Goal: Task Accomplishment & Management: Manage account settings

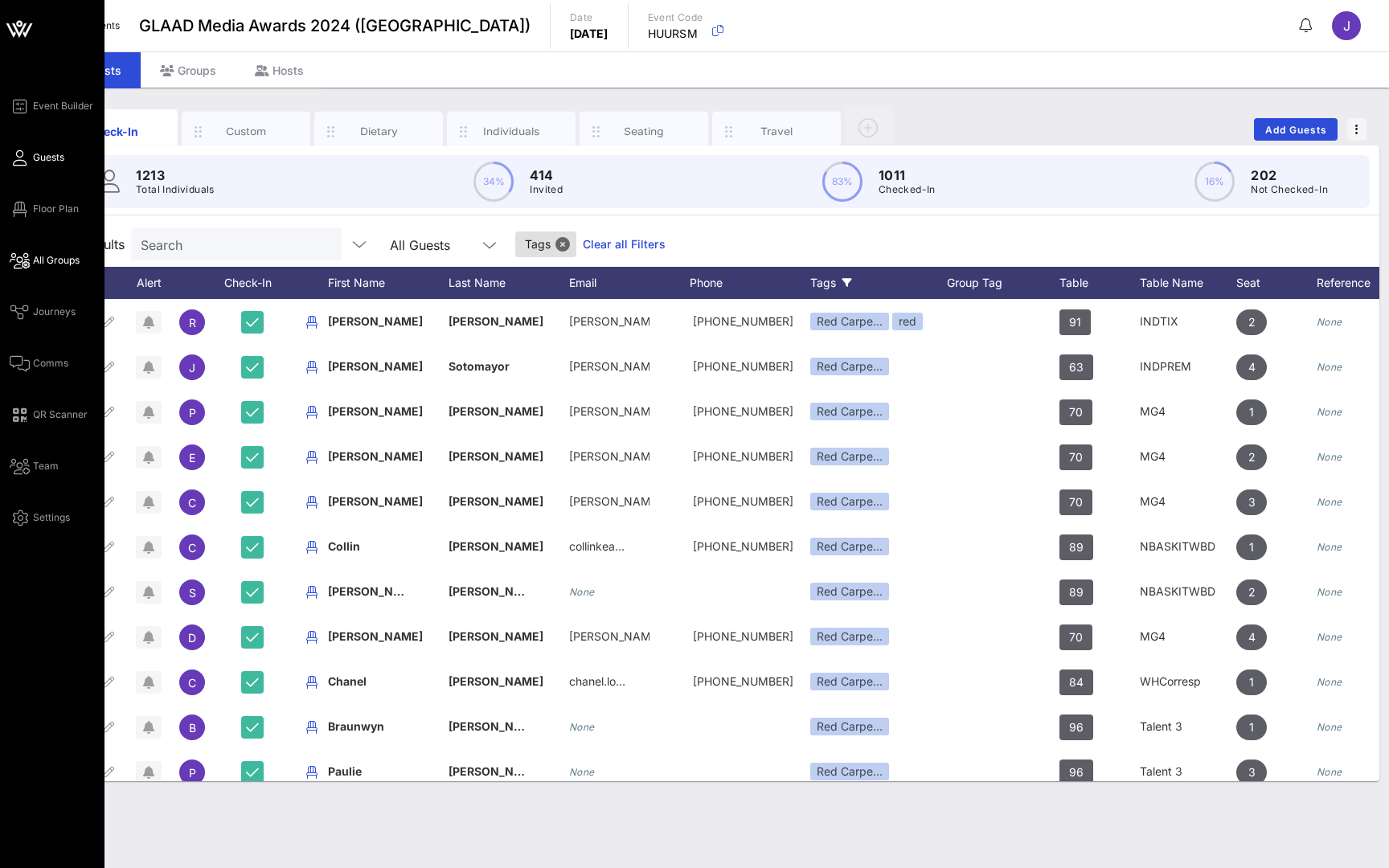
click at [25, 259] on icon at bounding box center [19, 260] width 20 height 3
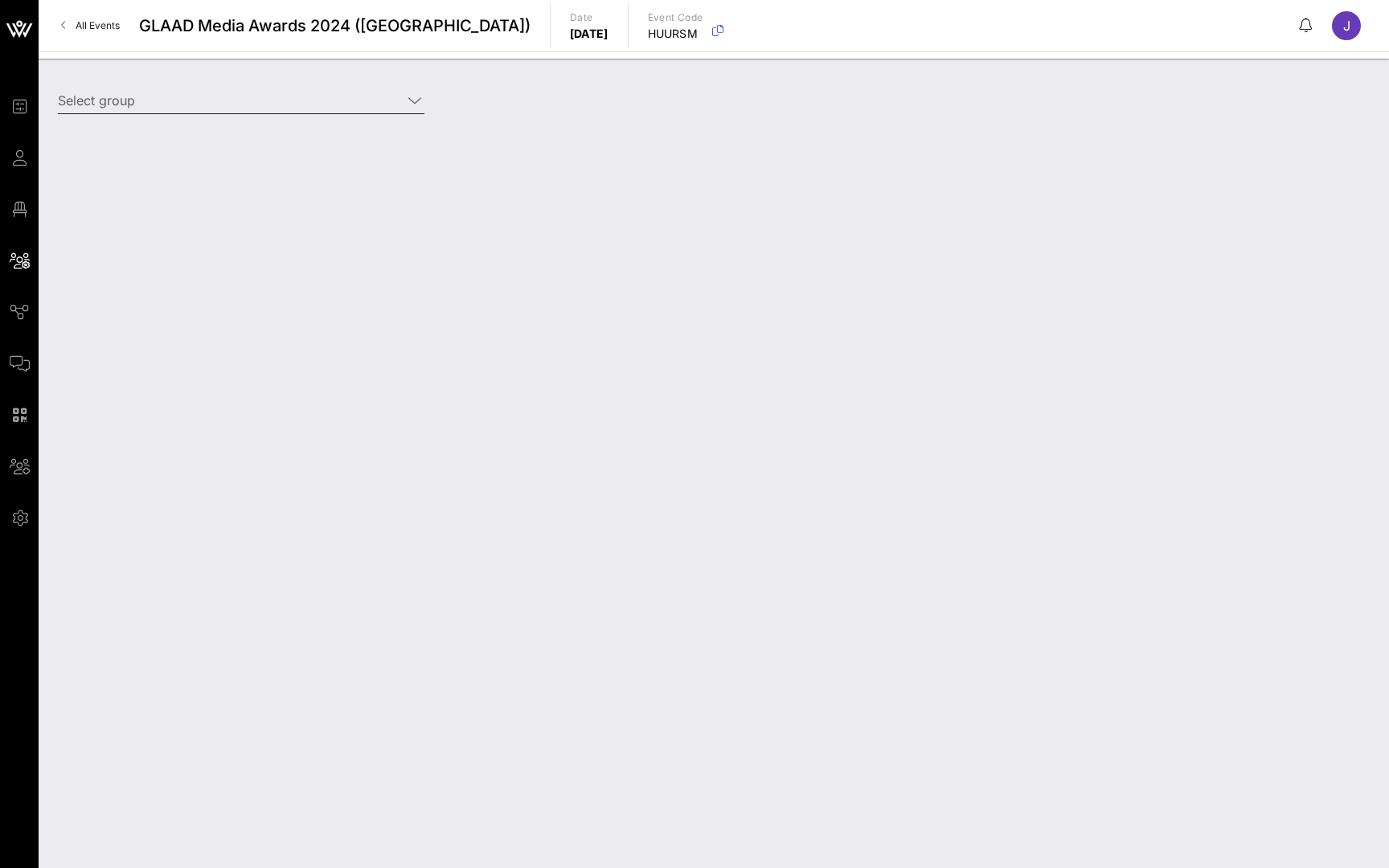
click at [422, 98] on div at bounding box center [415, 100] width 19 height 19
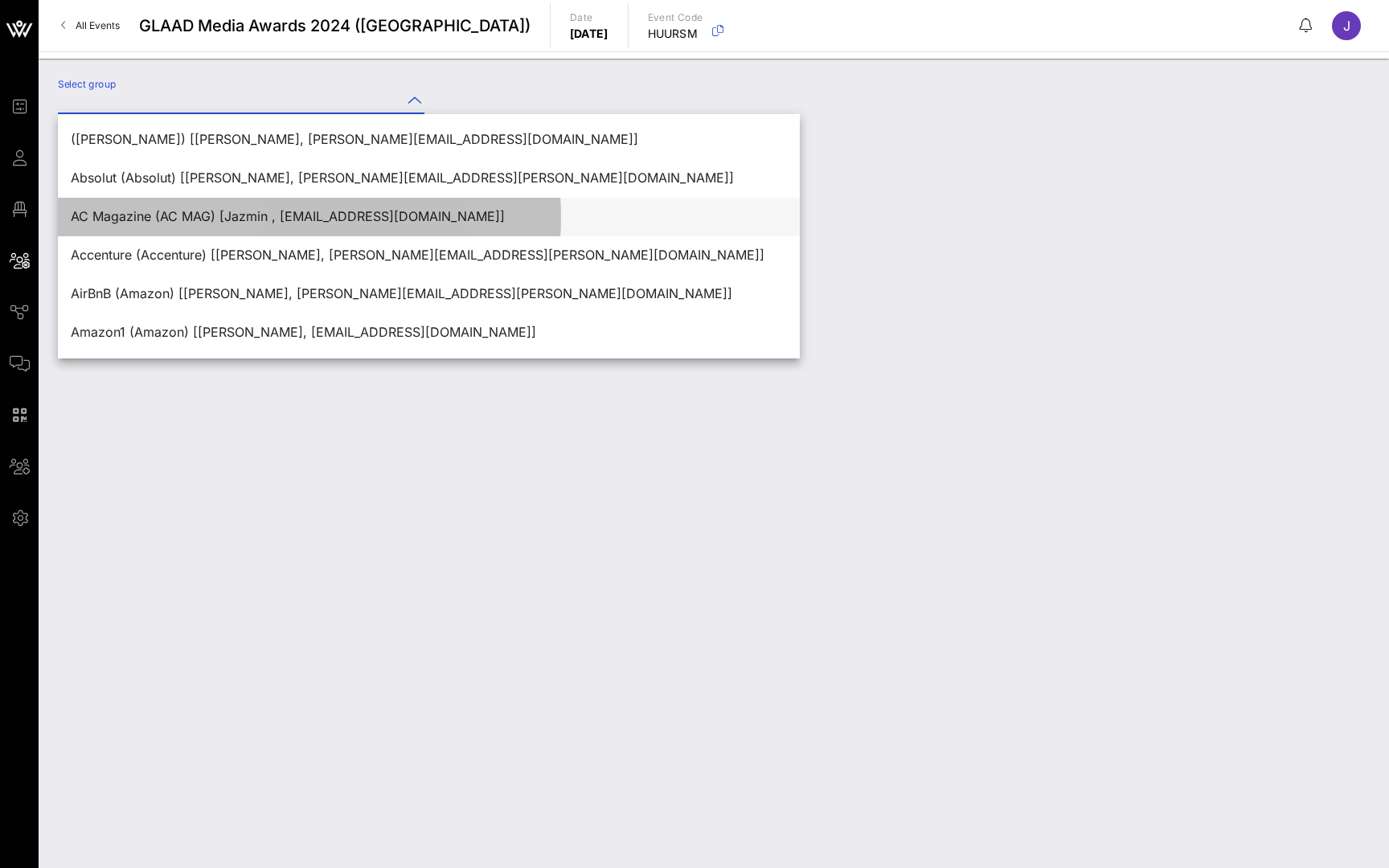
click at [393, 201] on div "AC Magazine (AC MAG) [Jazmin , jazmin@accessoriescouncil.org]" at bounding box center [428, 216] width 716 height 34
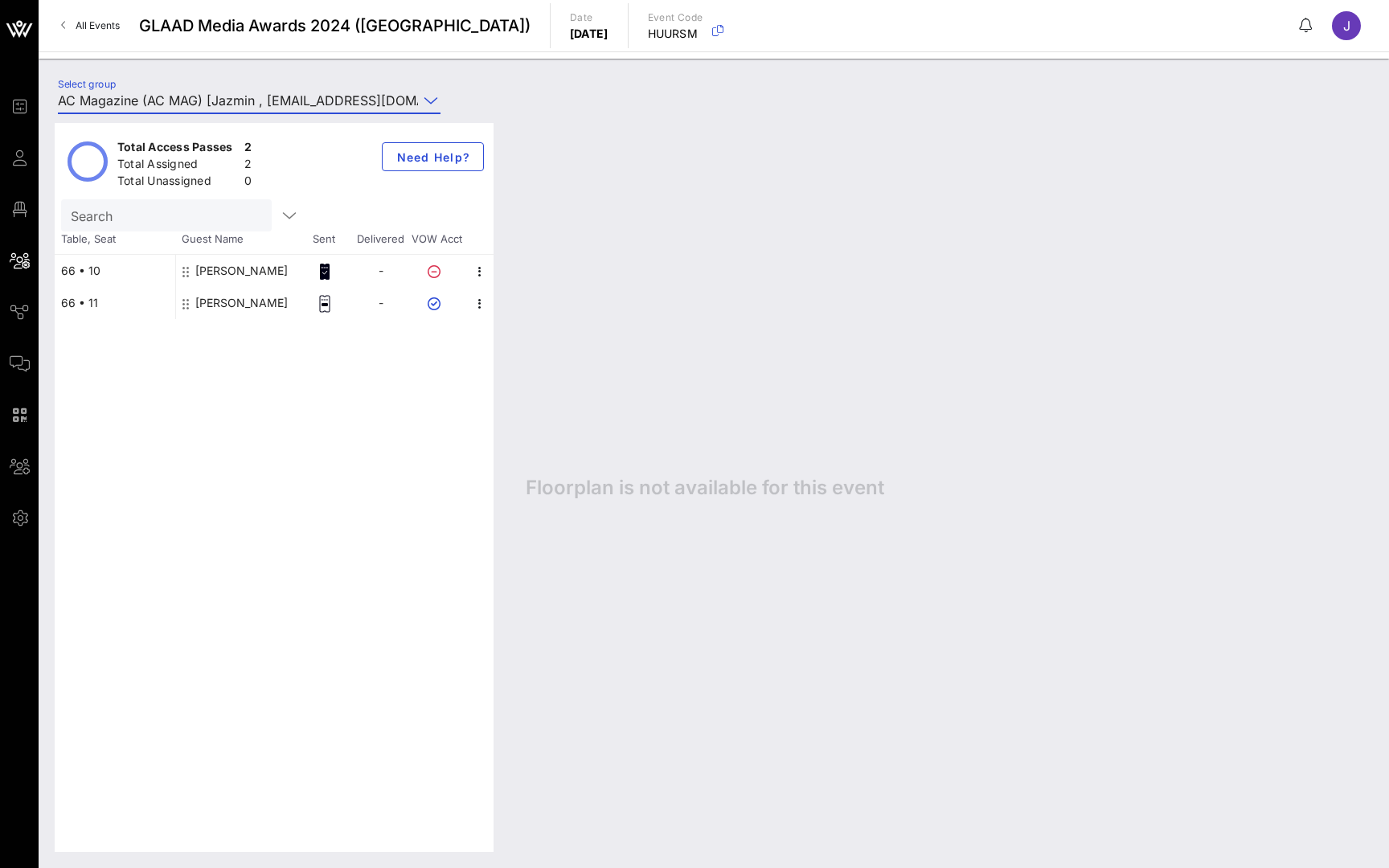
click at [348, 101] on input "AC Magazine (AC MAG) [Jazmin , jazmin@accessoriescouncil.org]" at bounding box center [238, 100] width 361 height 26
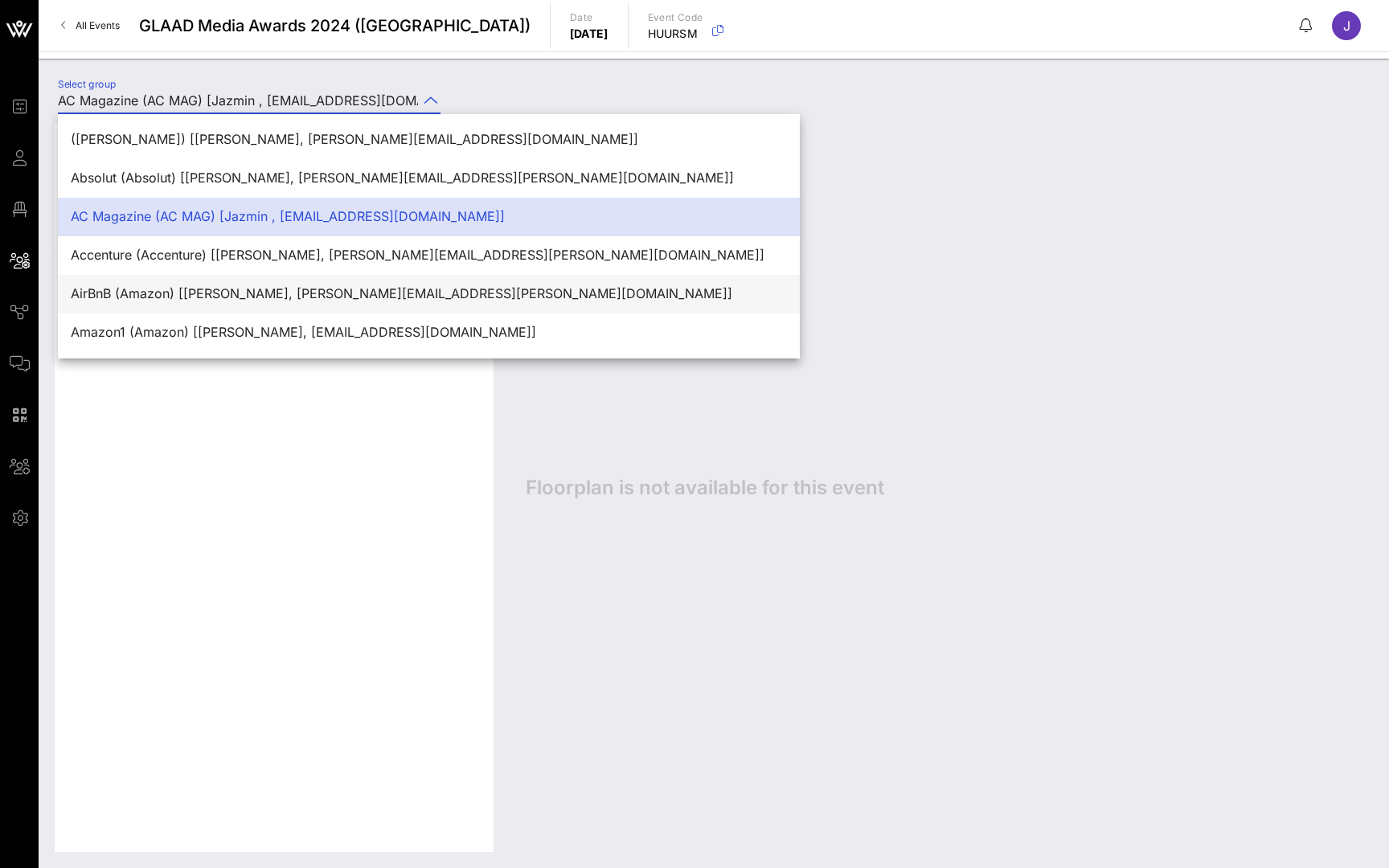
click at [282, 294] on div "AirBnB (Amazon) [Melissa Sandgren, melissa.sandgren@airbnb.com]" at bounding box center [428, 294] width 716 height 15
type input "AirBnB (Amazon) [Melissa Sandgren, melissa.sandgren@airbnb.com]"
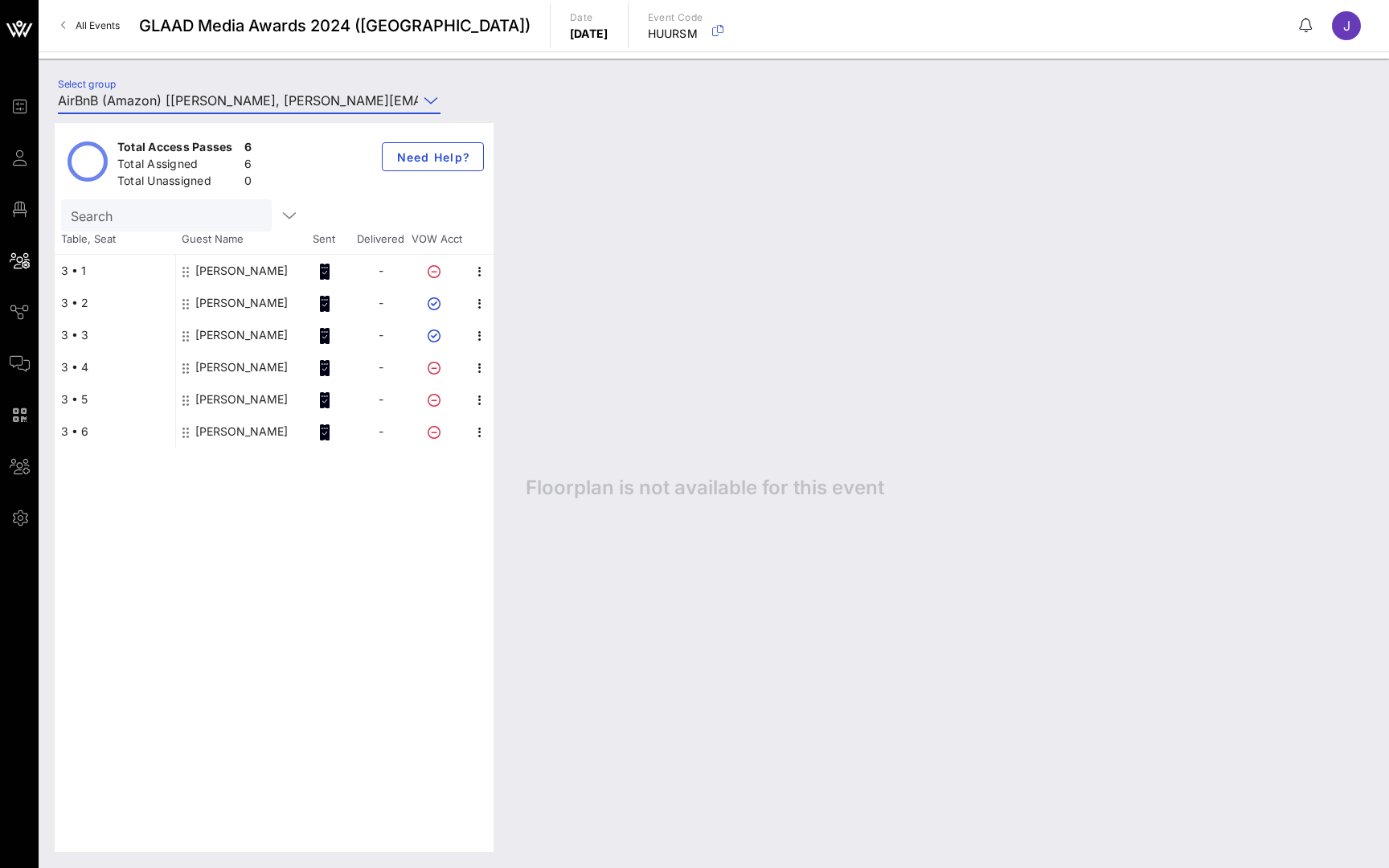
click at [106, 30] on span "All Events" at bounding box center [98, 25] width 45 height 12
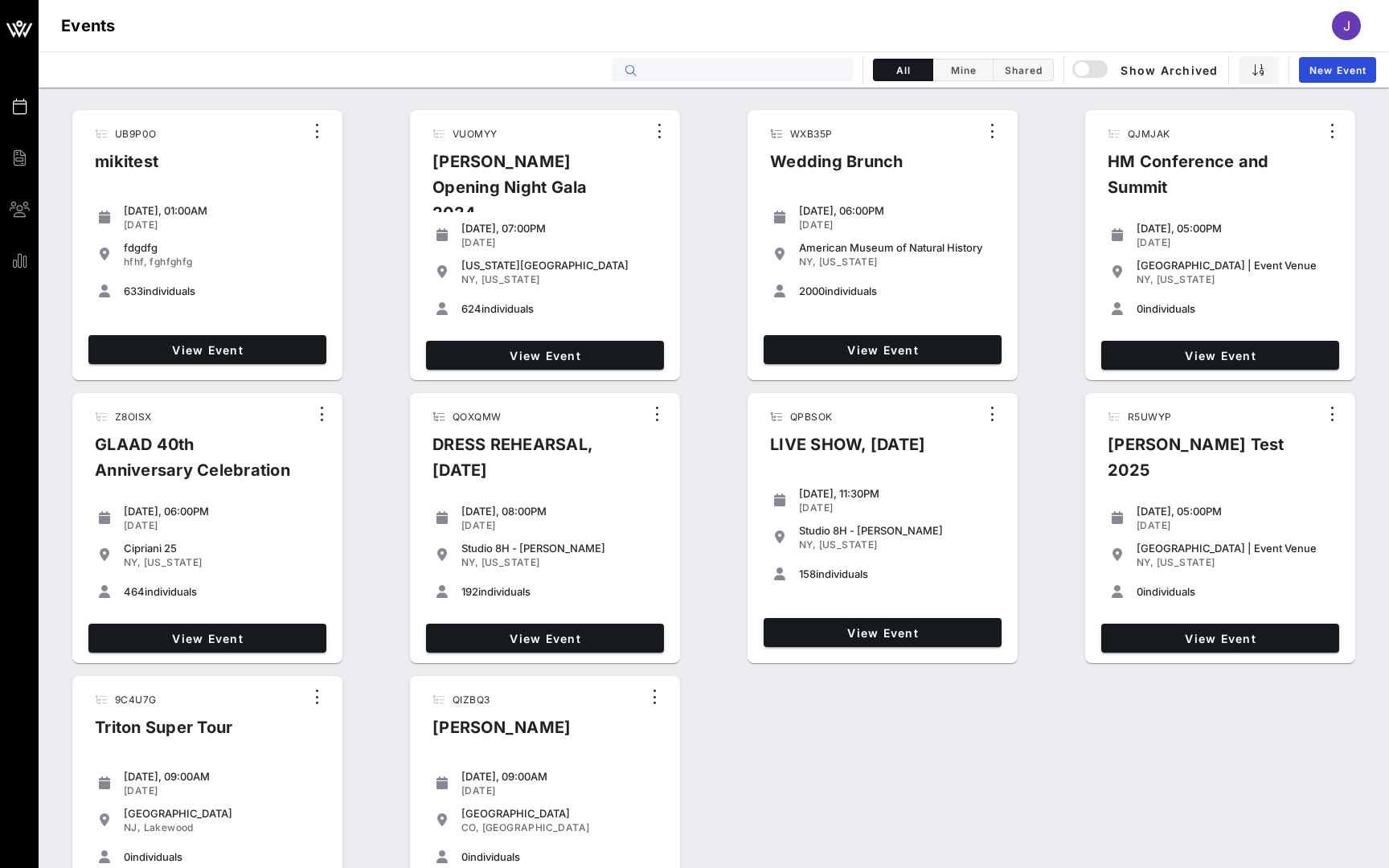
click at [716, 65] on input "text" at bounding box center [743, 70] width 199 height 21
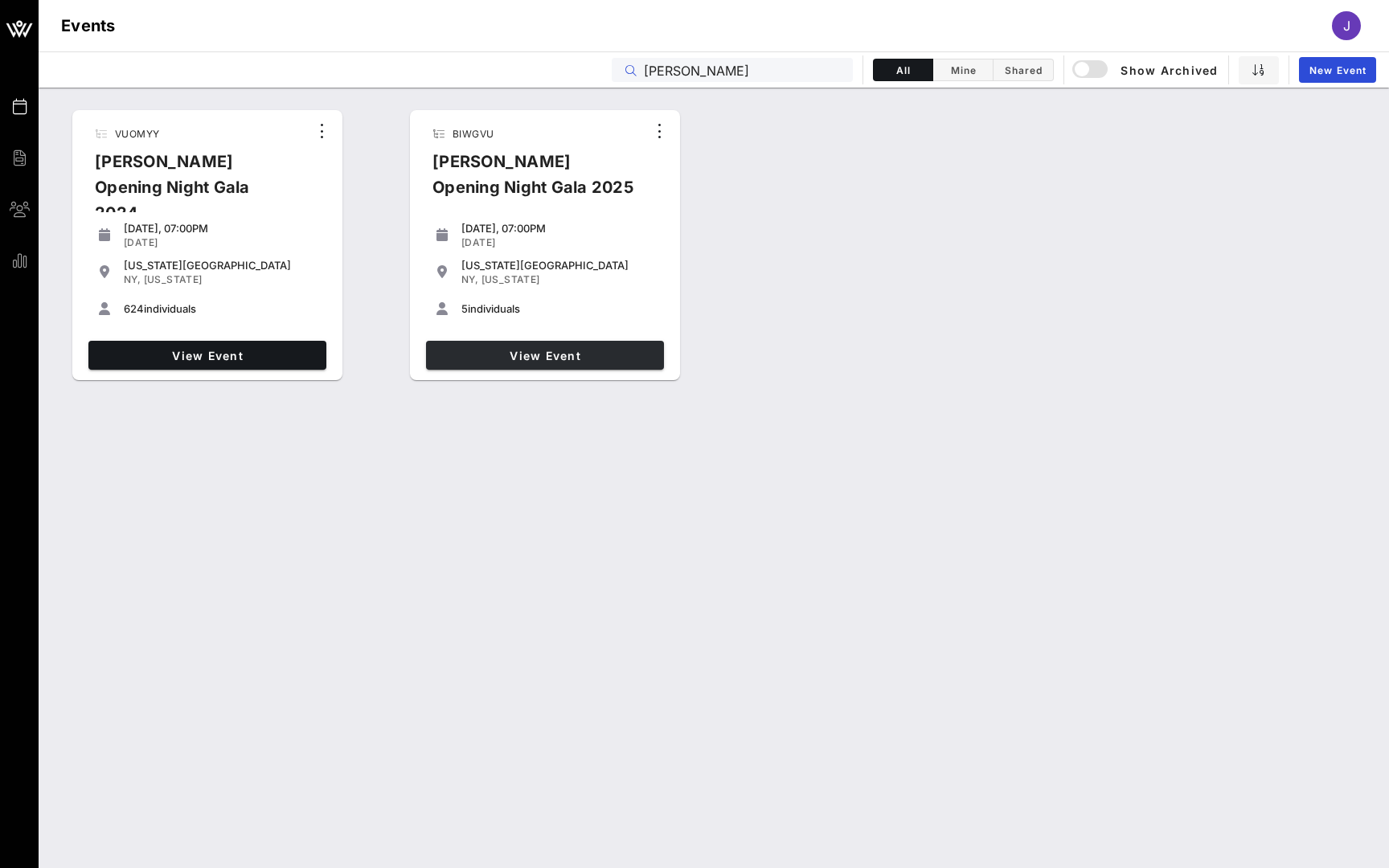
type input "Ailey"
click at [476, 349] on span "View Event" at bounding box center [545, 355] width 225 height 14
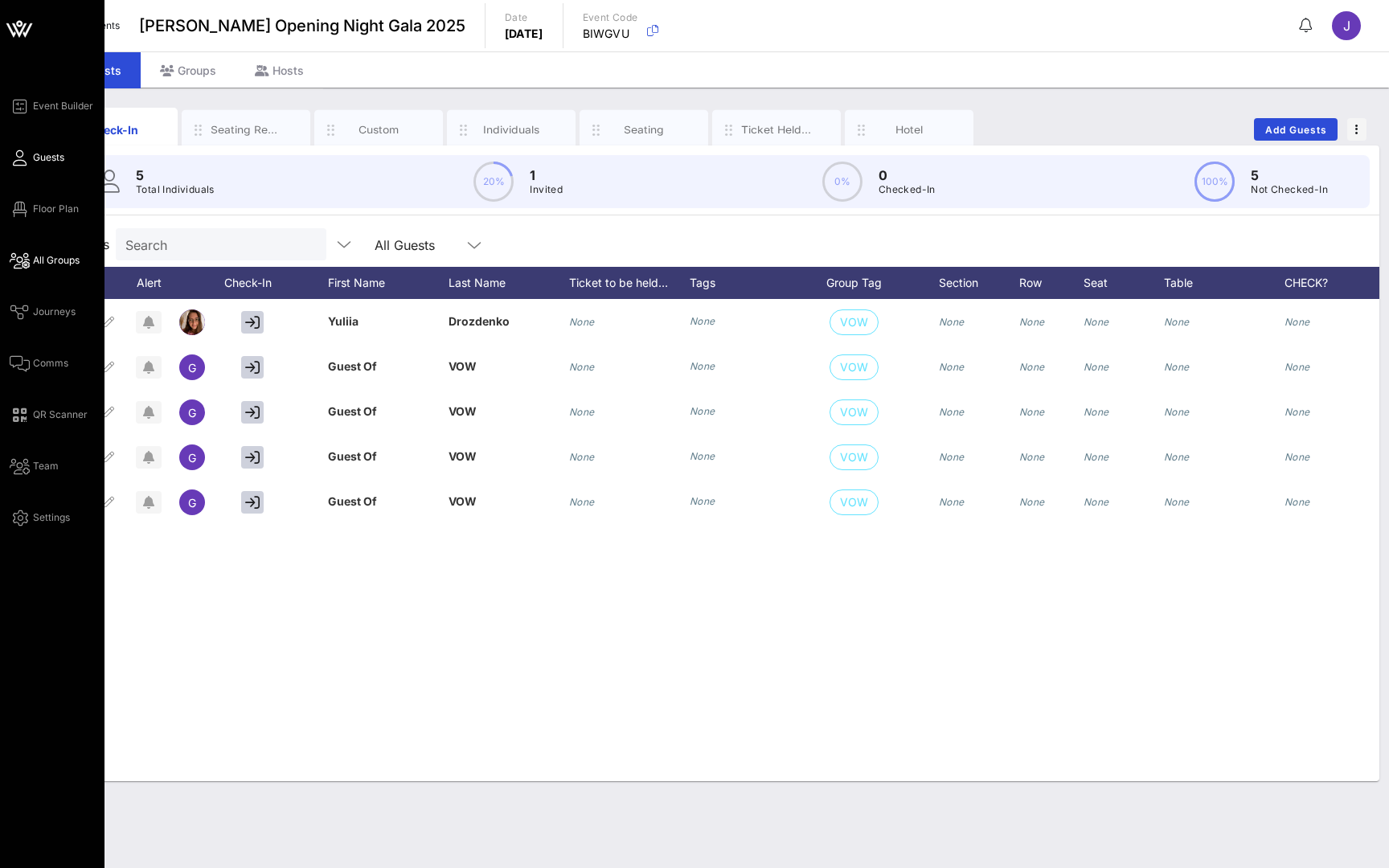
click at [33, 260] on span "All Groups" at bounding box center [56, 260] width 46 height 15
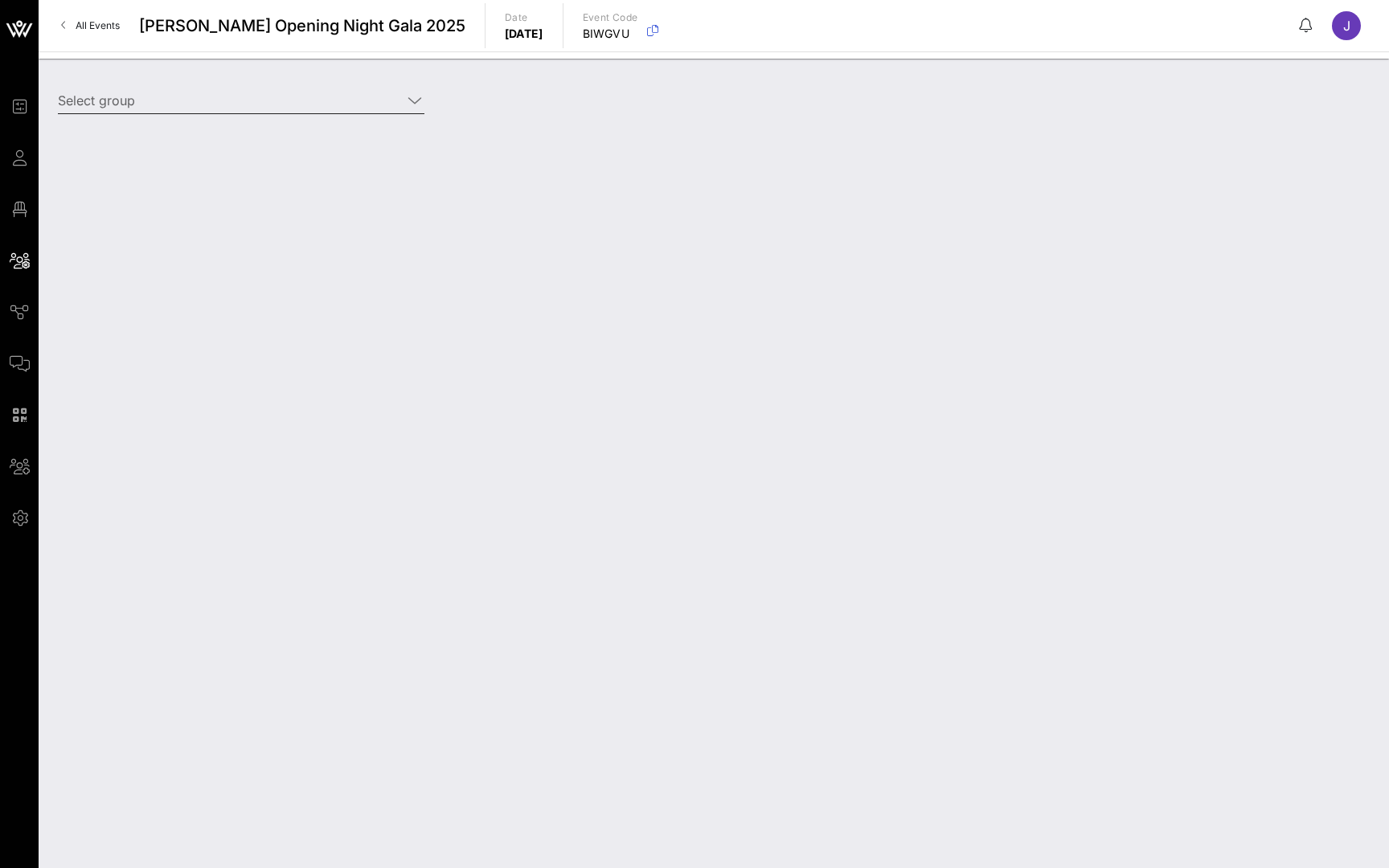
click at [205, 100] on input "Select group" at bounding box center [229, 100] width 344 height 26
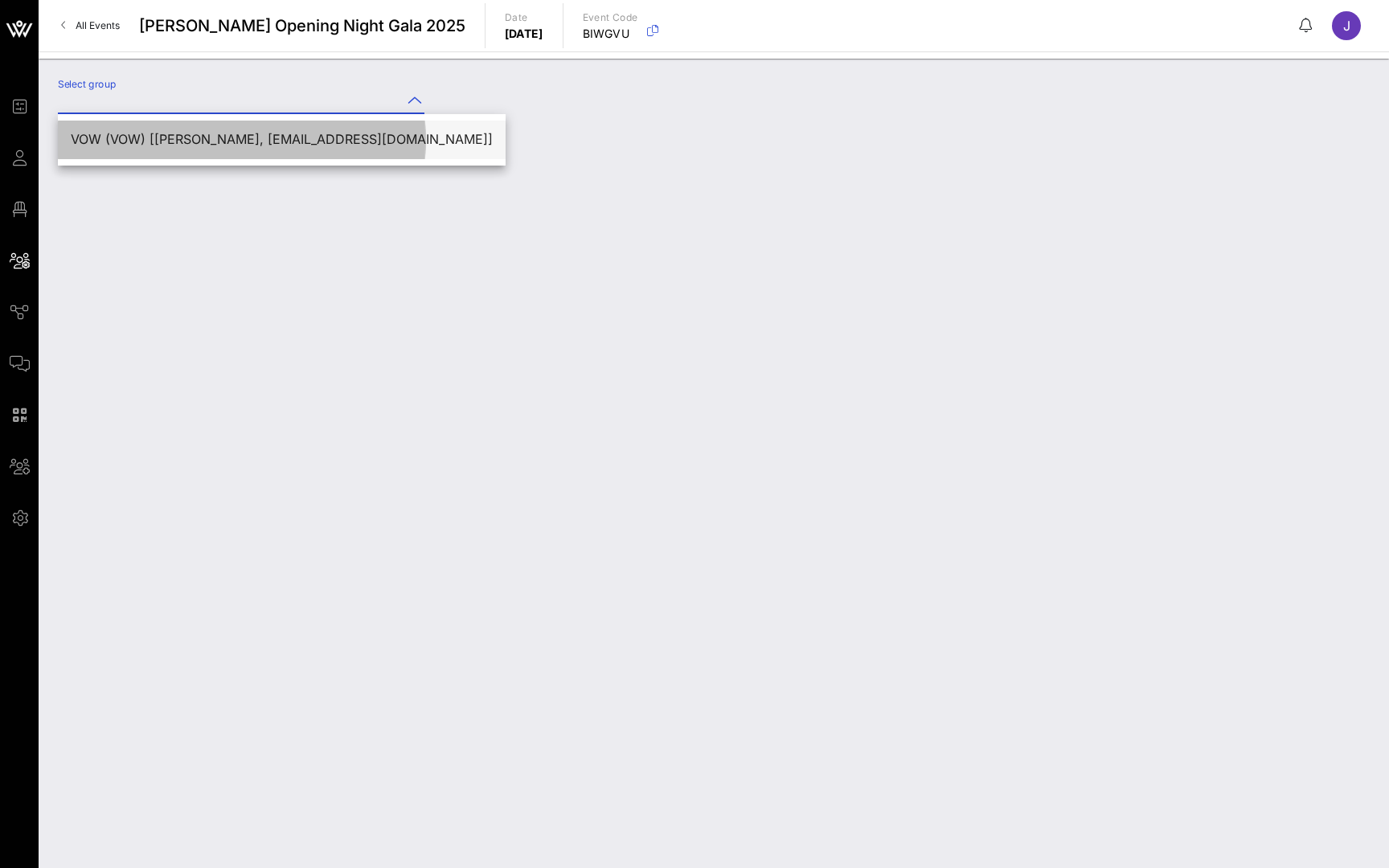
click at [192, 138] on div "VOW (VOW) [Yulia VOW, yuliia2@vow.app]" at bounding box center [282, 140] width 422 height 15
type input "VOW (VOW) [Yulia VOW, yuliia2@vow.app]"
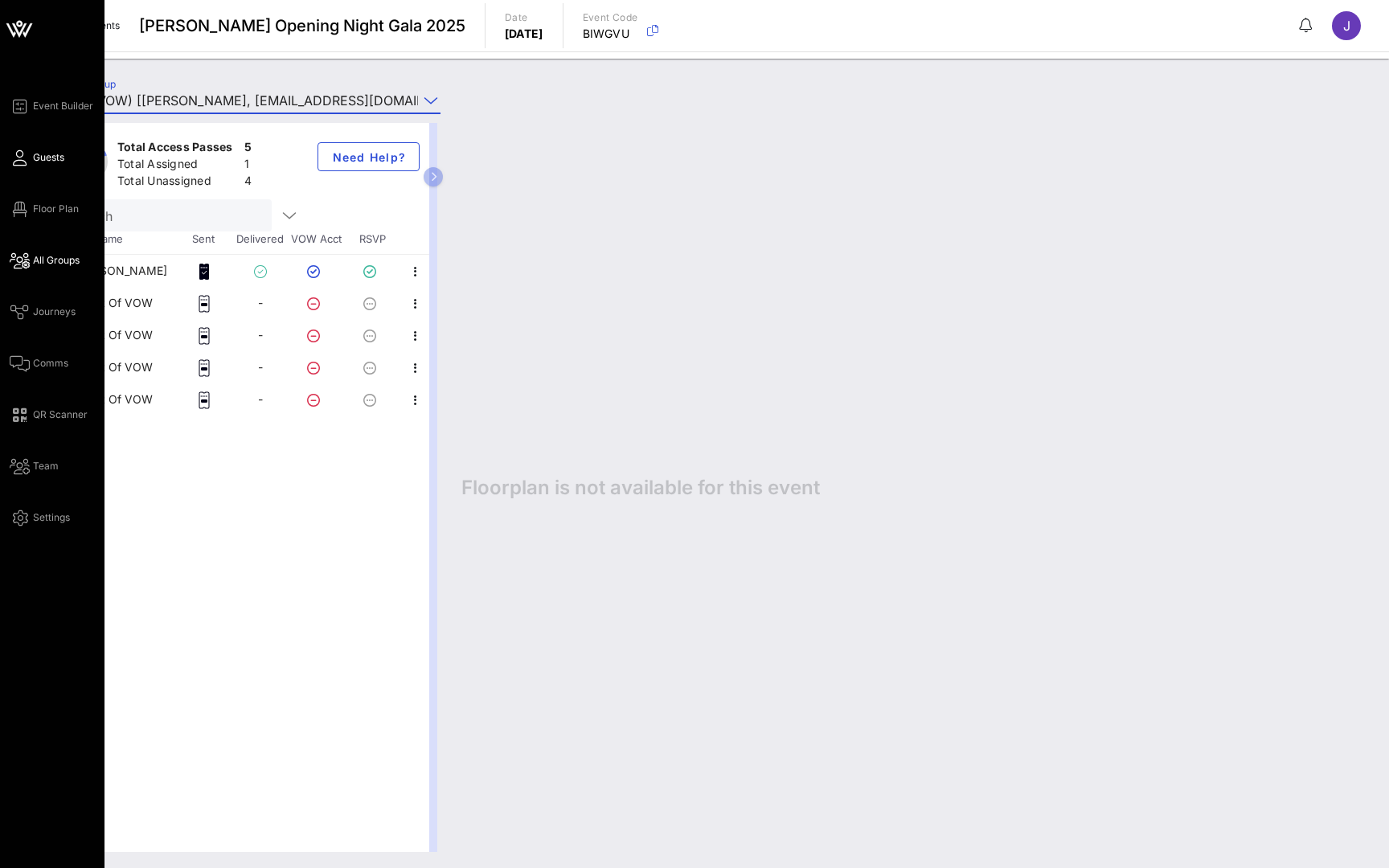
click at [48, 158] on span "Guests" at bounding box center [48, 157] width 32 height 15
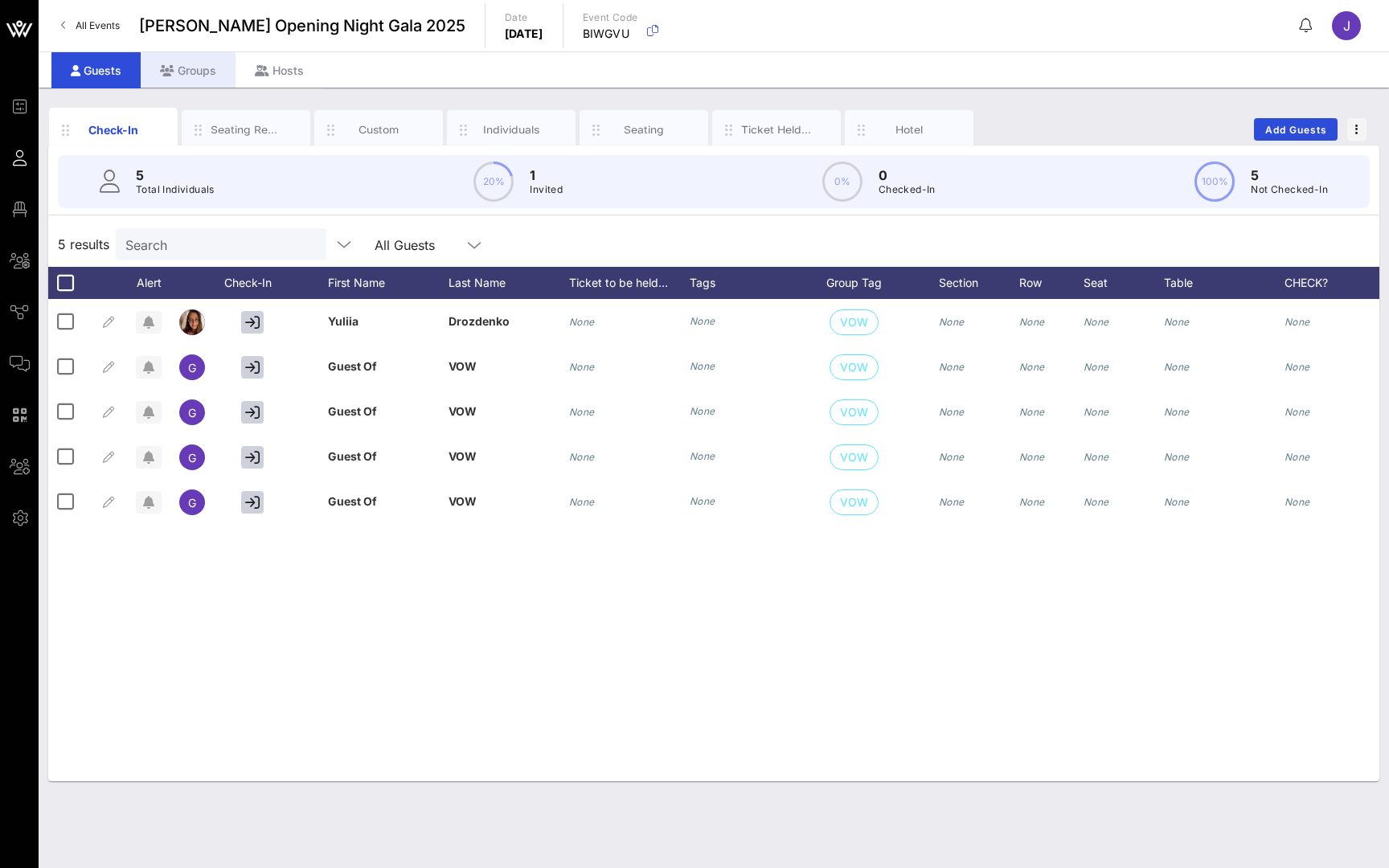
click at [183, 72] on div "Groups" at bounding box center [188, 70] width 94 height 36
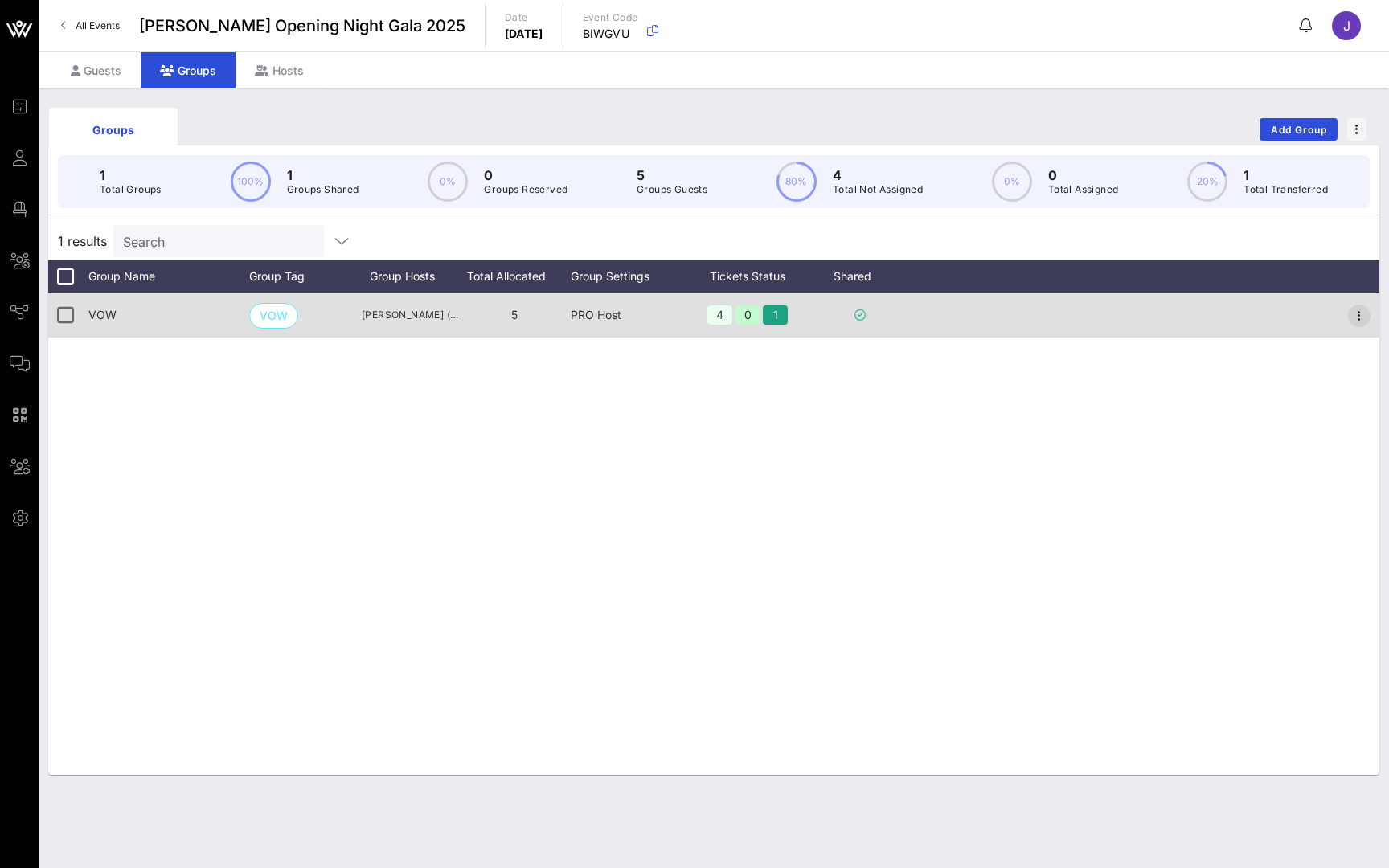
drag, startPoint x: 1163, startPoint y: 287, endPoint x: 1356, endPoint y: 310, distance: 194.4
click at [1356, 310] on icon "button" at bounding box center [1359, 316] width 19 height 19
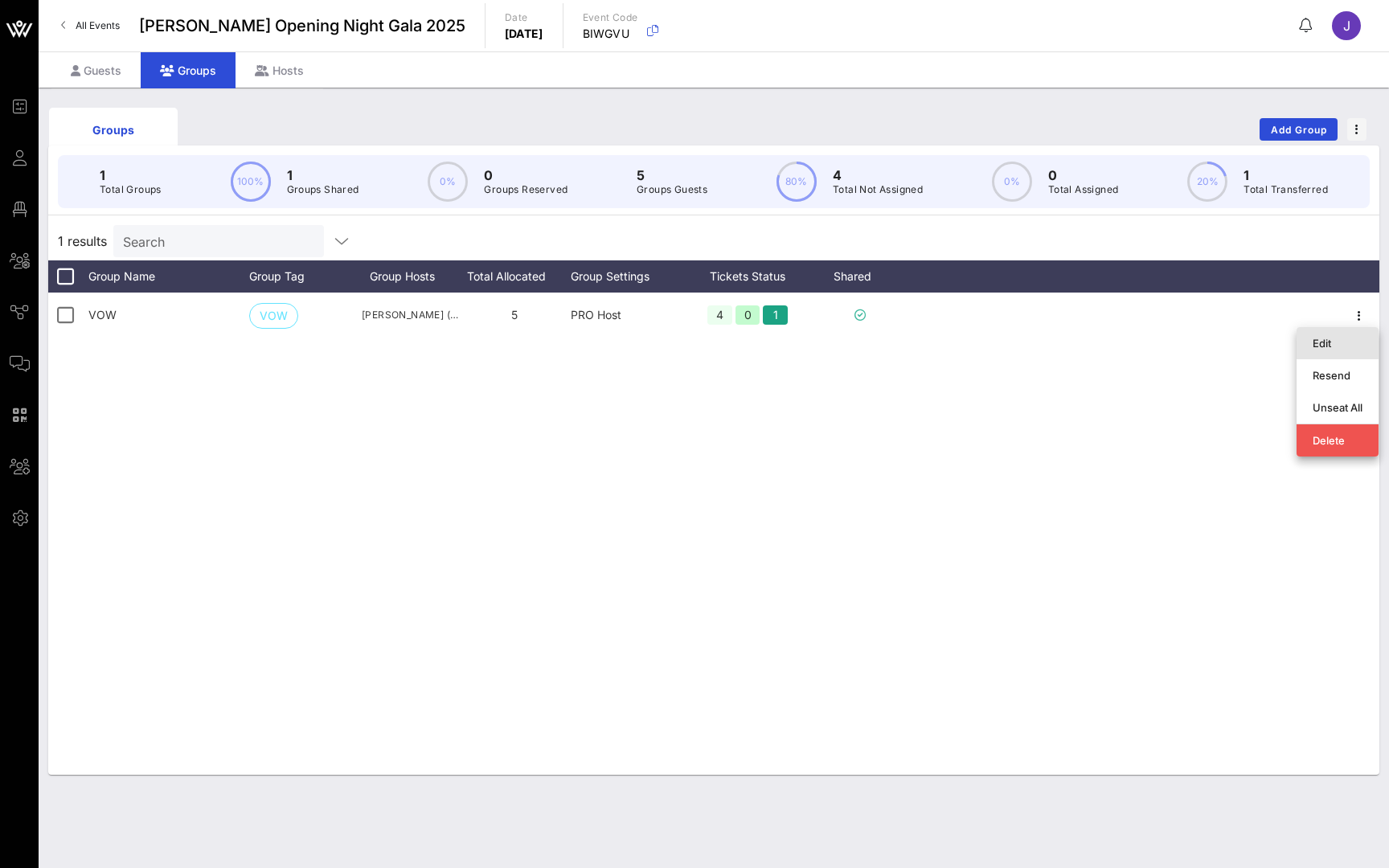
click at [1342, 349] on div "Edit" at bounding box center [1337, 343] width 50 height 26
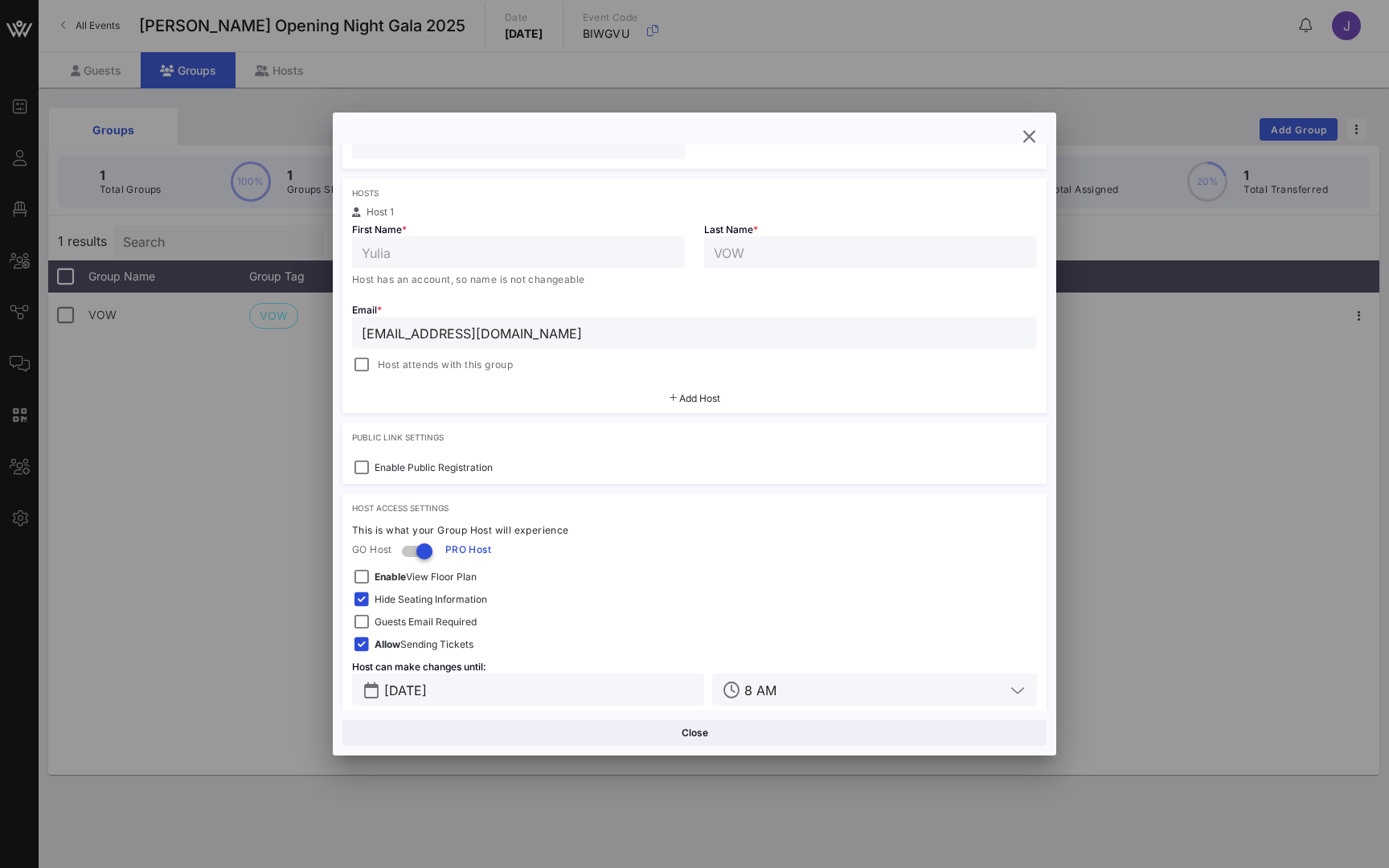
scroll to position [235, 0]
click at [368, 465] on div at bounding box center [361, 464] width 22 height 22
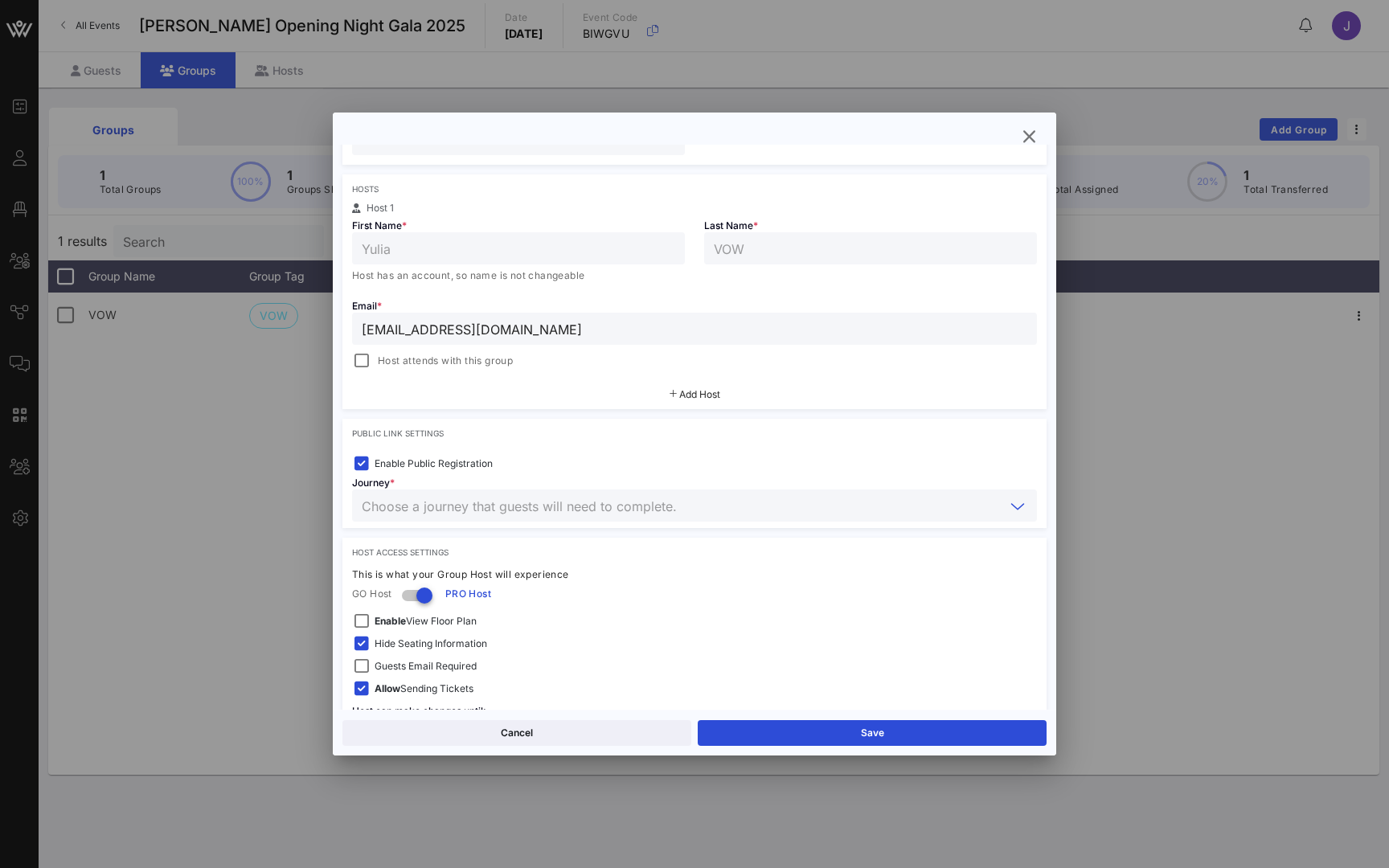
click at [436, 506] on input "text" at bounding box center [682, 506] width 643 height 21
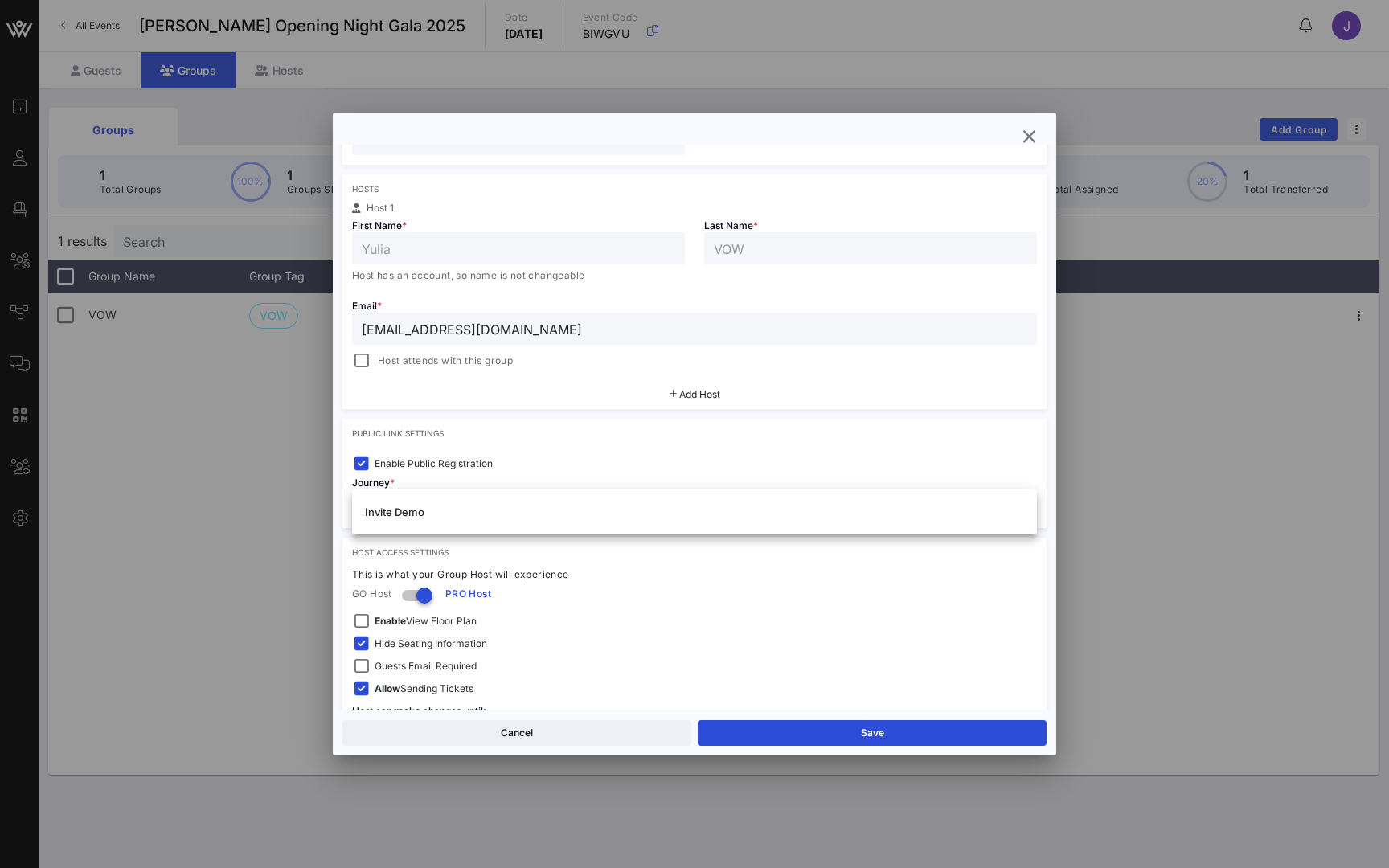
click at [500, 447] on div "Public Link Settings Enable Public Registration Journey *" at bounding box center [694, 473] width 704 height 109
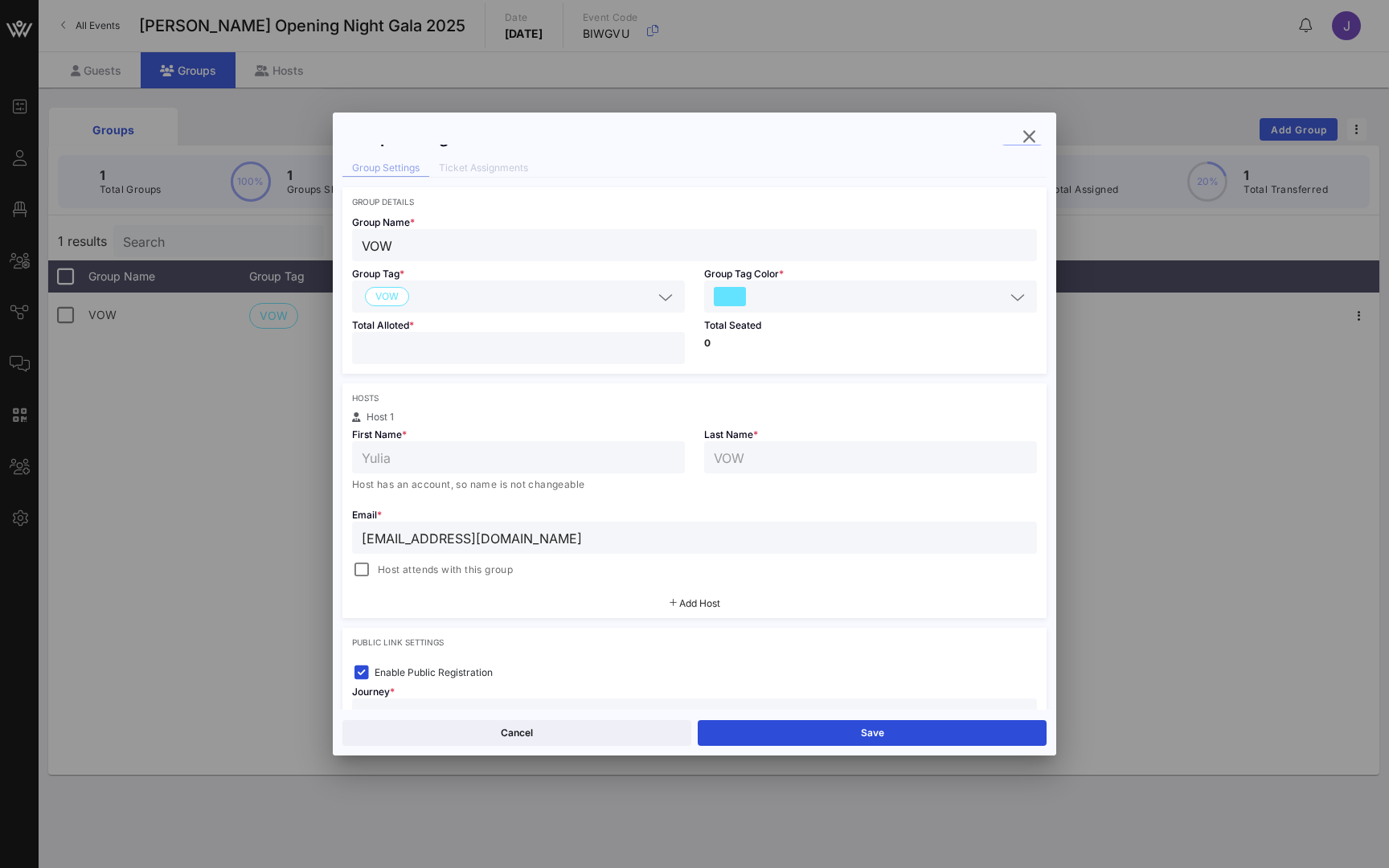
scroll to position [19, 0]
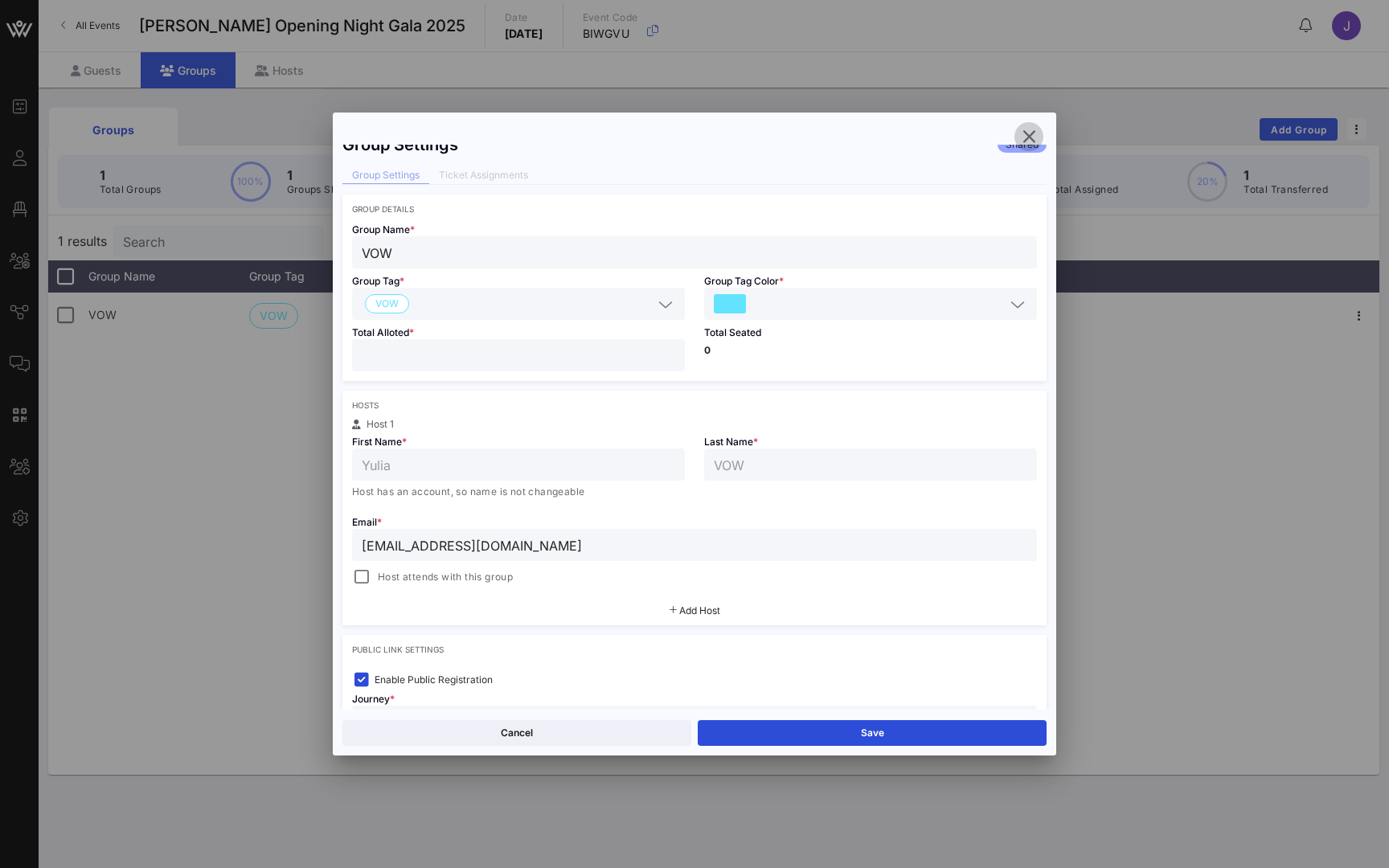
click at [1026, 132] on icon "button" at bounding box center [1028, 137] width 19 height 19
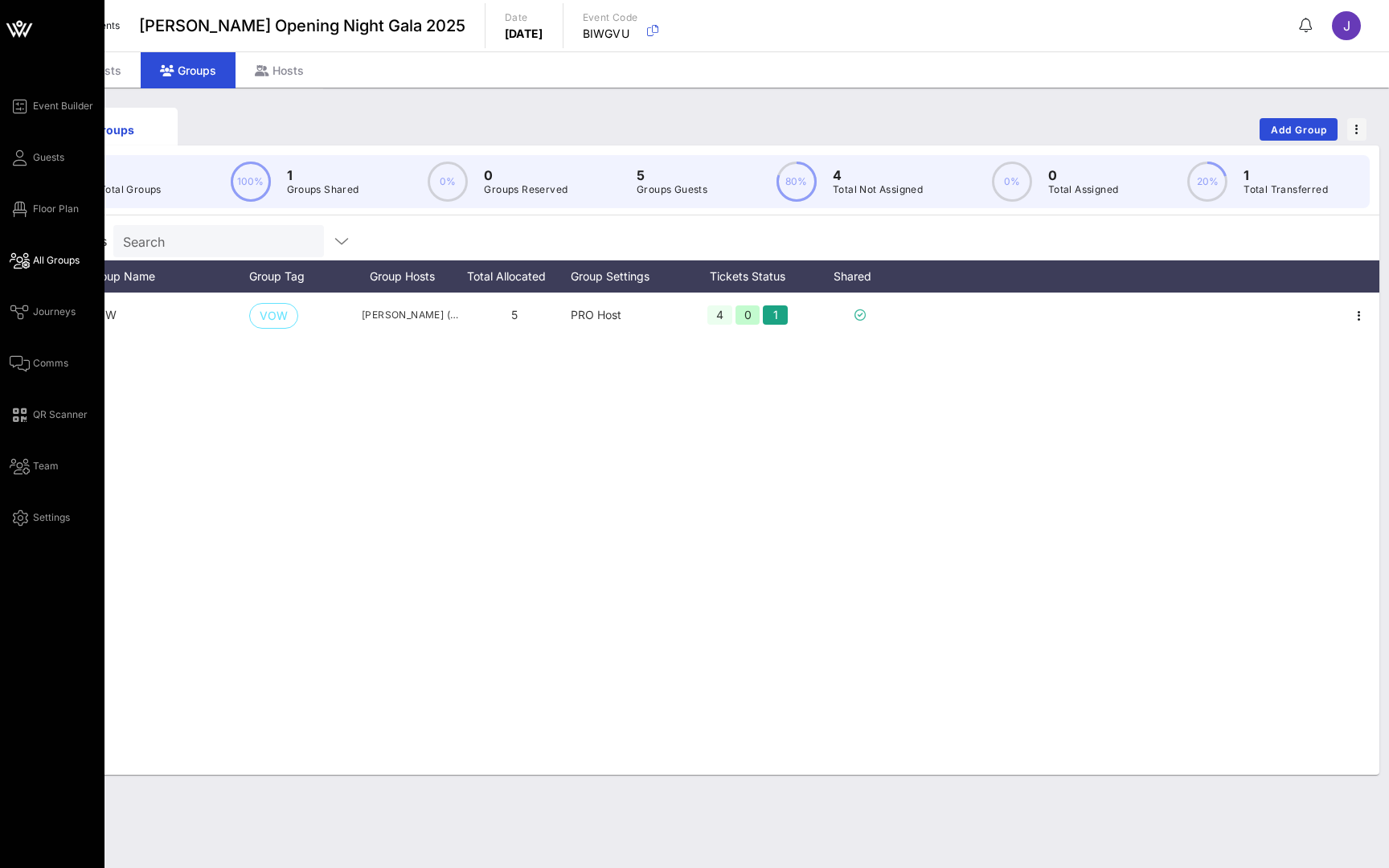
click at [31, 258] on link "All Groups" at bounding box center [44, 260] width 70 height 19
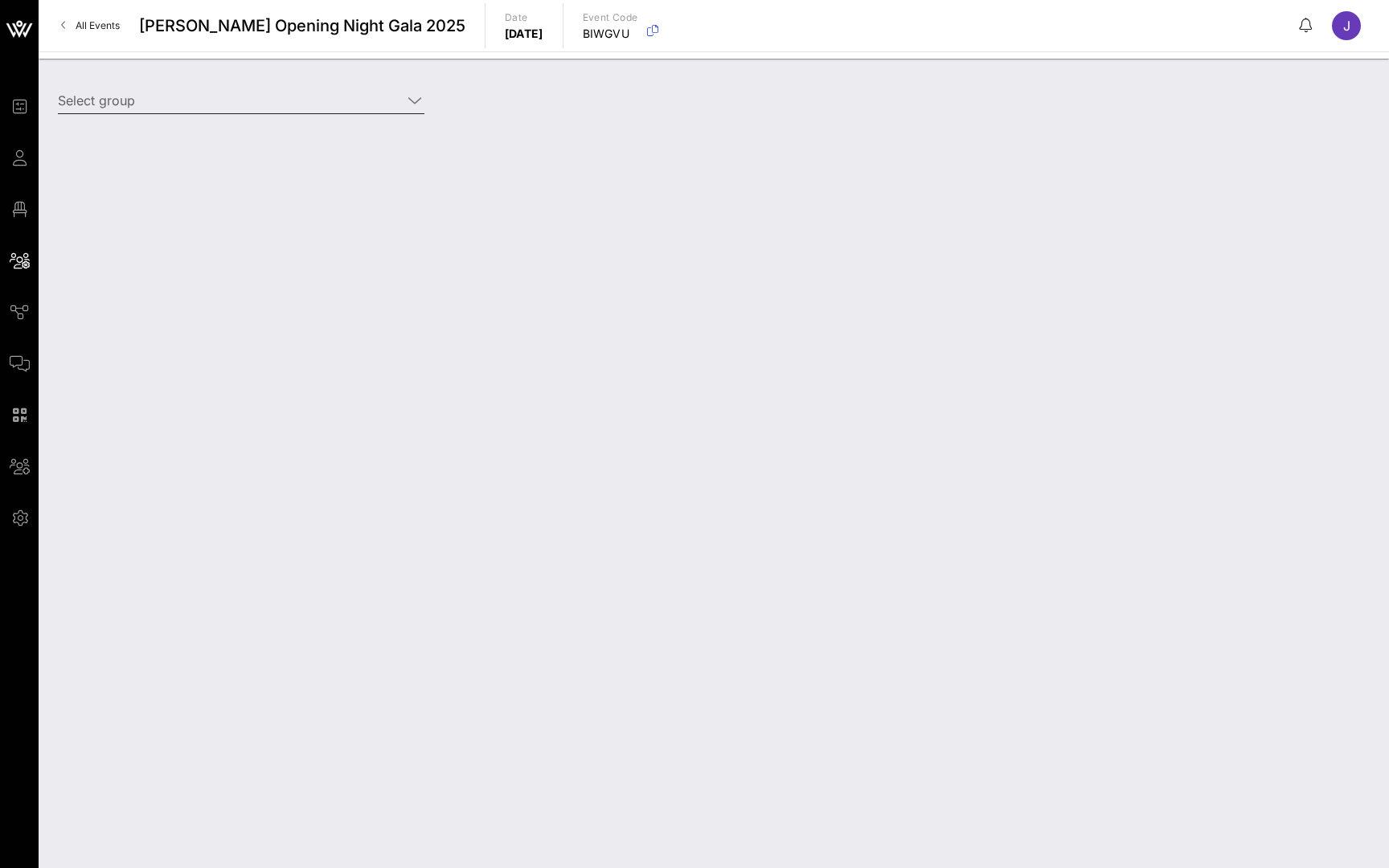
click at [246, 107] on input "Select group" at bounding box center [229, 100] width 344 height 26
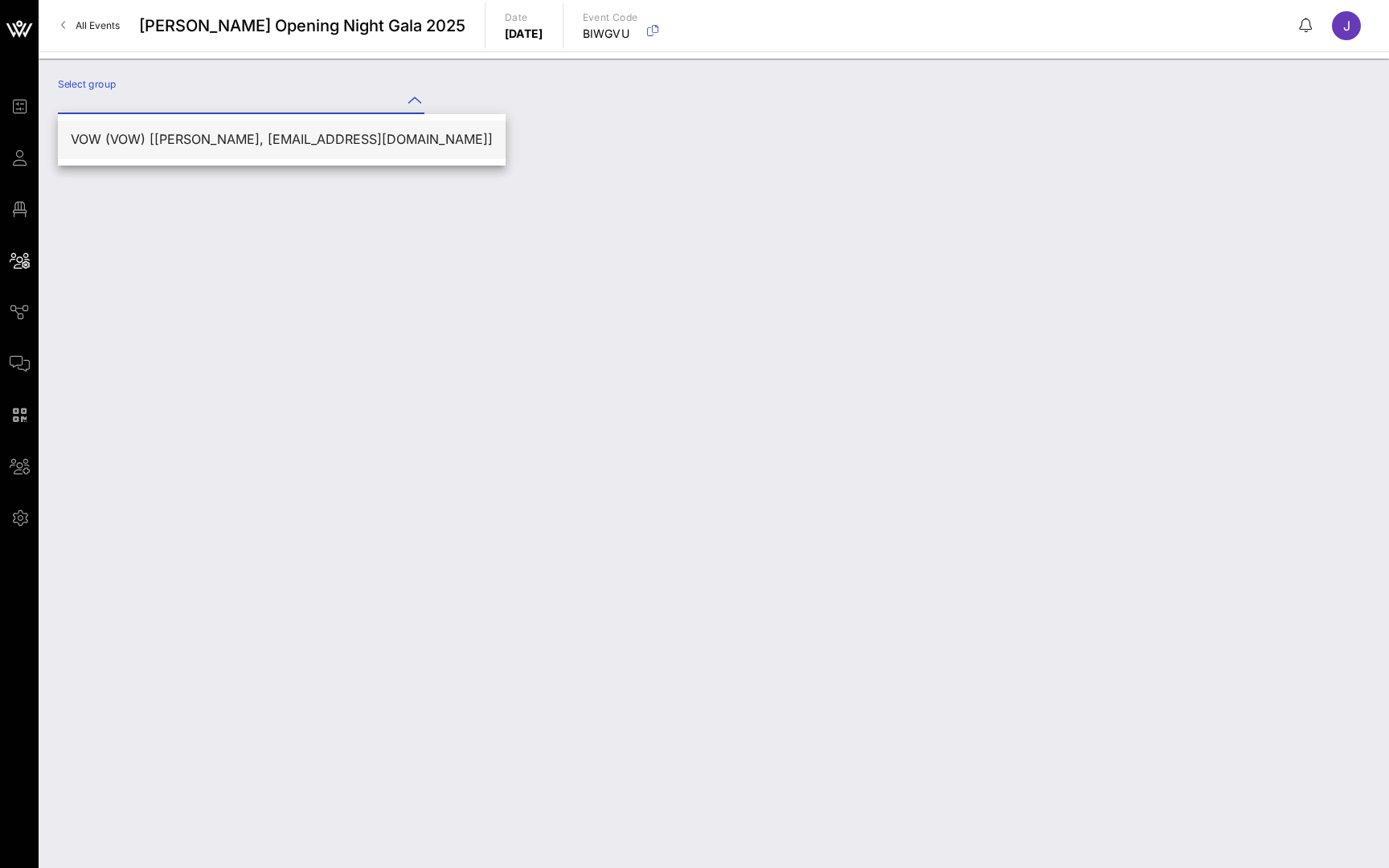
click at [232, 149] on div "VOW (VOW) [Yulia VOW, yuliia2@vow.app]" at bounding box center [282, 139] width 422 height 34
type input "VOW (VOW) [Yulia VOW, yuliia2@vow.app]"
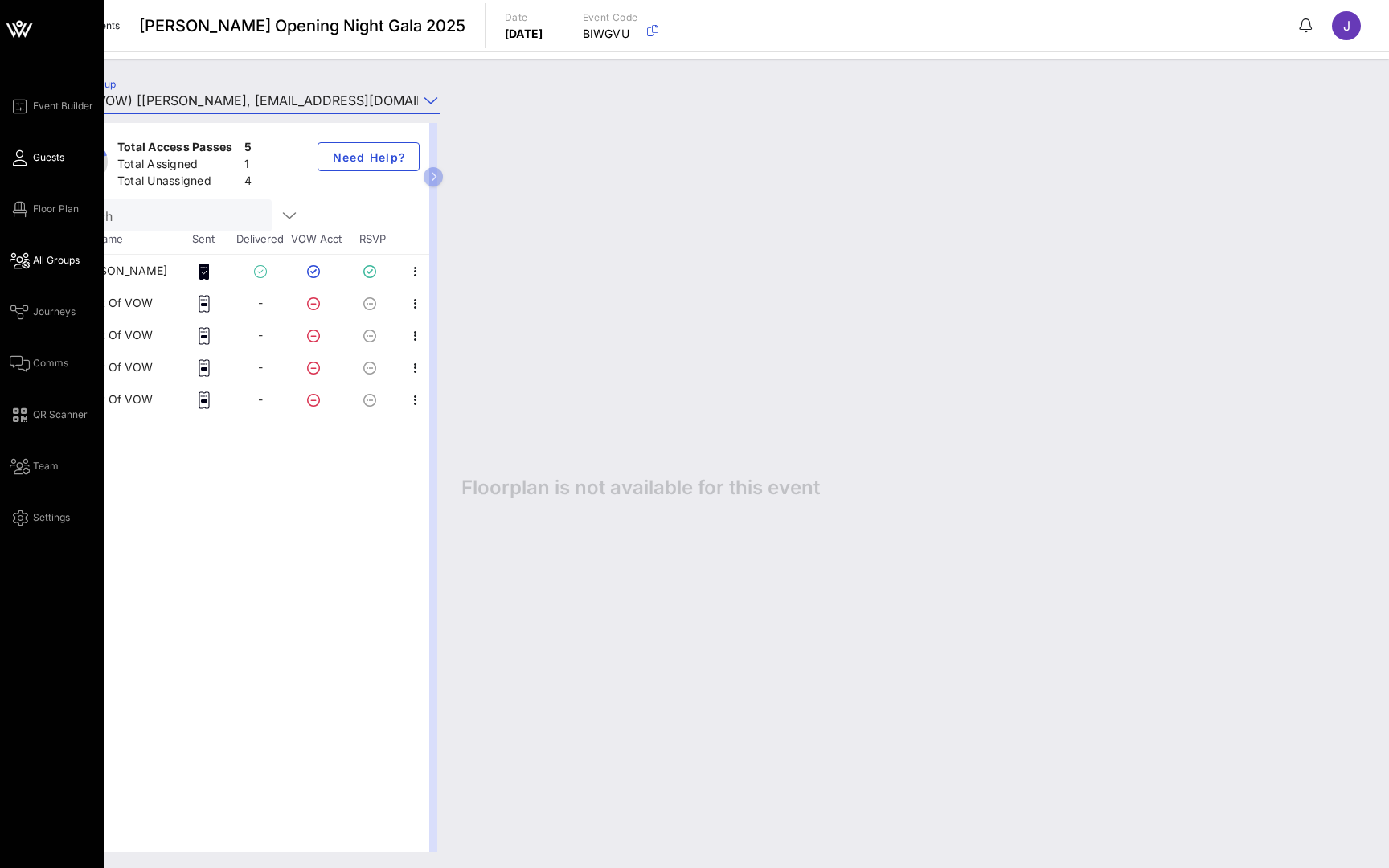
click at [54, 161] on span "Guests" at bounding box center [48, 157] width 32 height 15
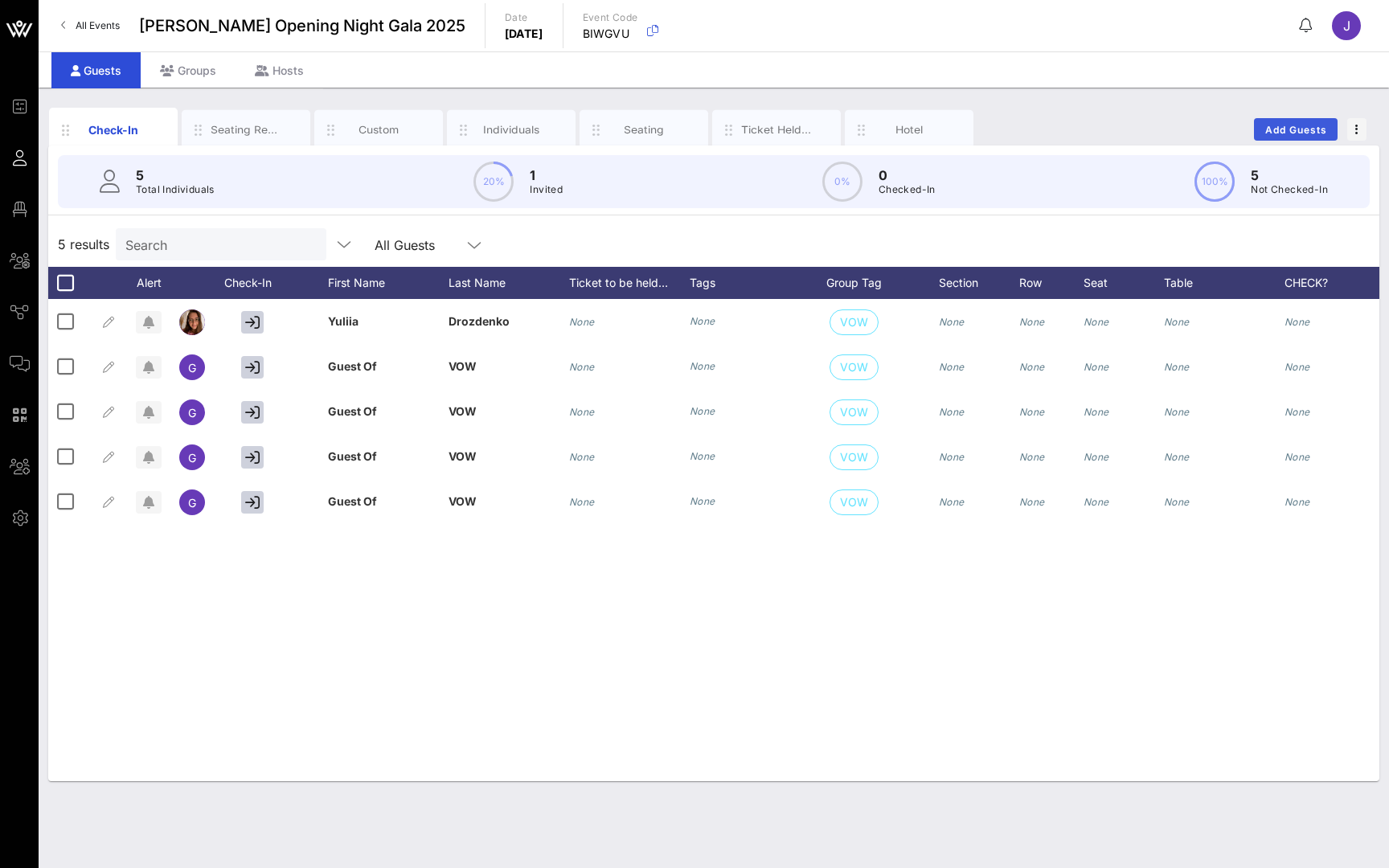
click at [1290, 125] on span "Add Guests" at bounding box center [1296, 130] width 64 height 12
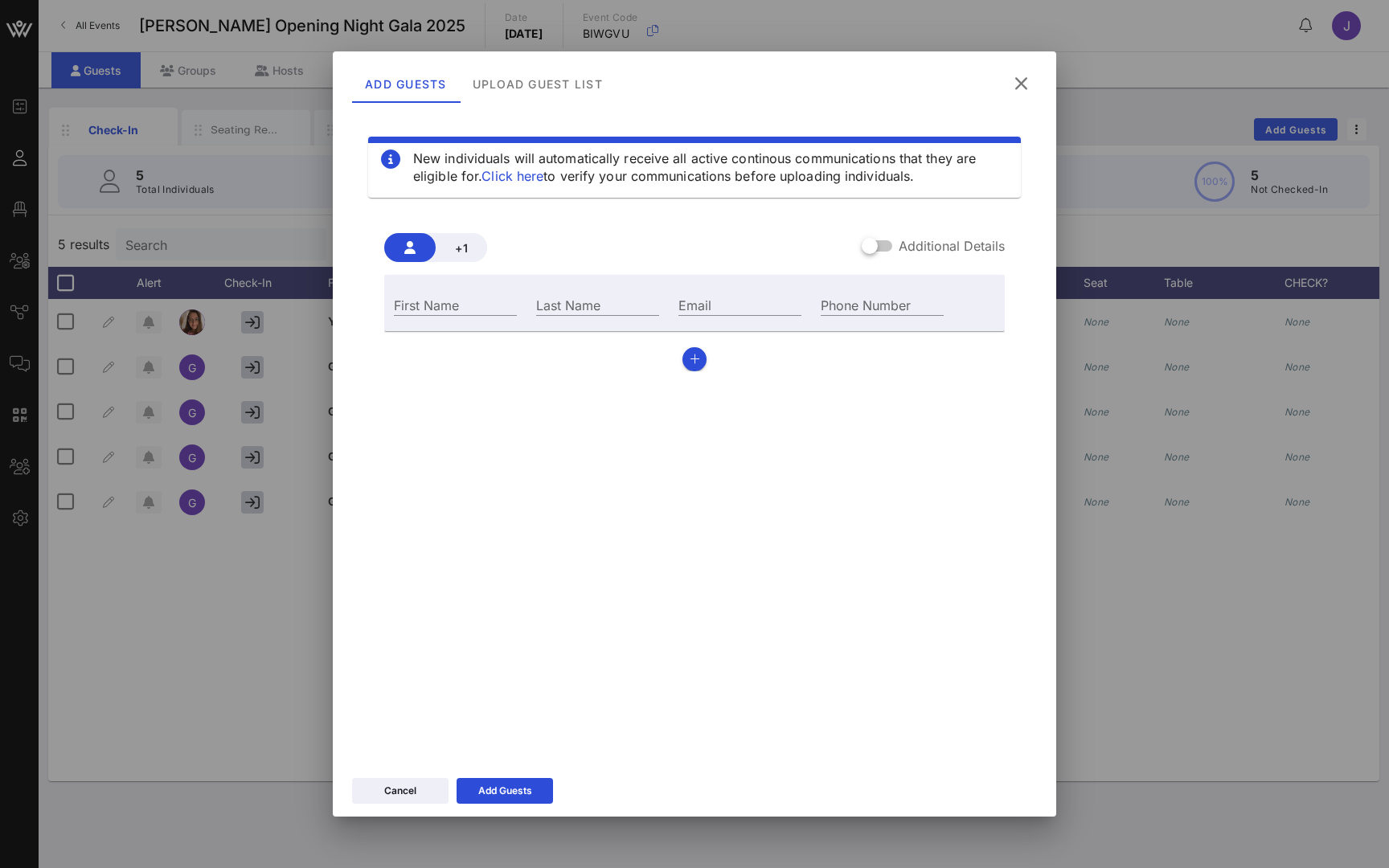
click at [461, 272] on div "+1 Additional Details First Name Last Name Email Phone Number" at bounding box center [694, 302] width 621 height 138
click at [467, 252] on span "+1" at bounding box center [462, 248] width 26 height 14
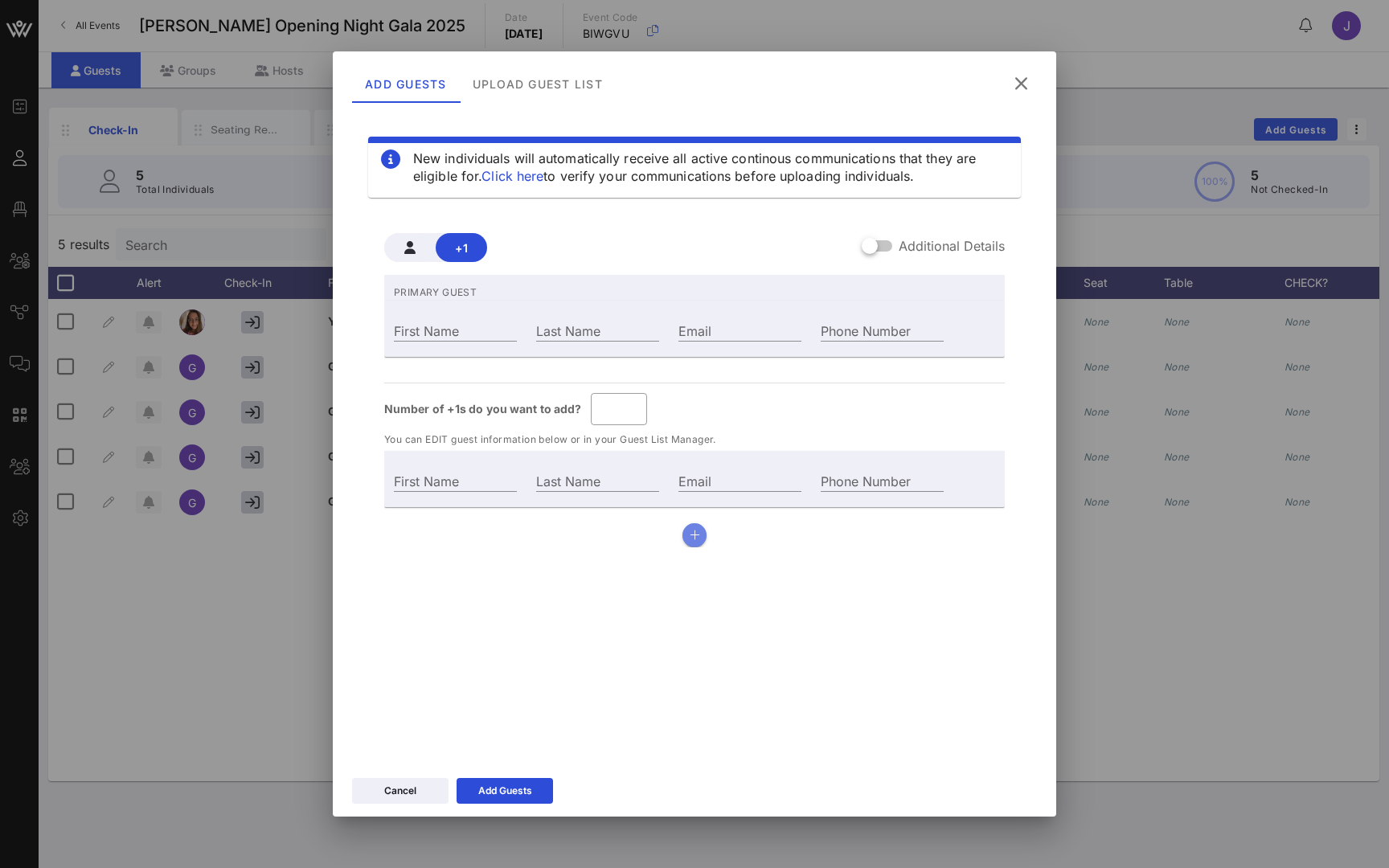
click at [695, 538] on icon "button" at bounding box center [694, 535] width 10 height 11
type input "*"
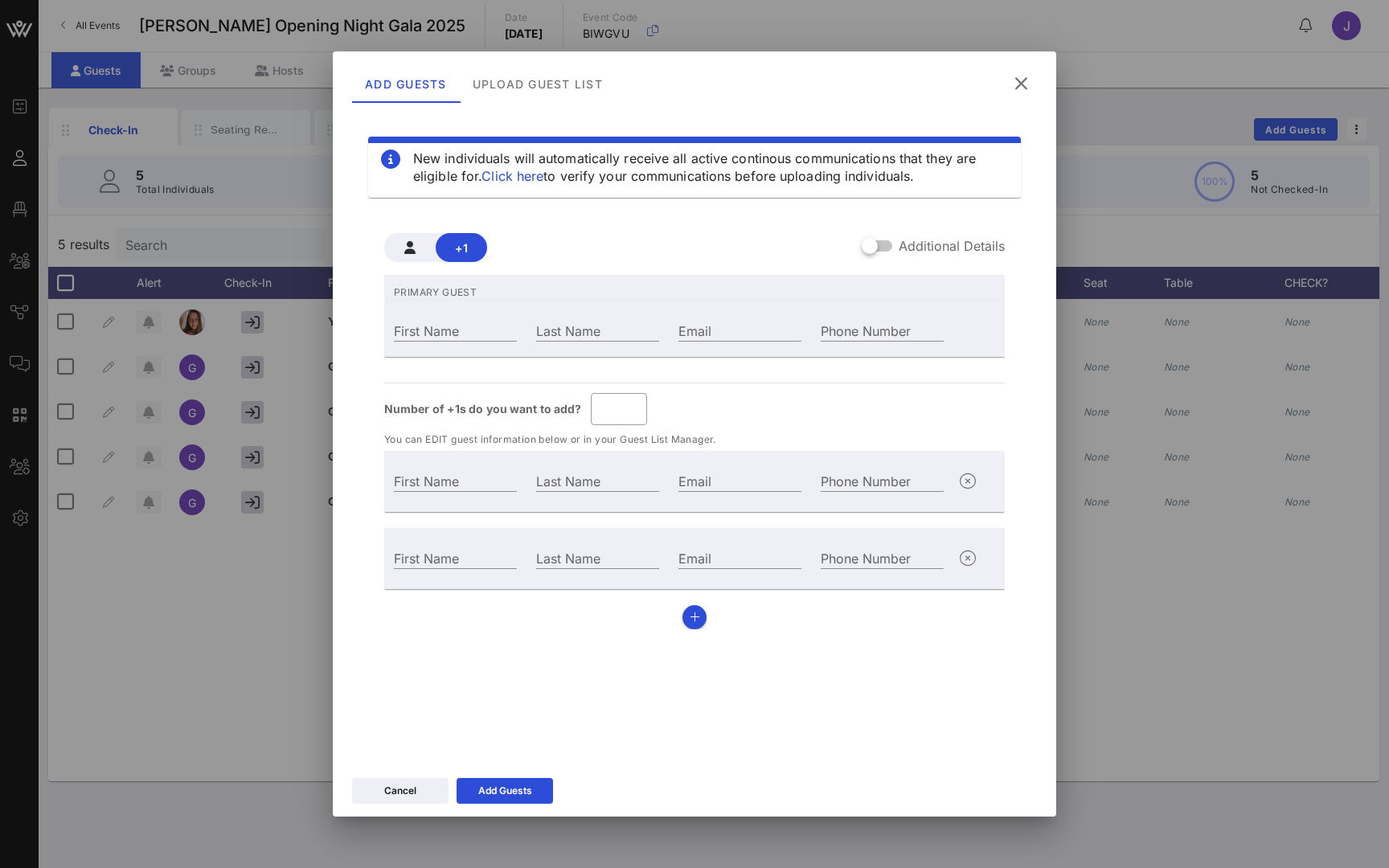
drag, startPoint x: 771, startPoint y: 698, endPoint x: 513, endPoint y: 246, distance: 520.4
click at [513, 246] on div "+1 Additional Details" at bounding box center [694, 248] width 621 height 29
click at [431, 302] on div "First Name Last Name Email Phone Number" at bounding box center [694, 329] width 621 height 57
drag, startPoint x: 395, startPoint y: 294, endPoint x: 495, endPoint y: 293, distance: 100.0
click at [495, 293] on p "PRIMARY GUEST" at bounding box center [694, 288] width 621 height 26
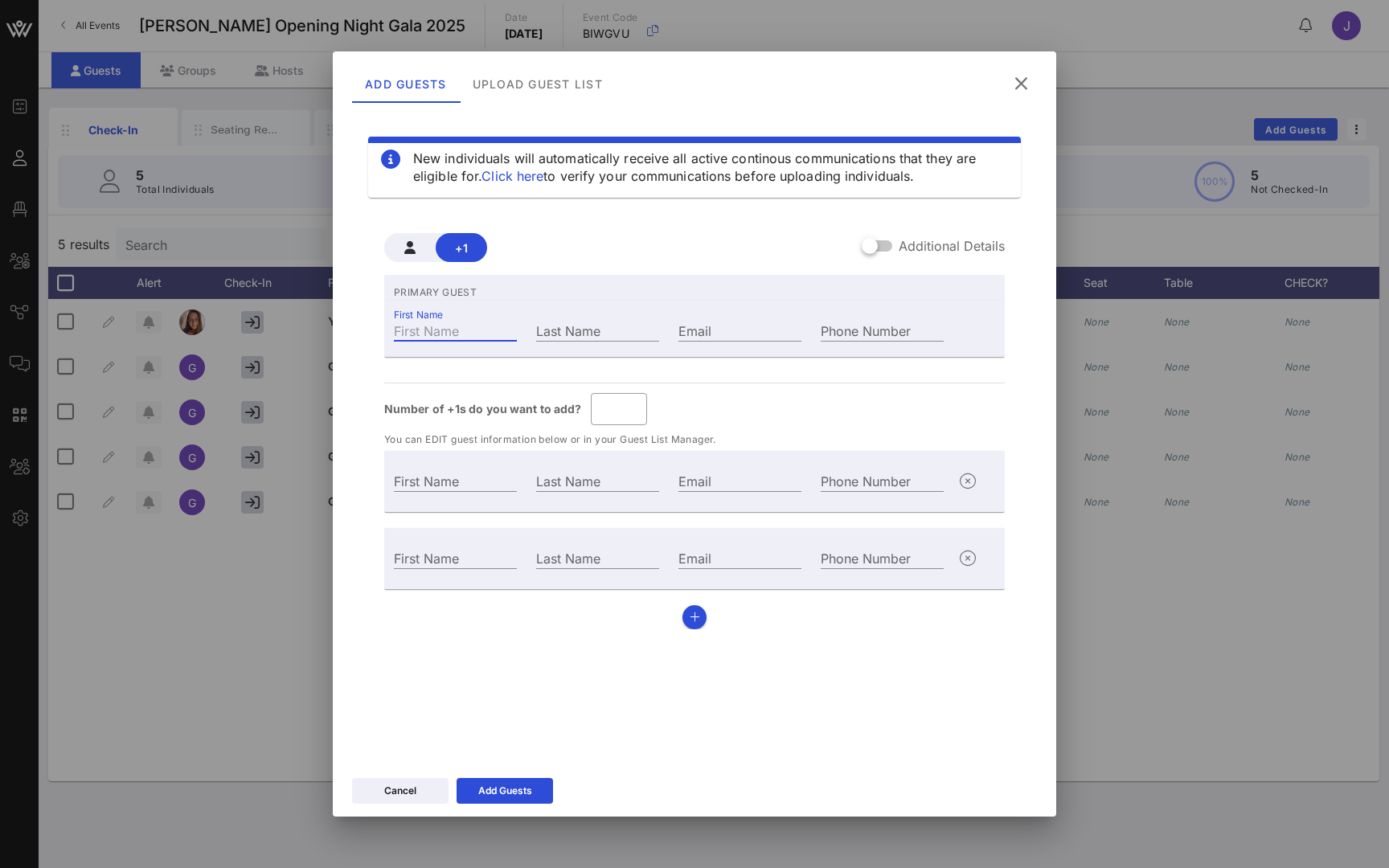
type input "Guest Of"
type input "y"
type input "Guest Of"
type input "y"
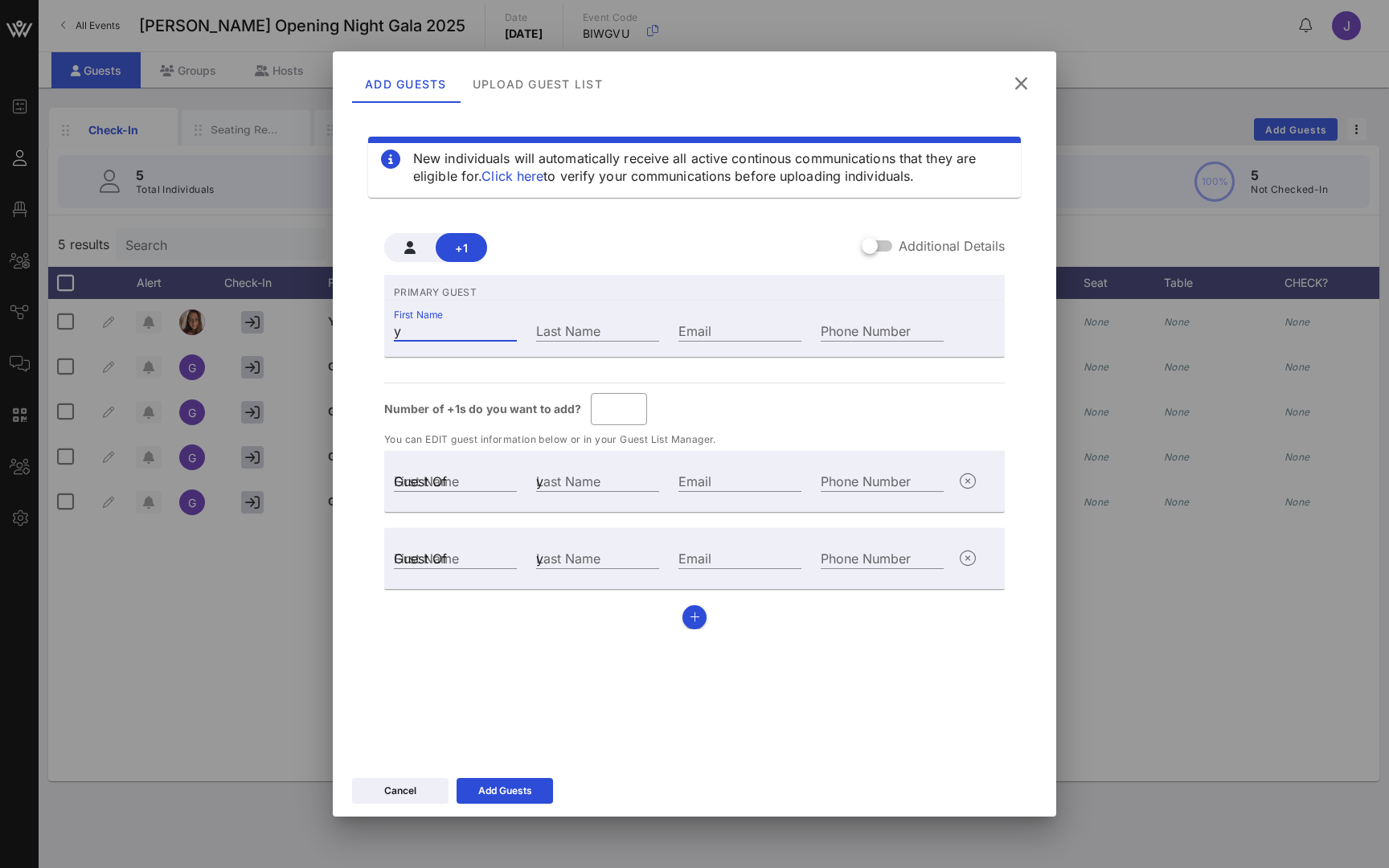
type input "yu"
type input "yul"
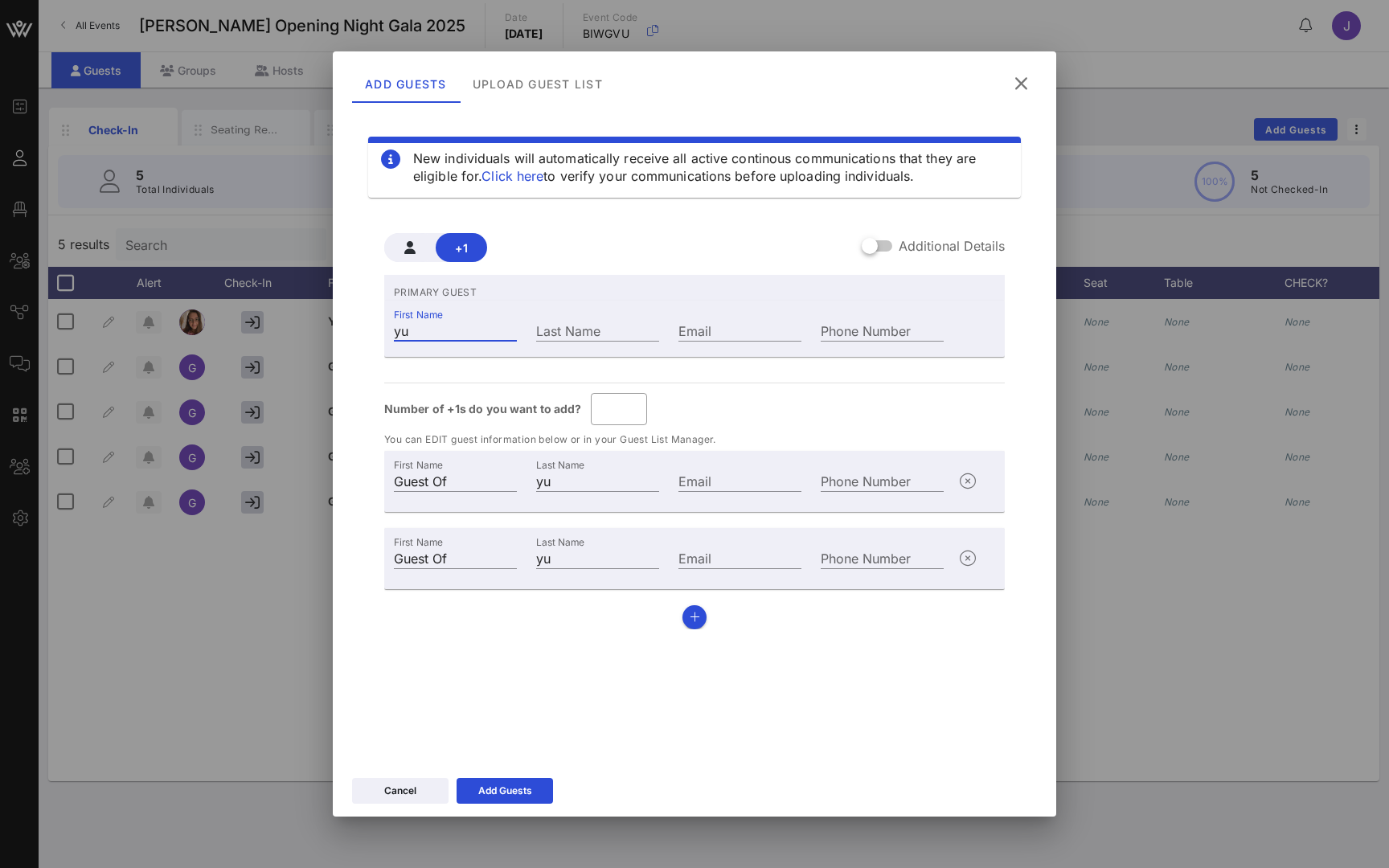
type input "yul"
type input "yuli"
type input "yulii"
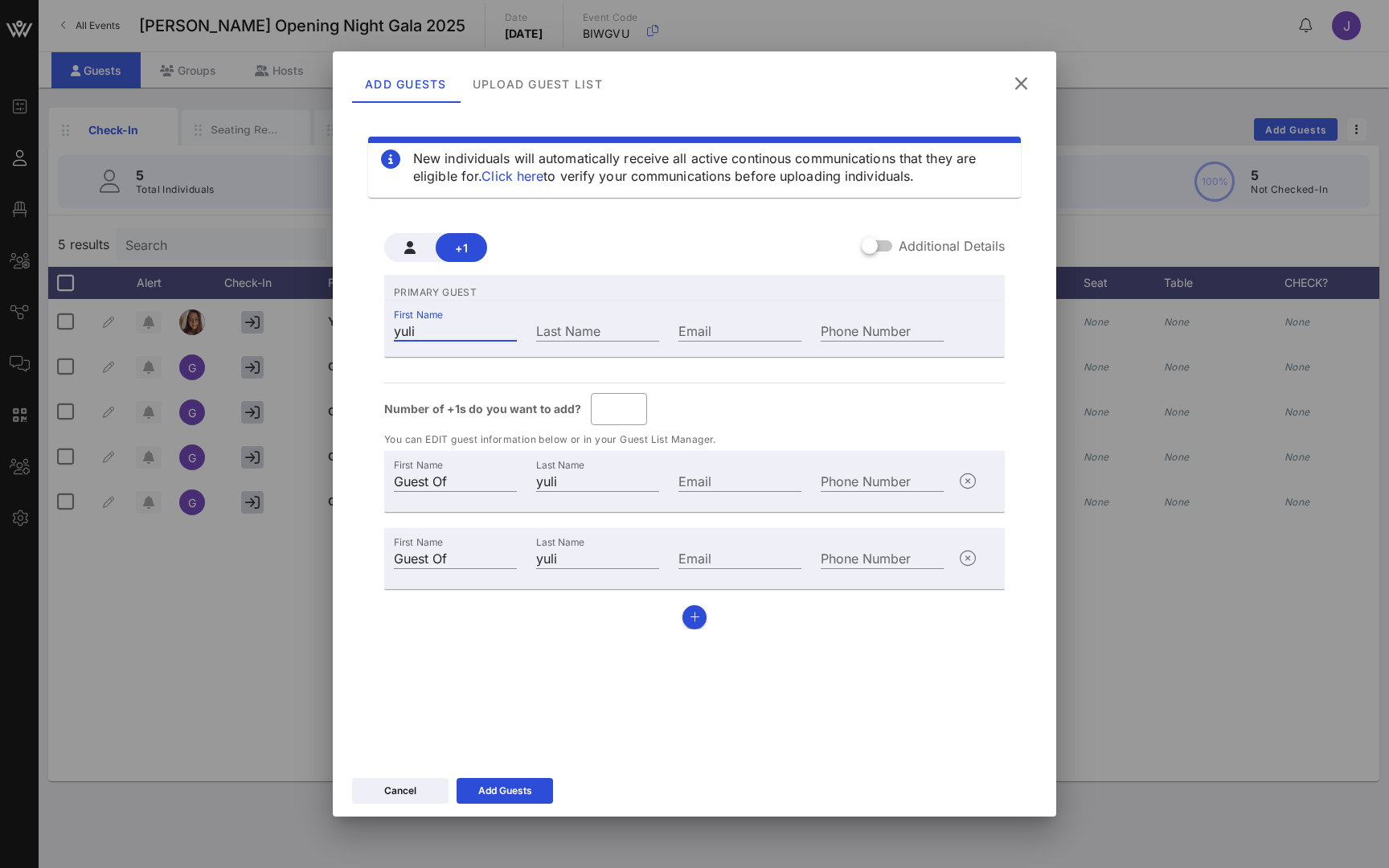
type input "yulii"
type input "yuliia"
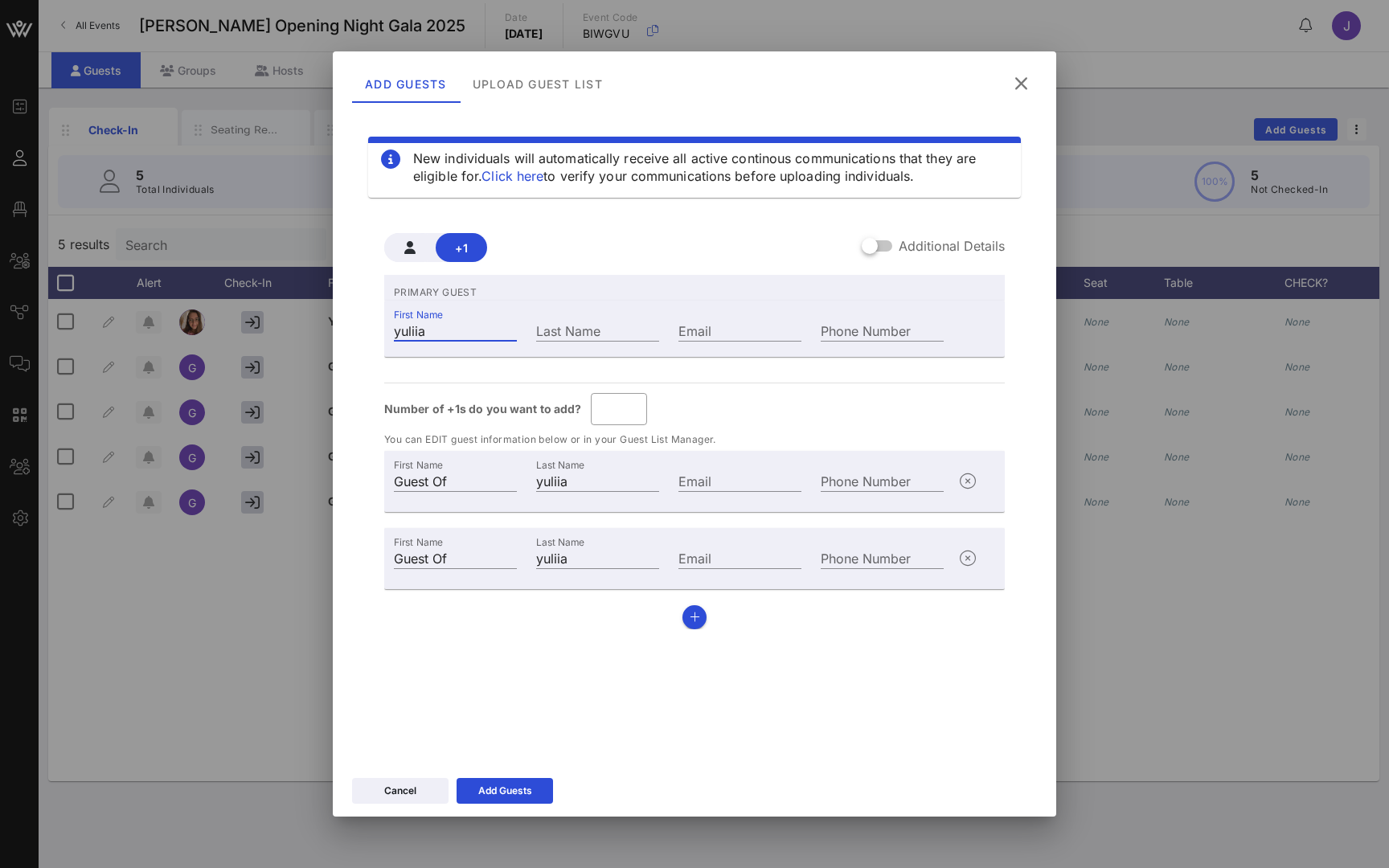
type input "yuliia"
type input "yuliia d"
type input "d"
type input "yuliia d"
type input "yuliia dr"
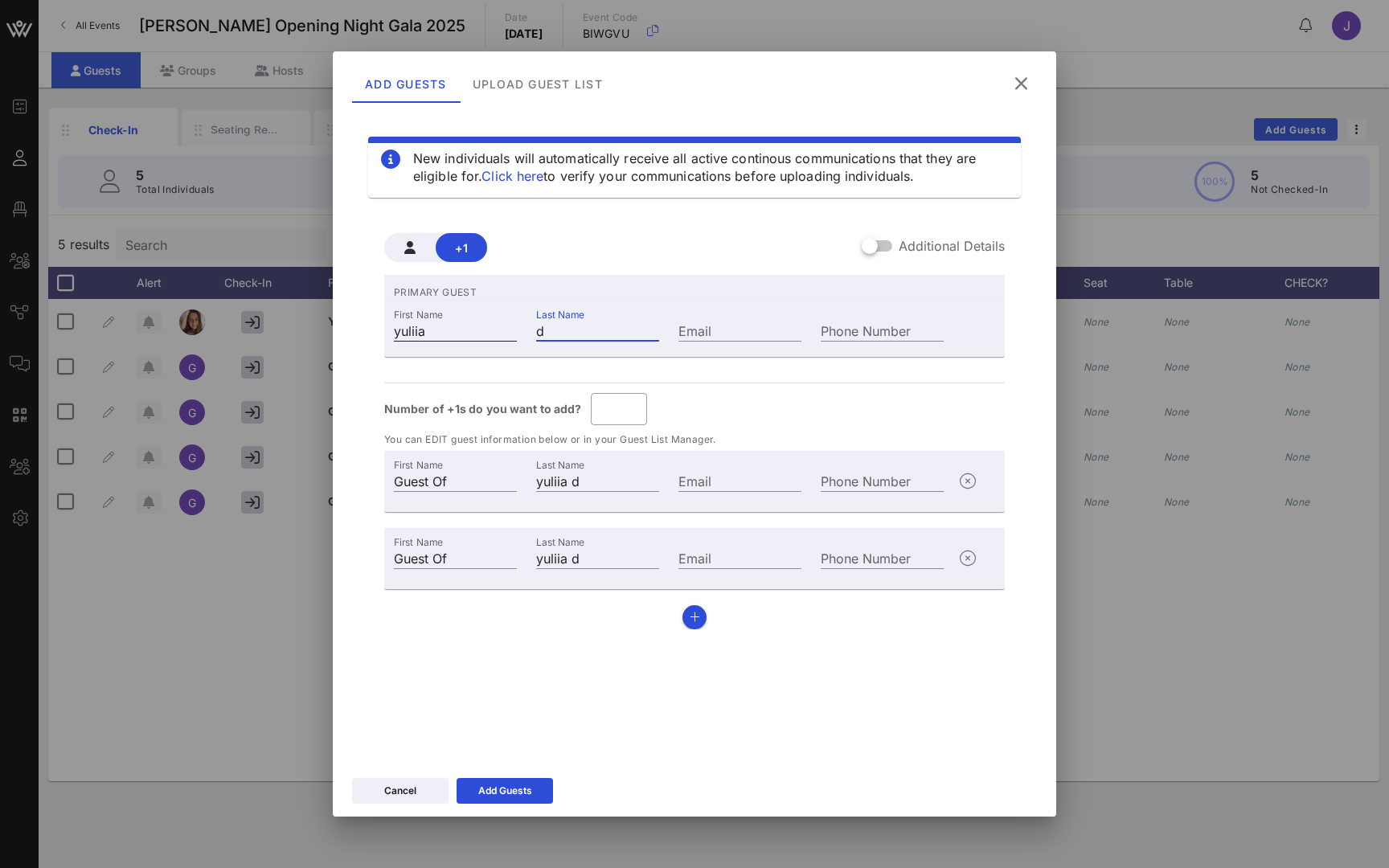
type input "dr"
type input "yuliia dr"
type input "yuliia dro"
type input "dro"
type input "yuliia dro"
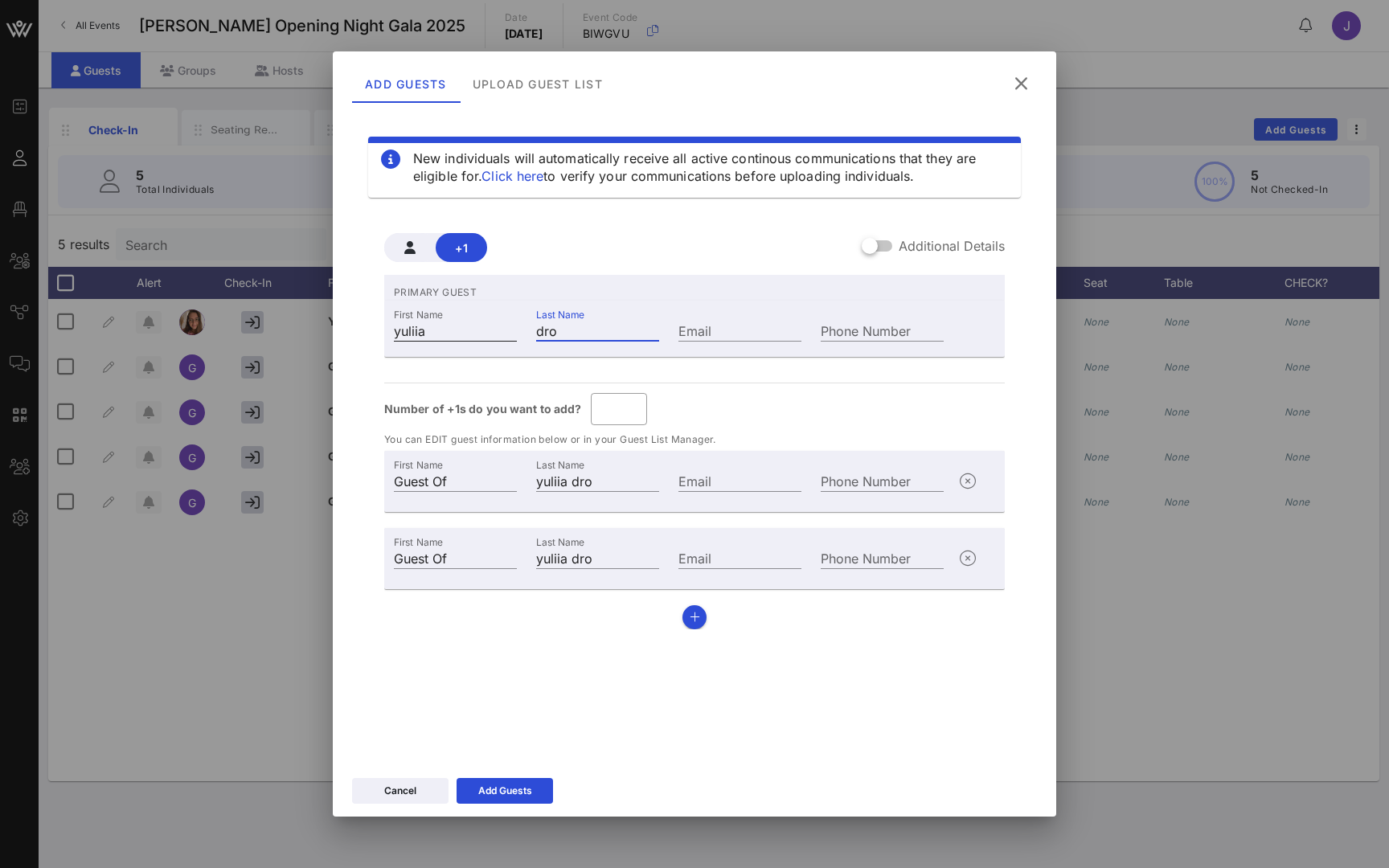
type input "yuliia droz"
type input "droz"
type input "yuliia droz"
type input "droz"
click at [967, 556] on icon "button" at bounding box center [967, 559] width 19 height 19
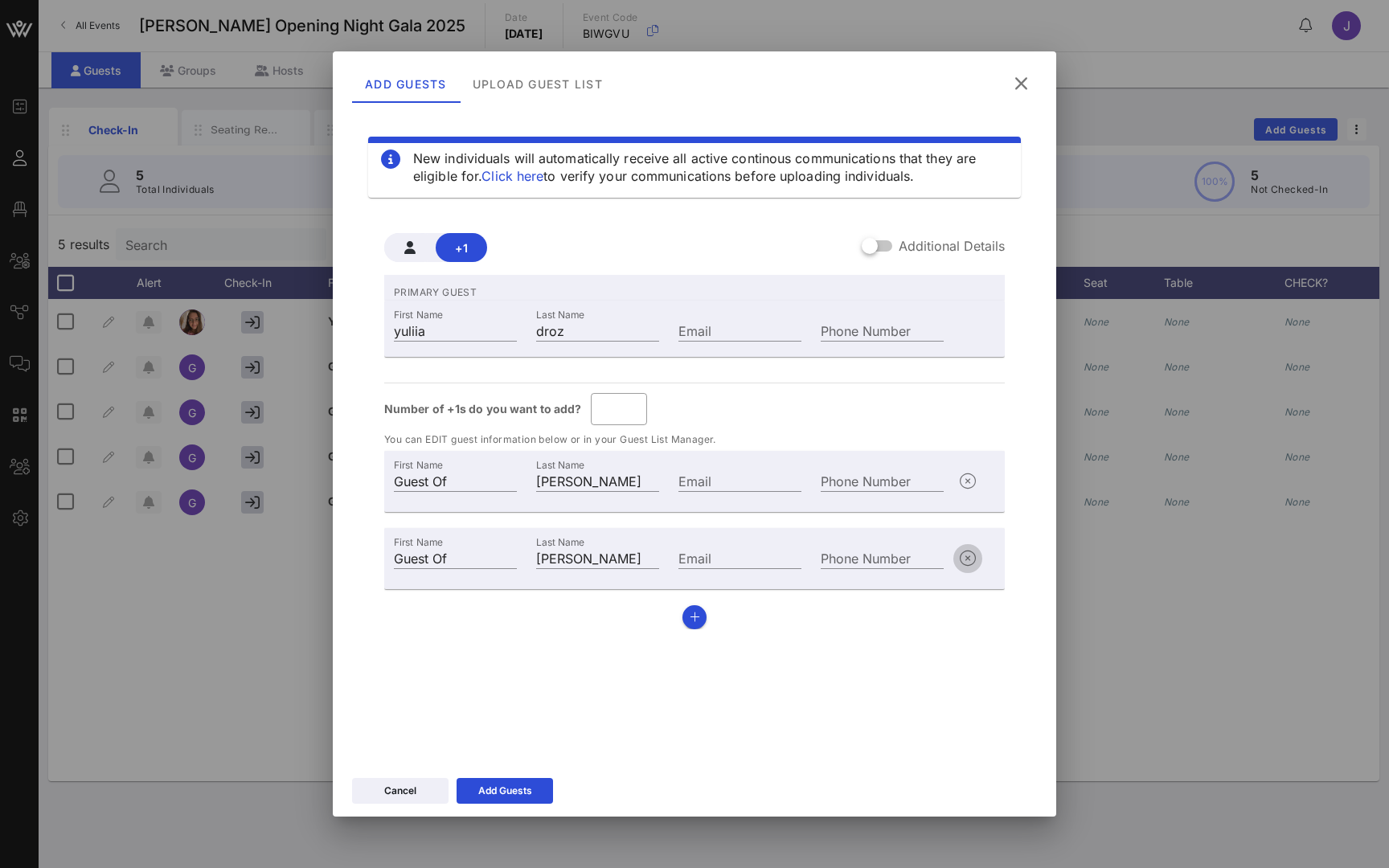
type input "*"
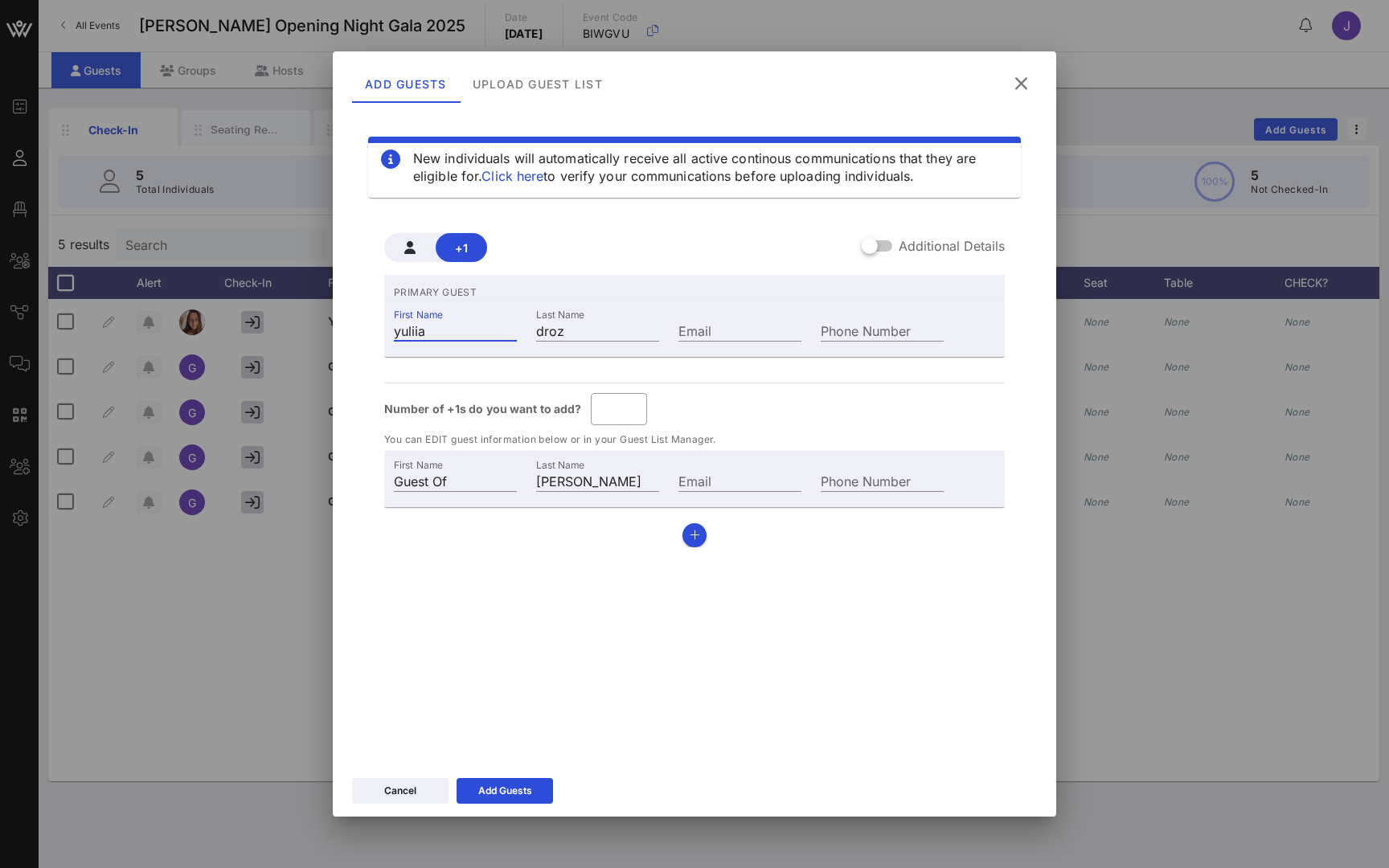
click at [470, 327] on input "yuliia" at bounding box center [455, 331] width 123 height 21
drag, startPoint x: 411, startPoint y: 213, endPoint x: 537, endPoint y: 212, distance: 126.0
click at [537, 212] on div "+1 Additional Details PRIMARY GUEST First Name yuliia Last Name droz Email Phon…" at bounding box center [694, 384] width 652 height 353
click at [1030, 81] on icon at bounding box center [1021, 83] width 21 height 19
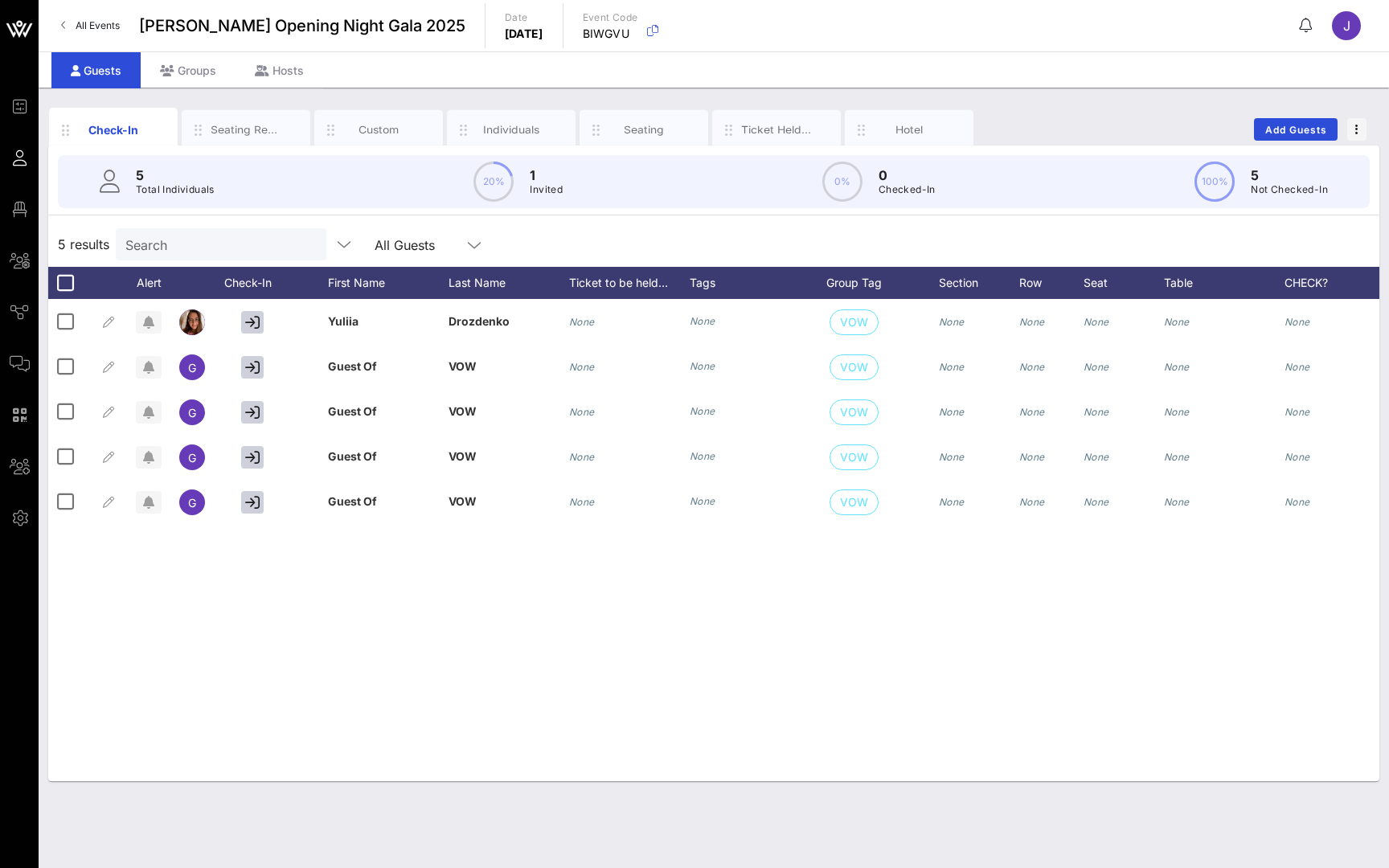
click at [396, 83] on div "Guests Groups Hosts" at bounding box center [713, 70] width 1350 height 36
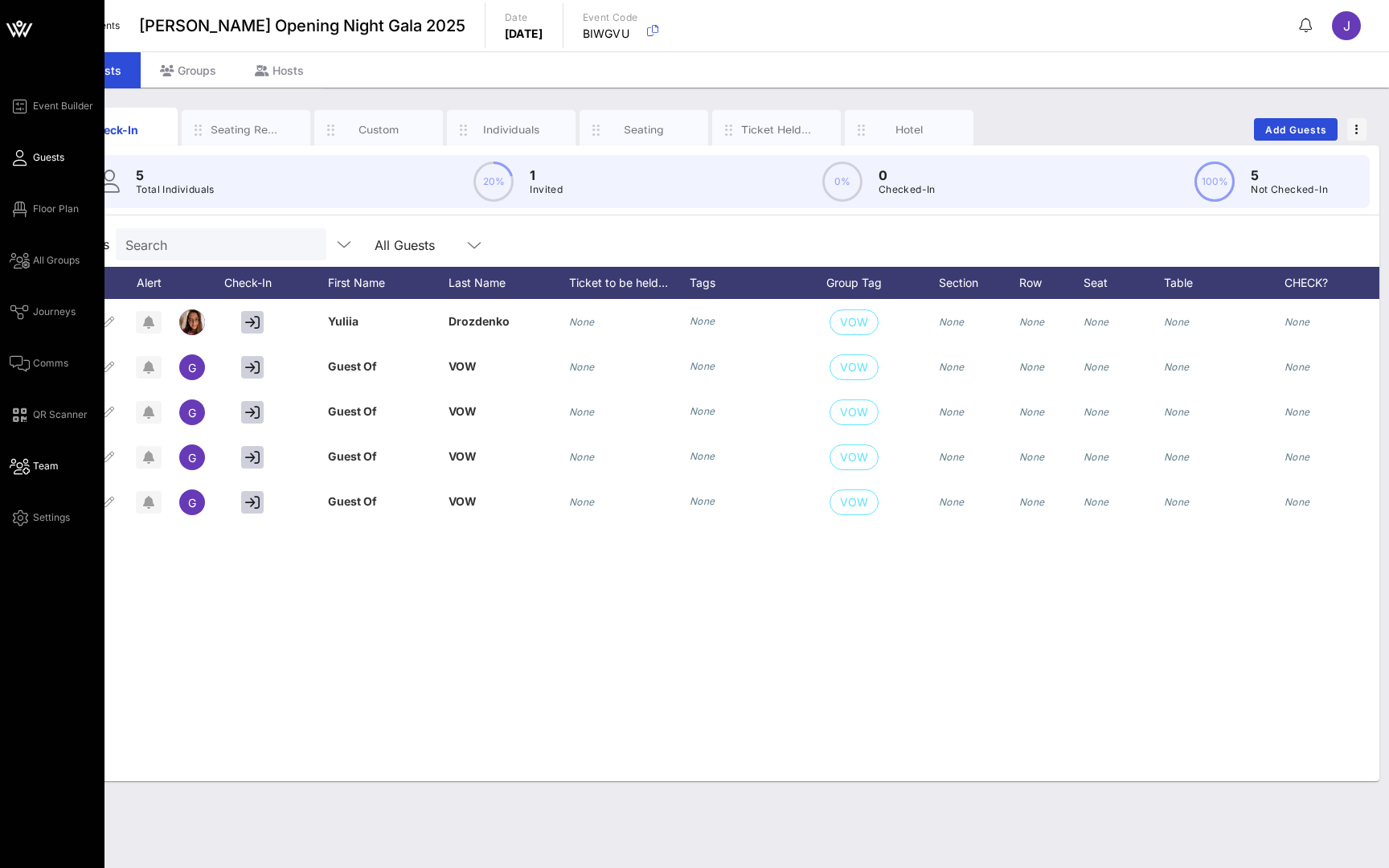
click at [28, 465] on icon at bounding box center [19, 466] width 20 height 3
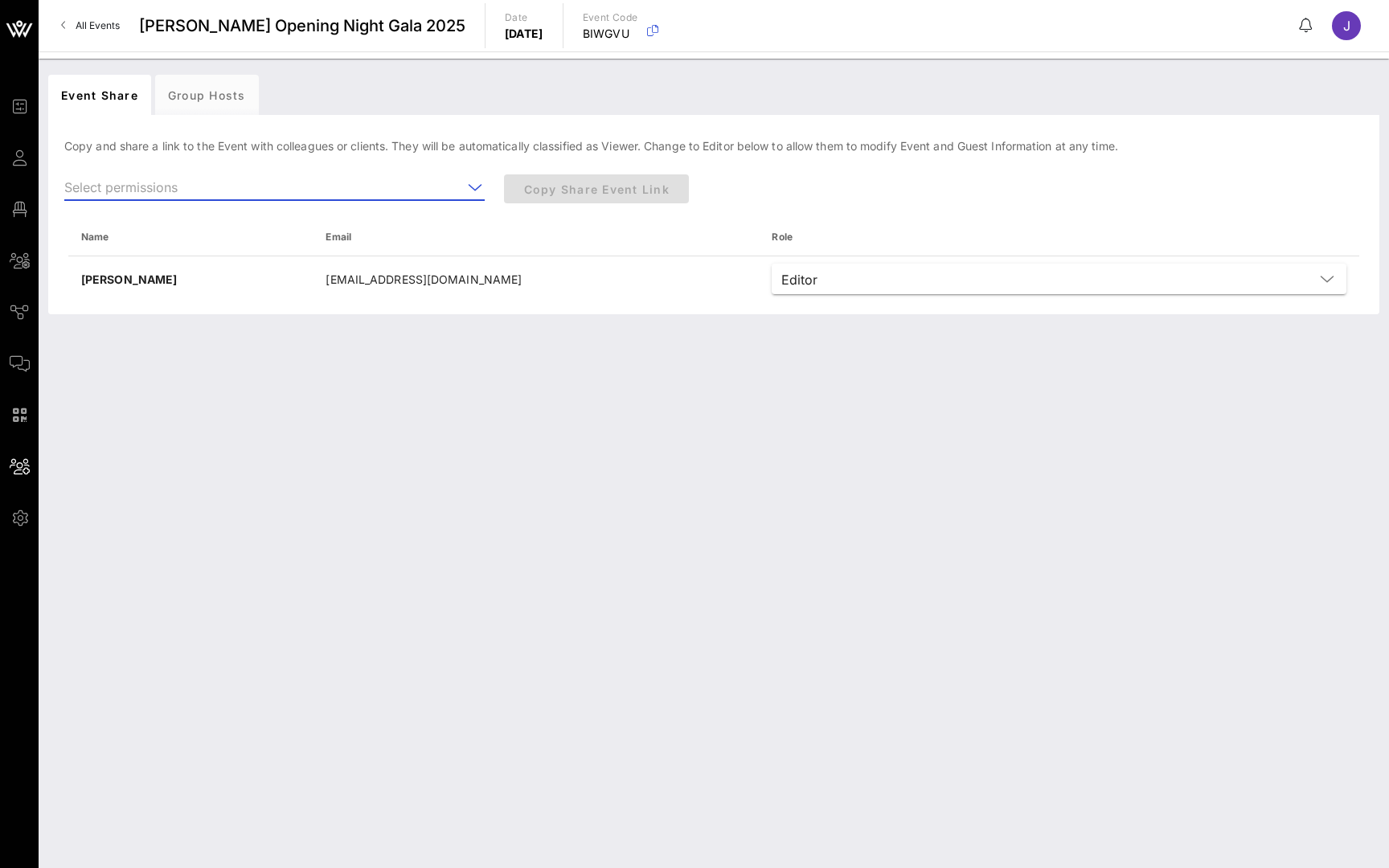
click at [320, 188] on input "text" at bounding box center [264, 187] width 398 height 26
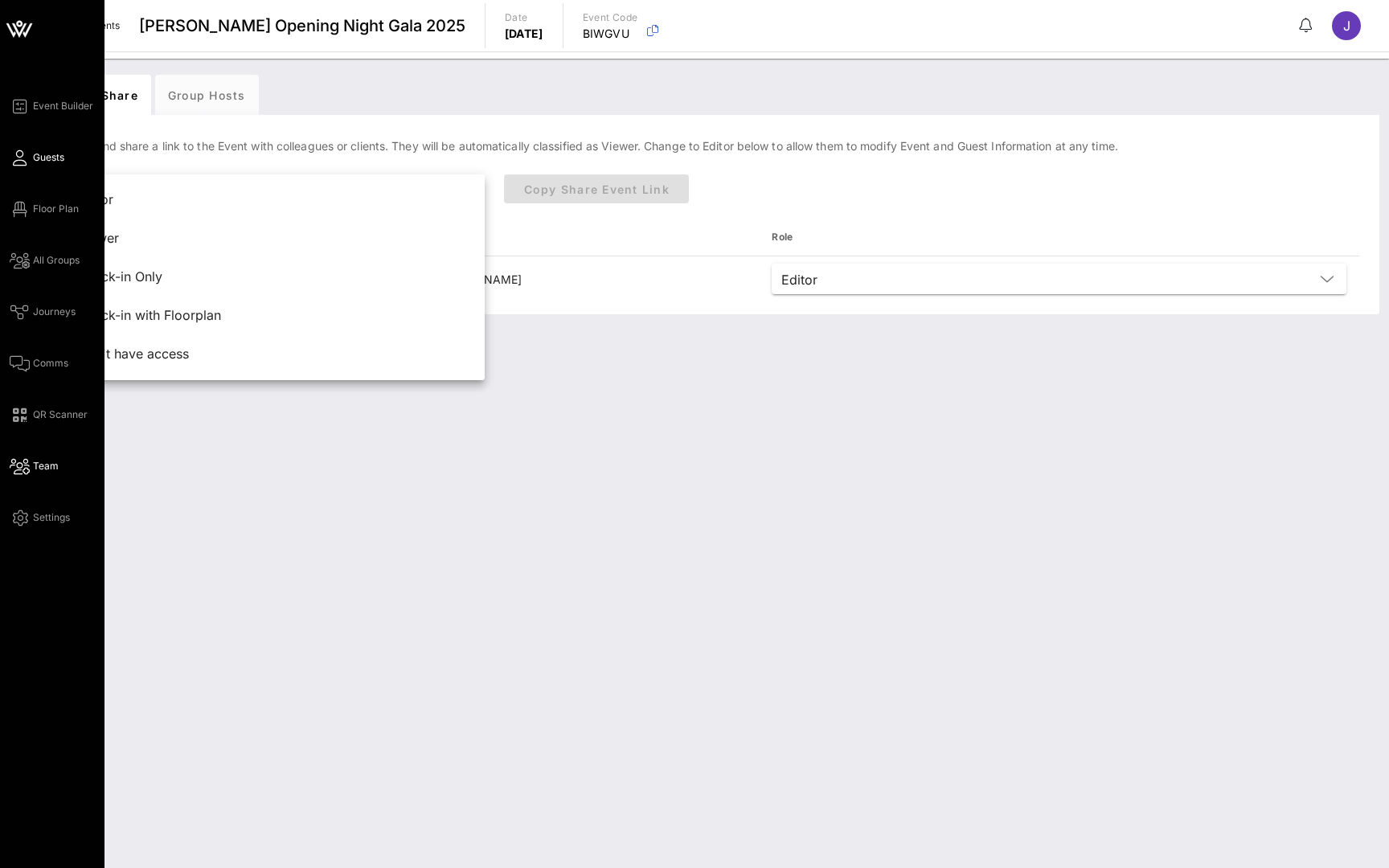
click at [33, 155] on span "Guests" at bounding box center [48, 157] width 32 height 15
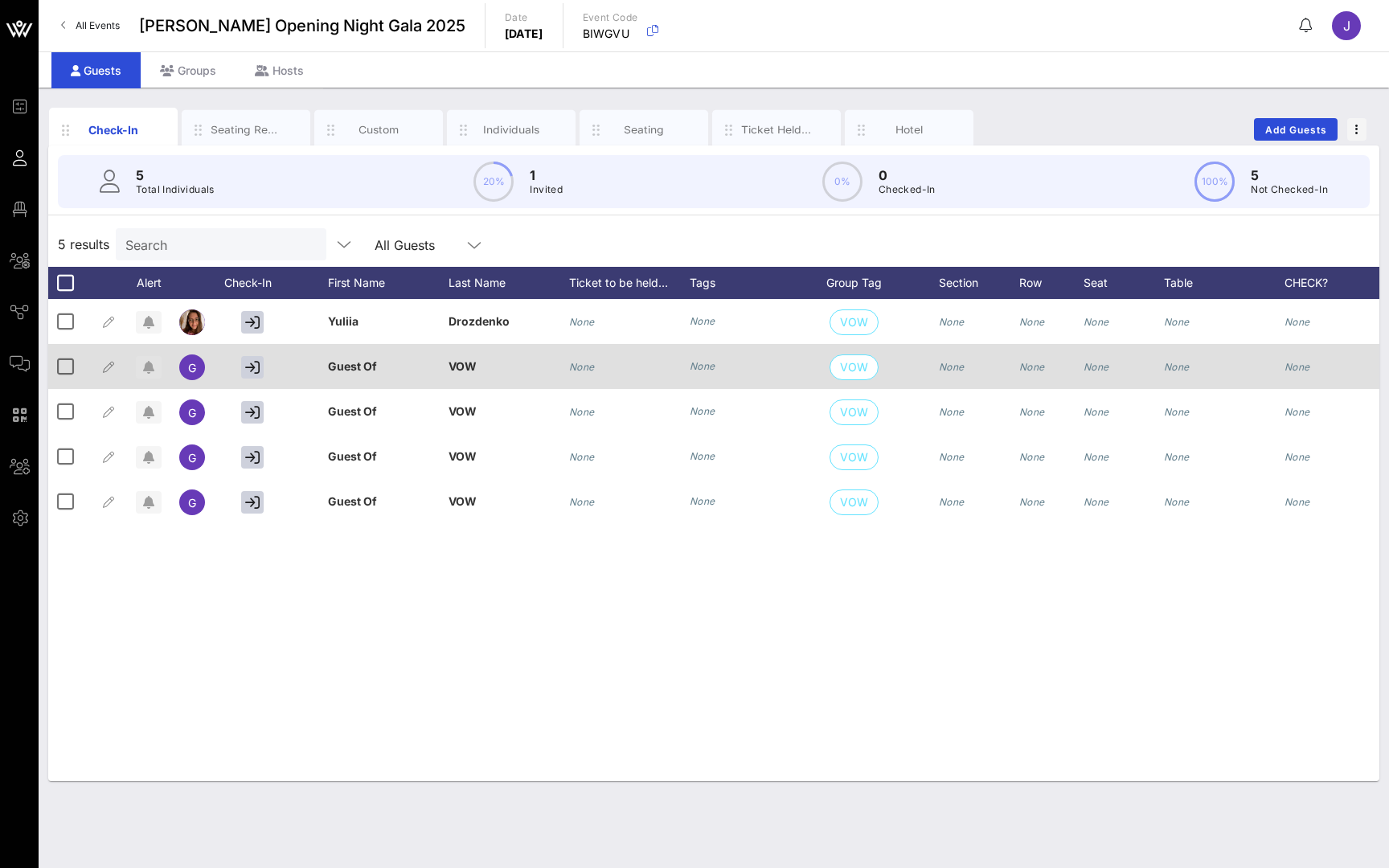
click at [143, 357] on button "button" at bounding box center [149, 367] width 26 height 22
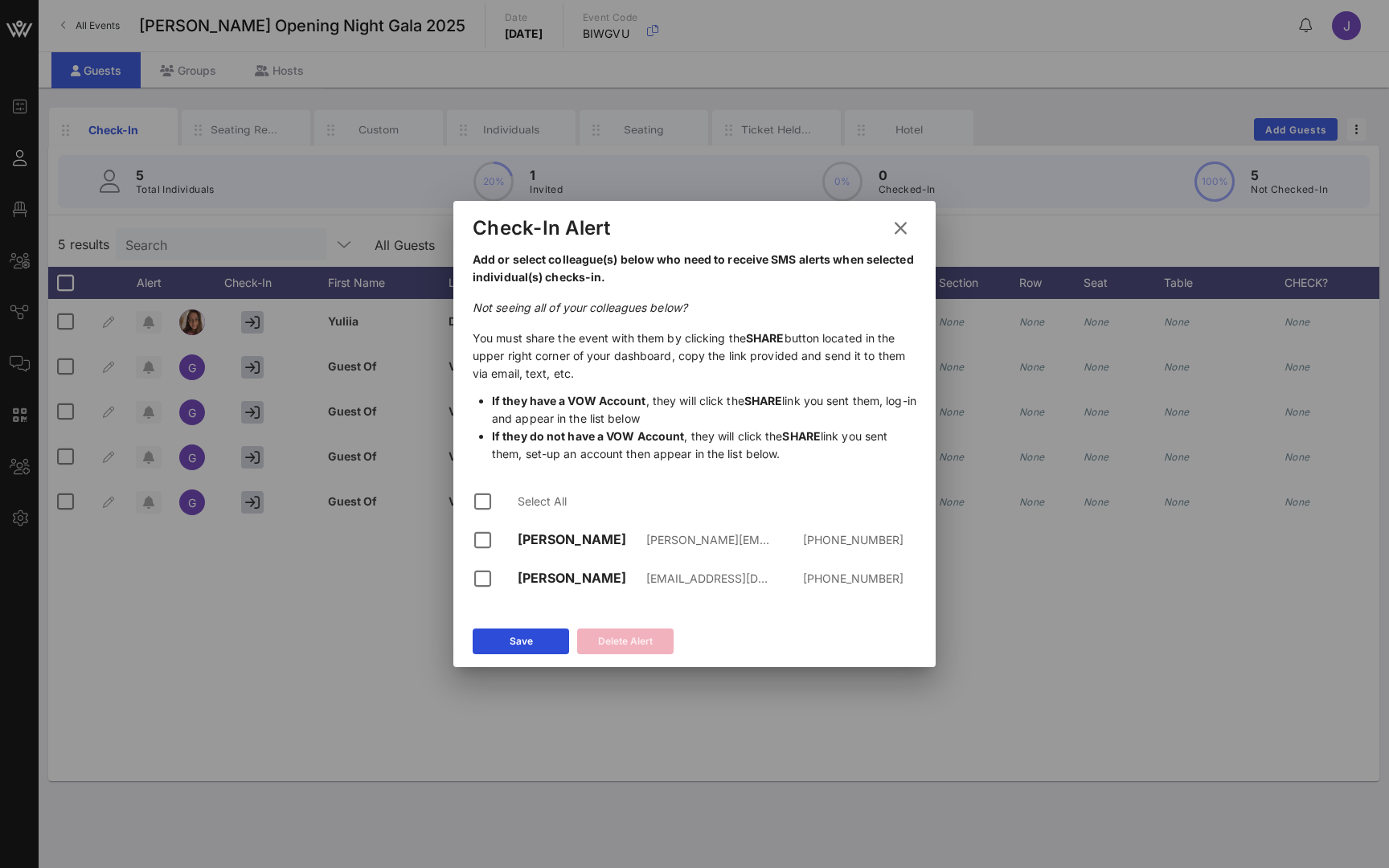
click at [910, 234] on button at bounding box center [901, 228] width 32 height 29
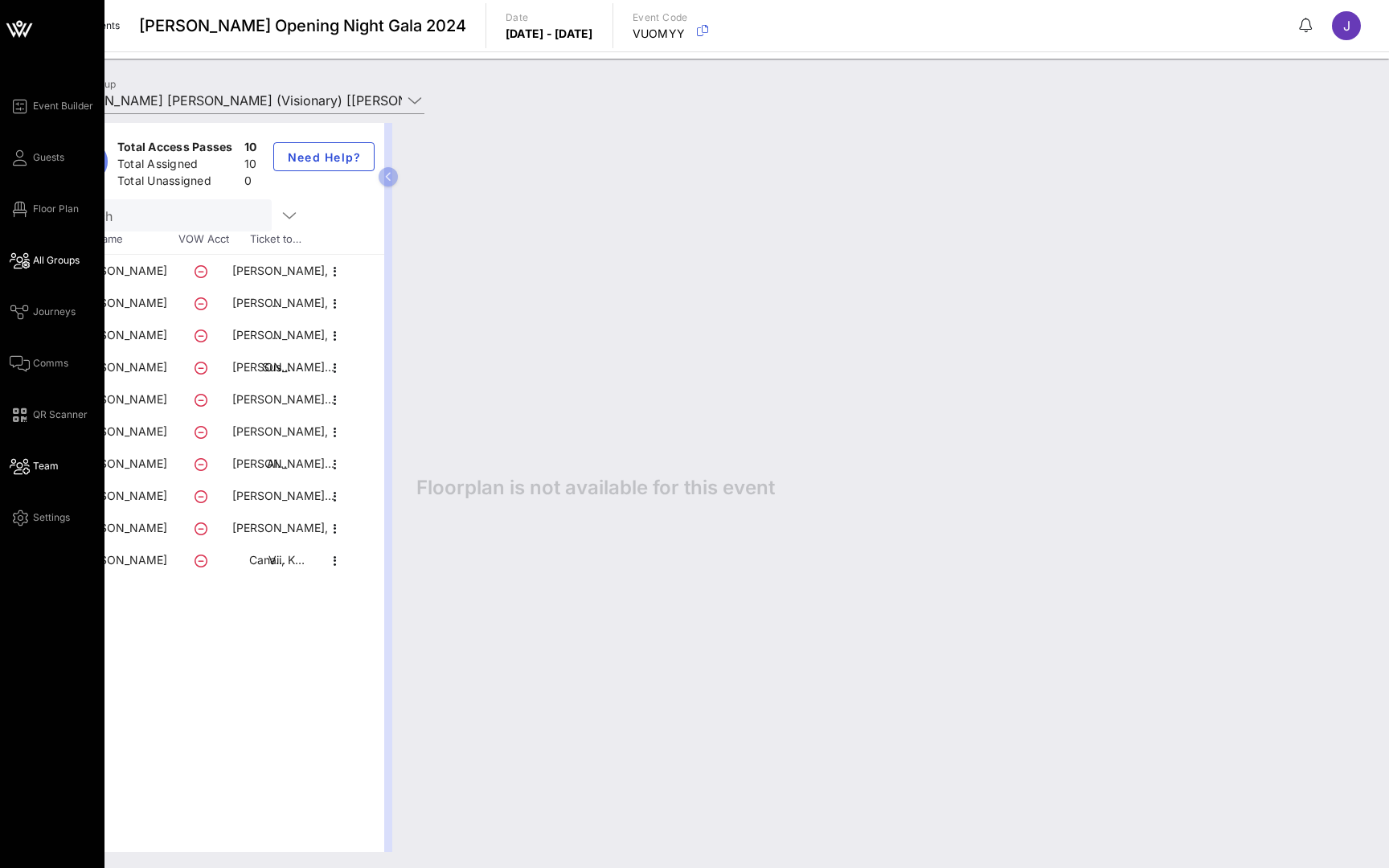
click at [34, 462] on span "Team" at bounding box center [45, 466] width 26 height 15
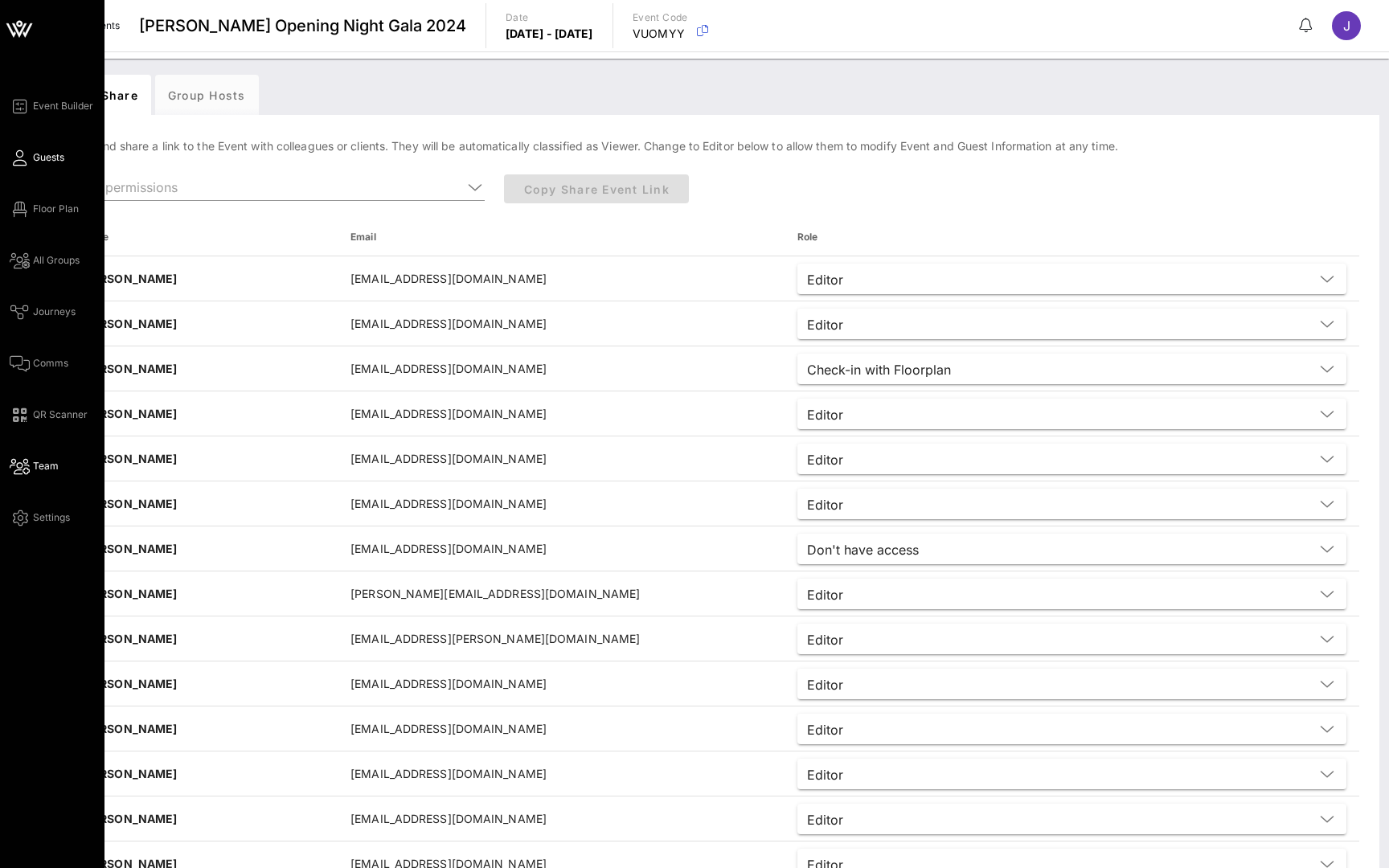
drag, startPoint x: 904, startPoint y: 0, endPoint x: 24, endPoint y: 154, distance: 893.4
click at [24, 157] on icon at bounding box center [19, 158] width 20 height 3
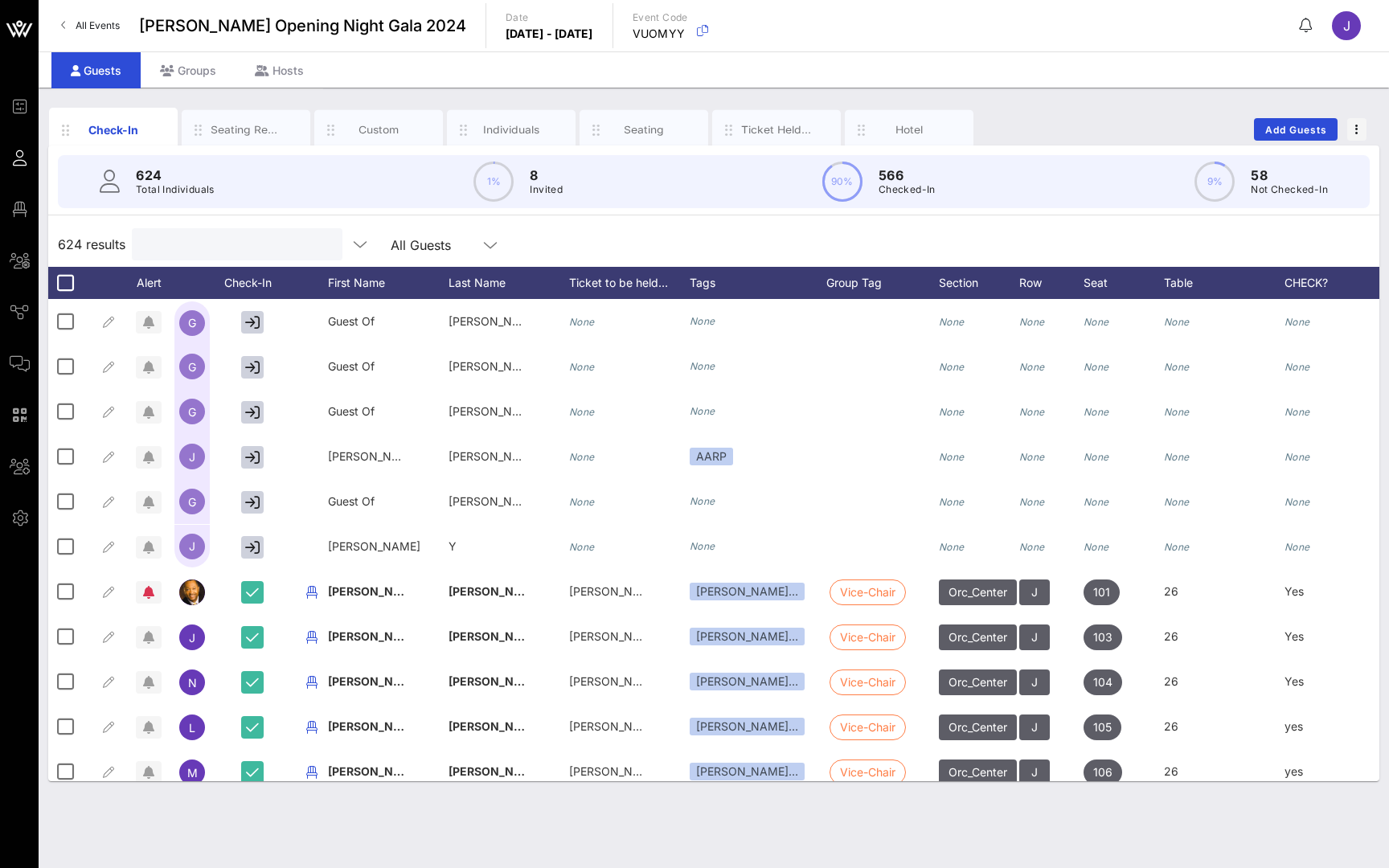
click at [227, 249] on input "text" at bounding box center [235, 244] width 188 height 21
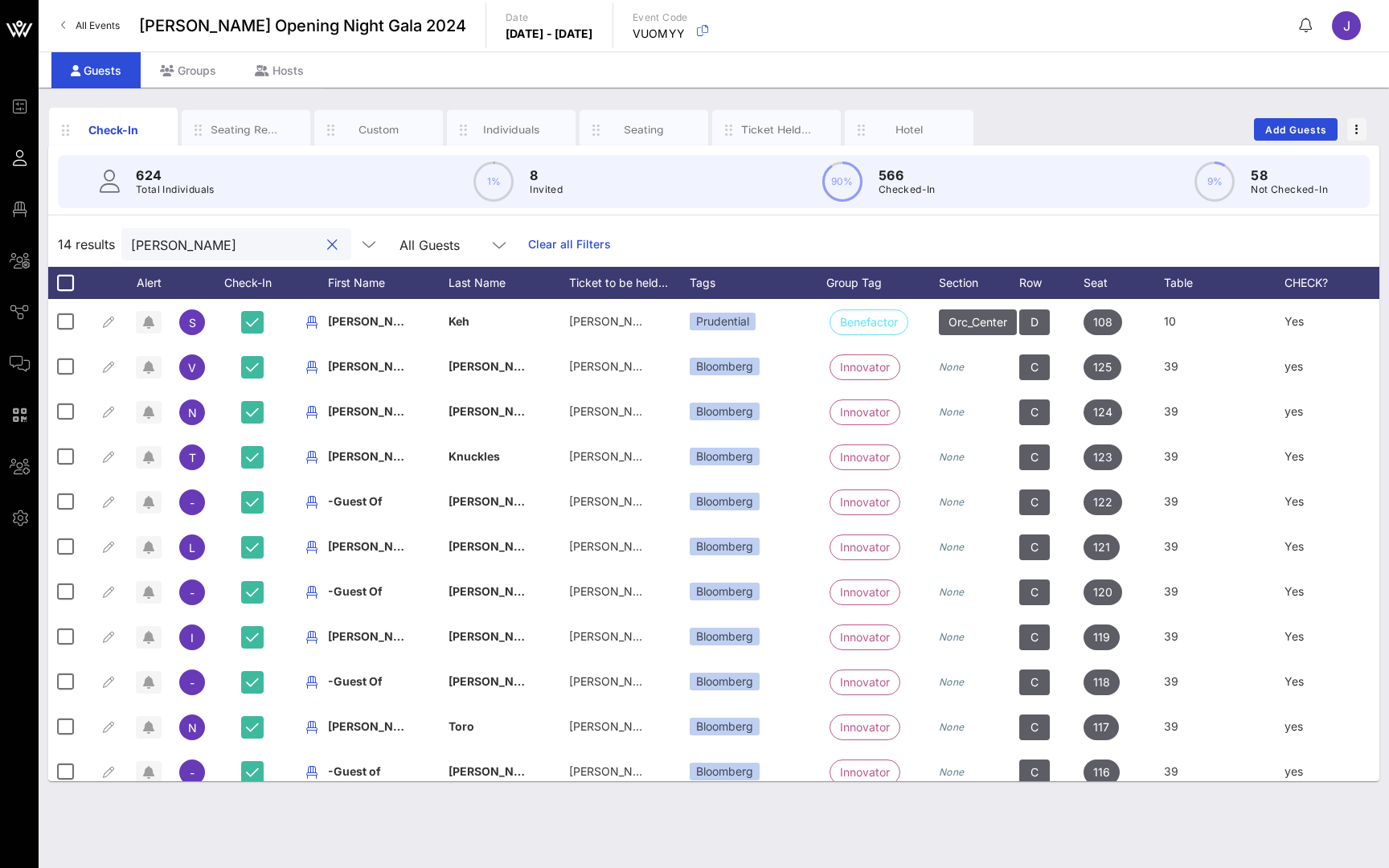
type input "Sara"
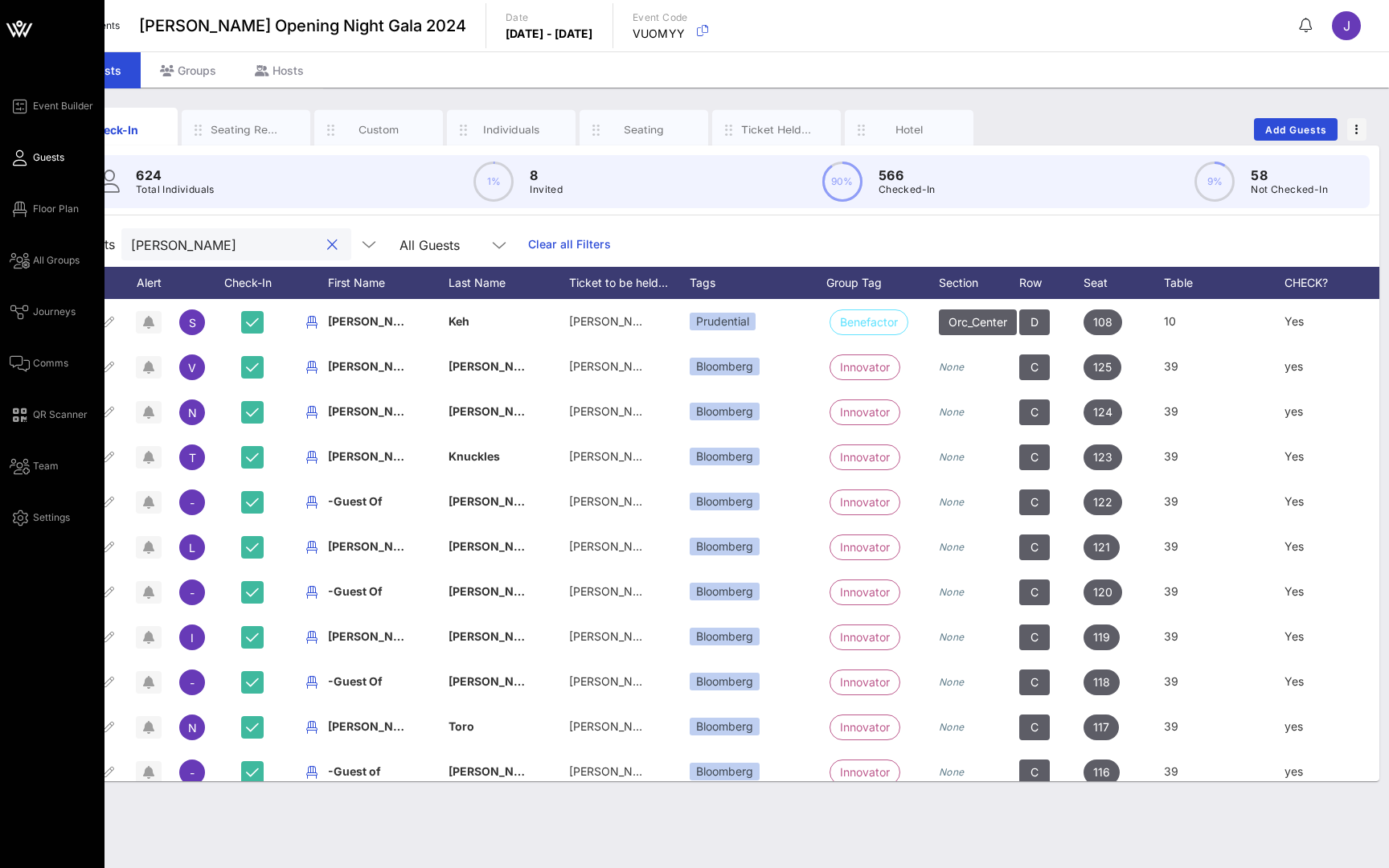
drag, startPoint x: 227, startPoint y: 249, endPoint x: 15, endPoint y: 155, distance: 231.9
click at [15, 157] on icon at bounding box center [19, 158] width 20 height 3
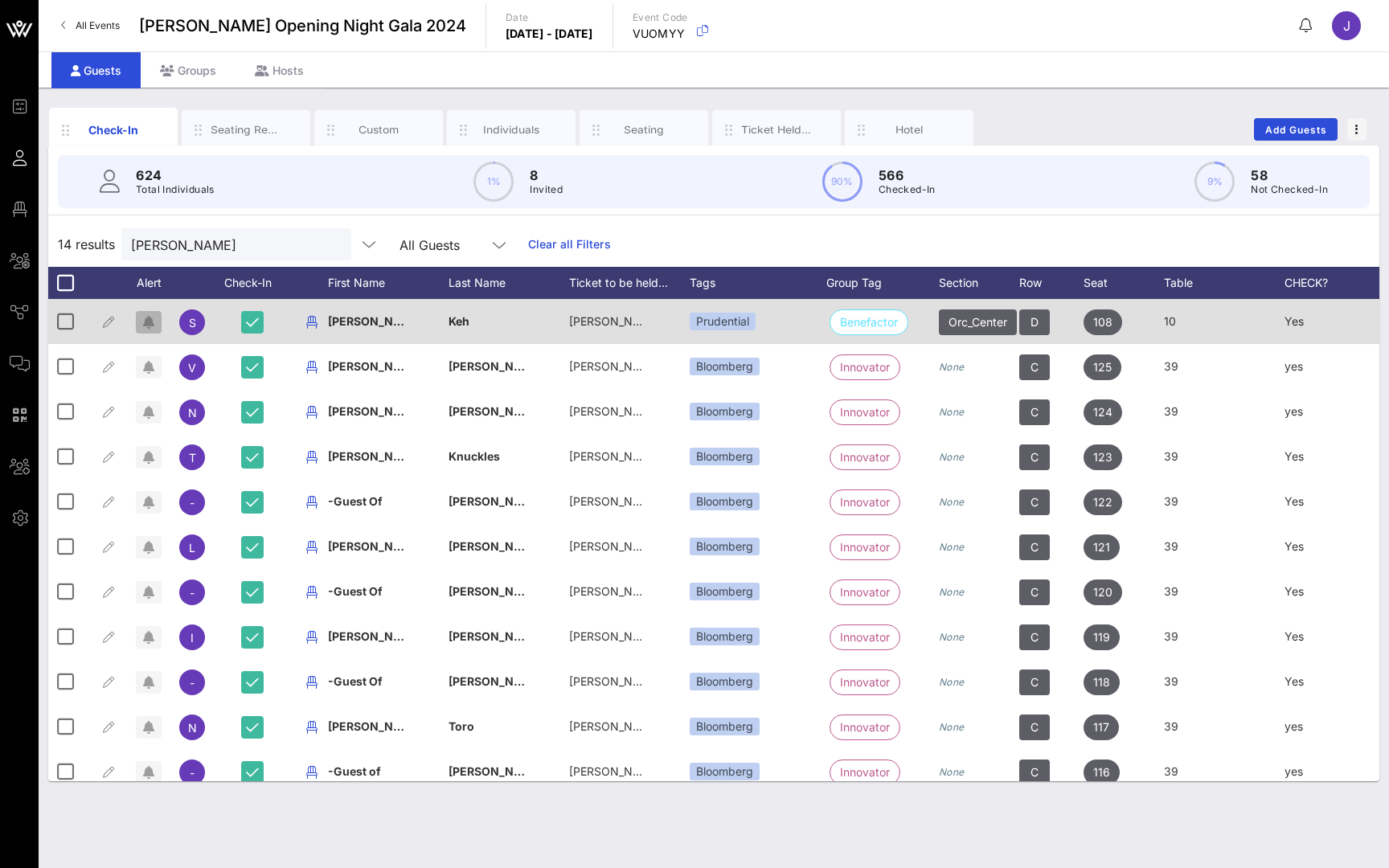
click at [156, 324] on span "button" at bounding box center [149, 322] width 26 height 13
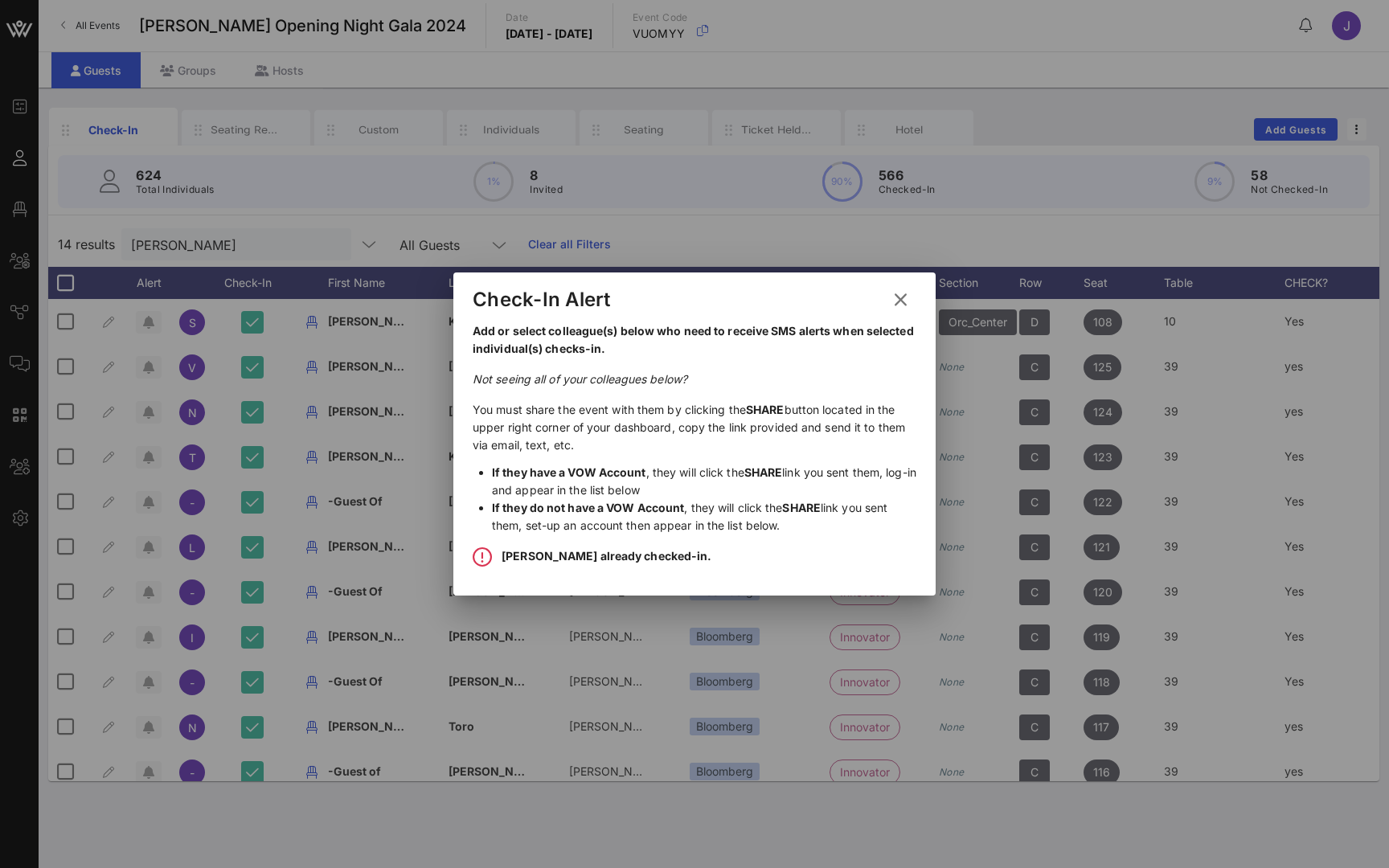
click at [901, 302] on icon at bounding box center [901, 300] width 24 height 22
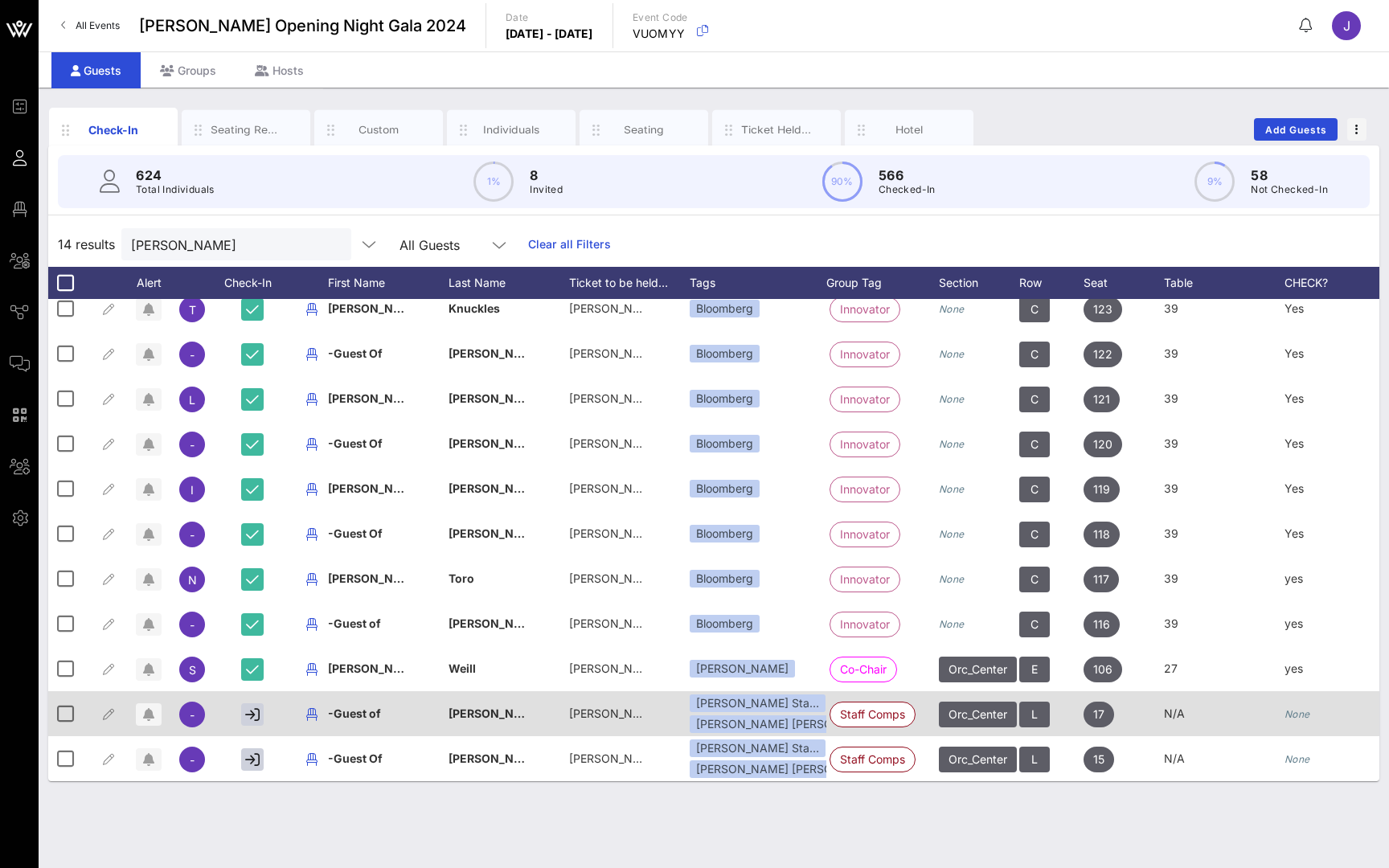
scroll to position [148, 0]
click at [242, 713] on button "button" at bounding box center [252, 714] width 22 height 22
click at [254, 716] on icon "button" at bounding box center [252, 714] width 13 height 15
click at [143, 715] on icon "button" at bounding box center [149, 714] width 11 height 13
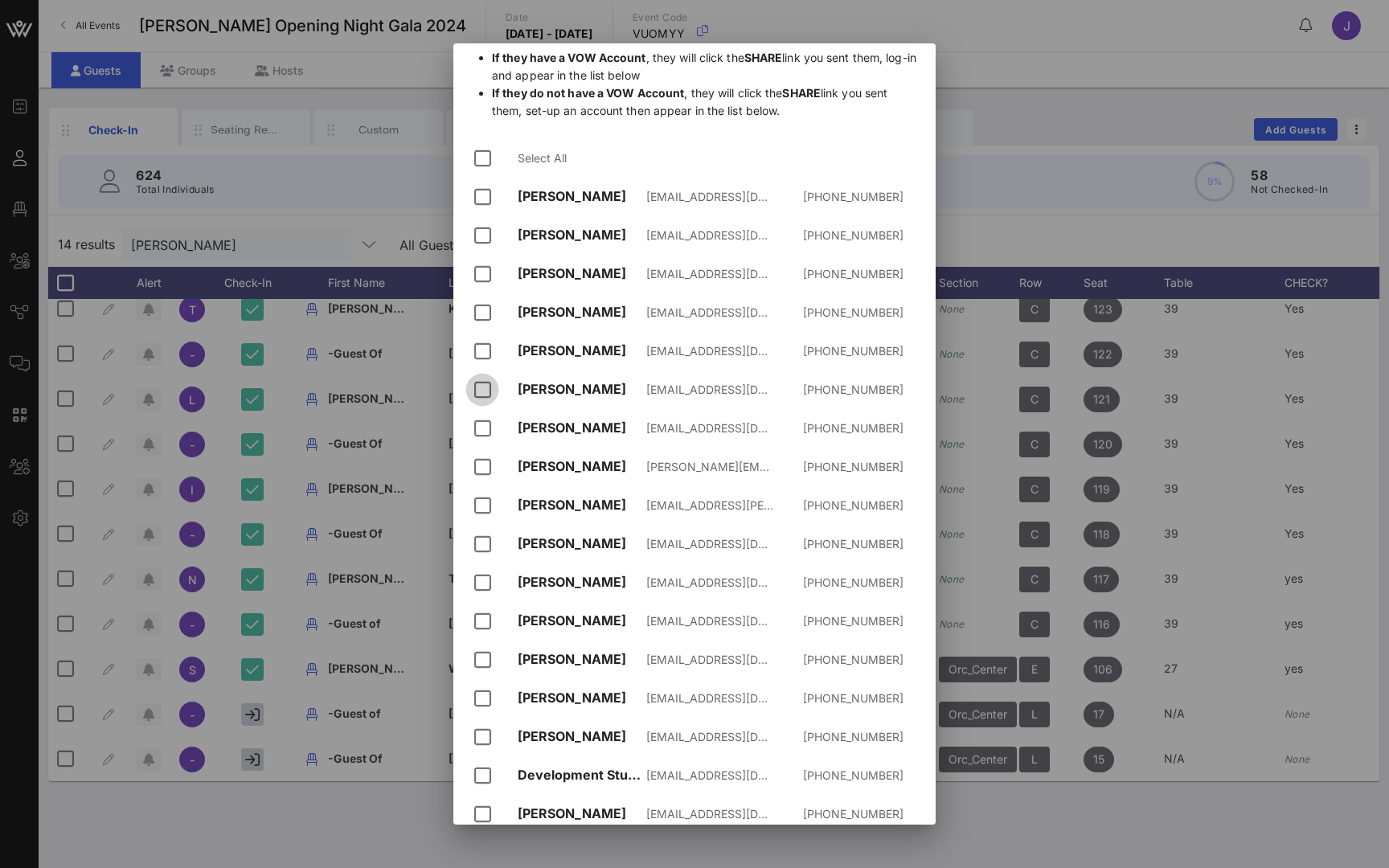
scroll to position [184, 0]
click at [479, 232] on div at bounding box center [482, 237] width 27 height 27
click at [479, 279] on div at bounding box center [482, 276] width 27 height 27
click at [482, 318] on div at bounding box center [482, 314] width 27 height 27
click at [482, 352] on div at bounding box center [482, 353] width 27 height 27
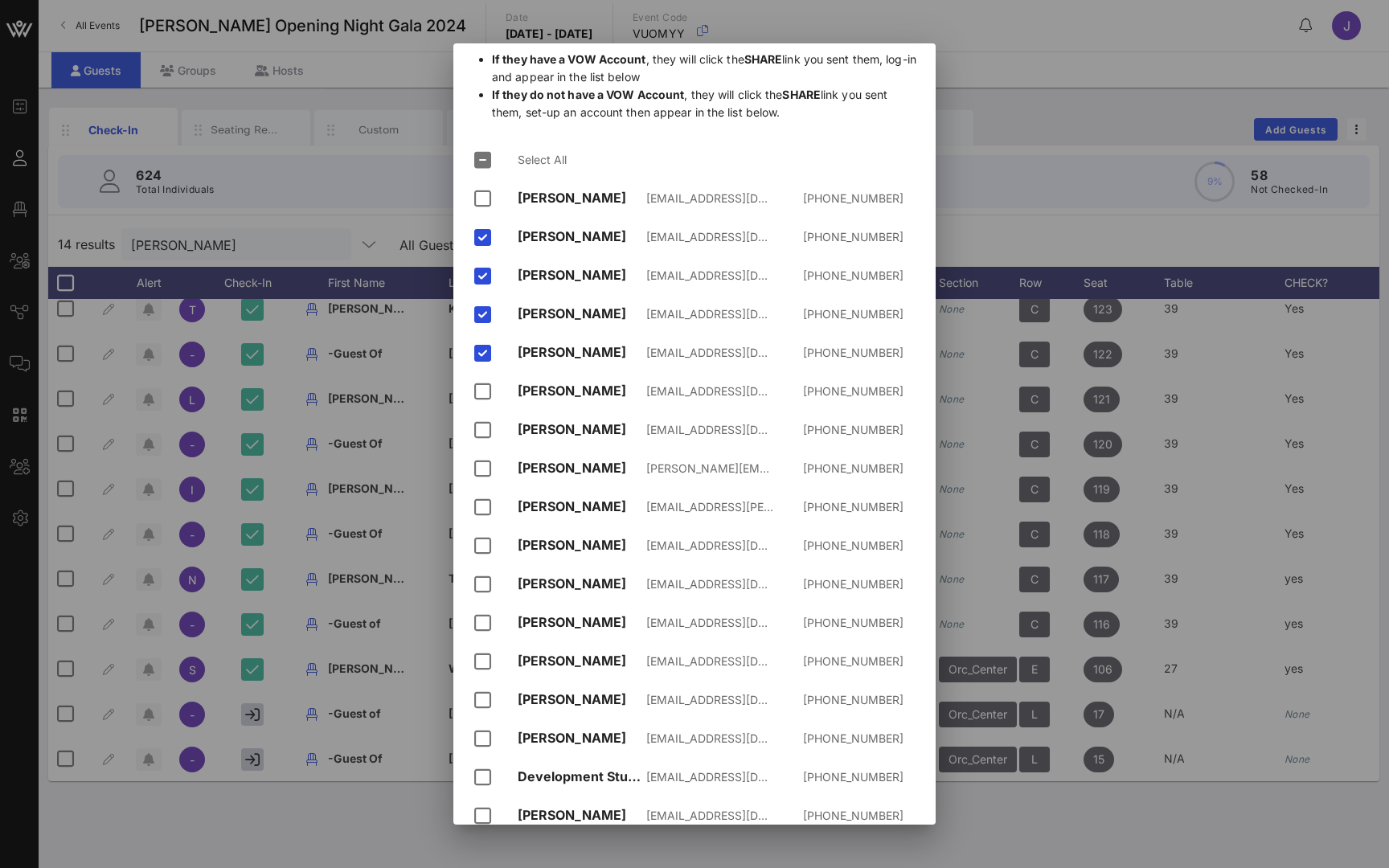
click at [1011, 128] on div at bounding box center [694, 434] width 1389 height 868
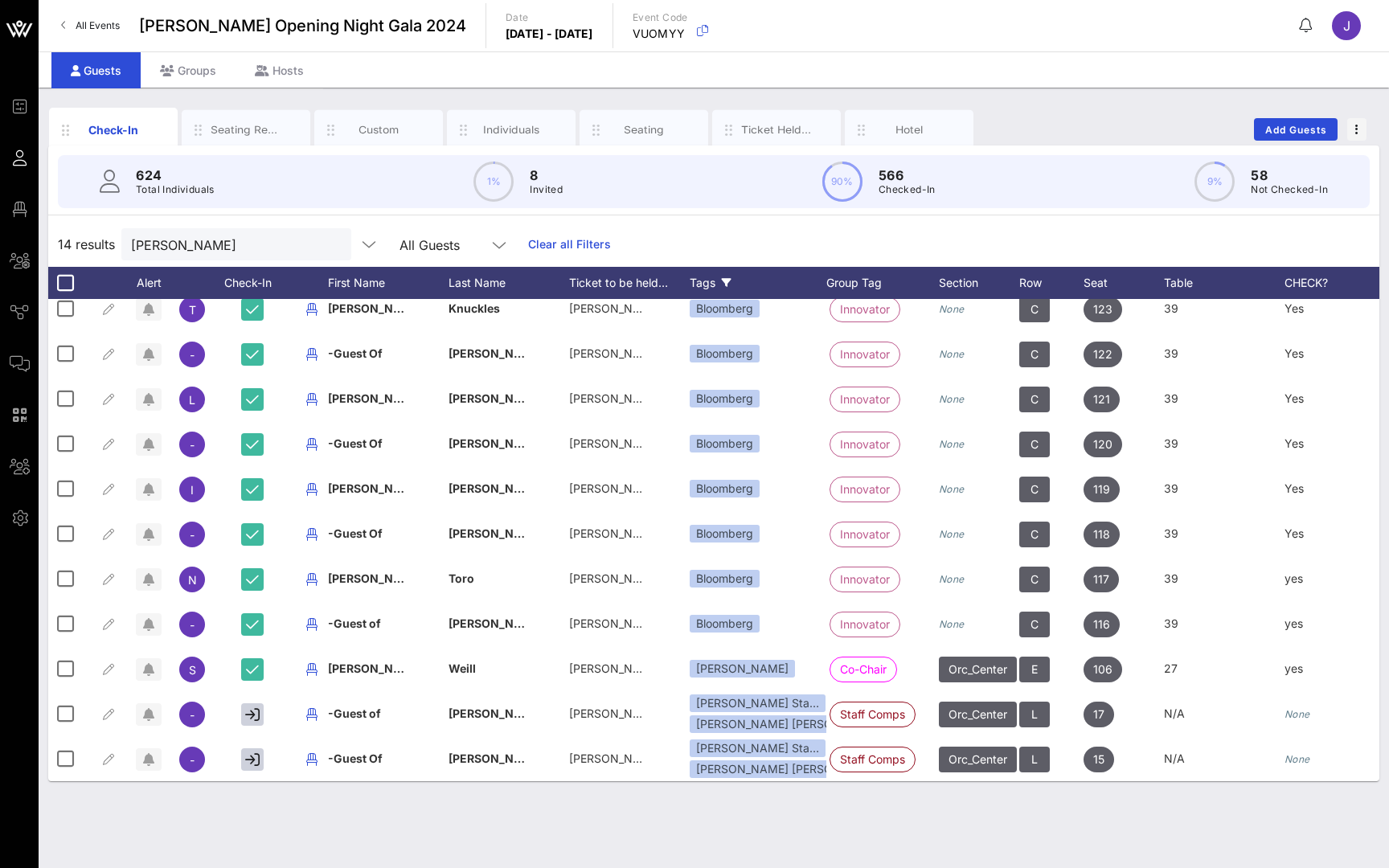
click at [702, 281] on div "Tags" at bounding box center [757, 282] width 136 height 32
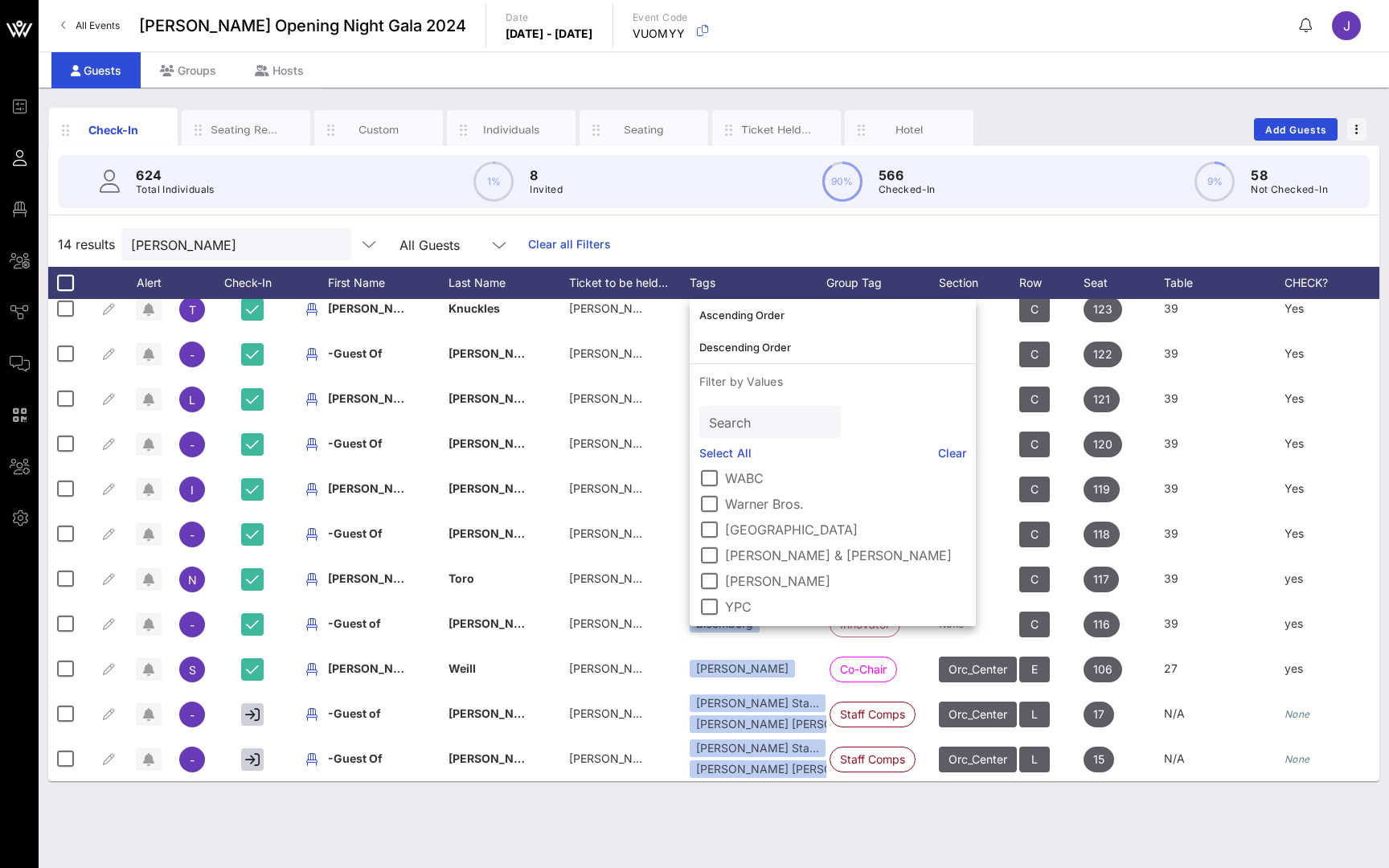
scroll to position [3117, 0]
click at [896, 217] on div "624 Total Individuals 1% 8 Invited 90% 566 Checked-In 9% 58 Not Checked-In" at bounding box center [713, 181] width 1350 height 72
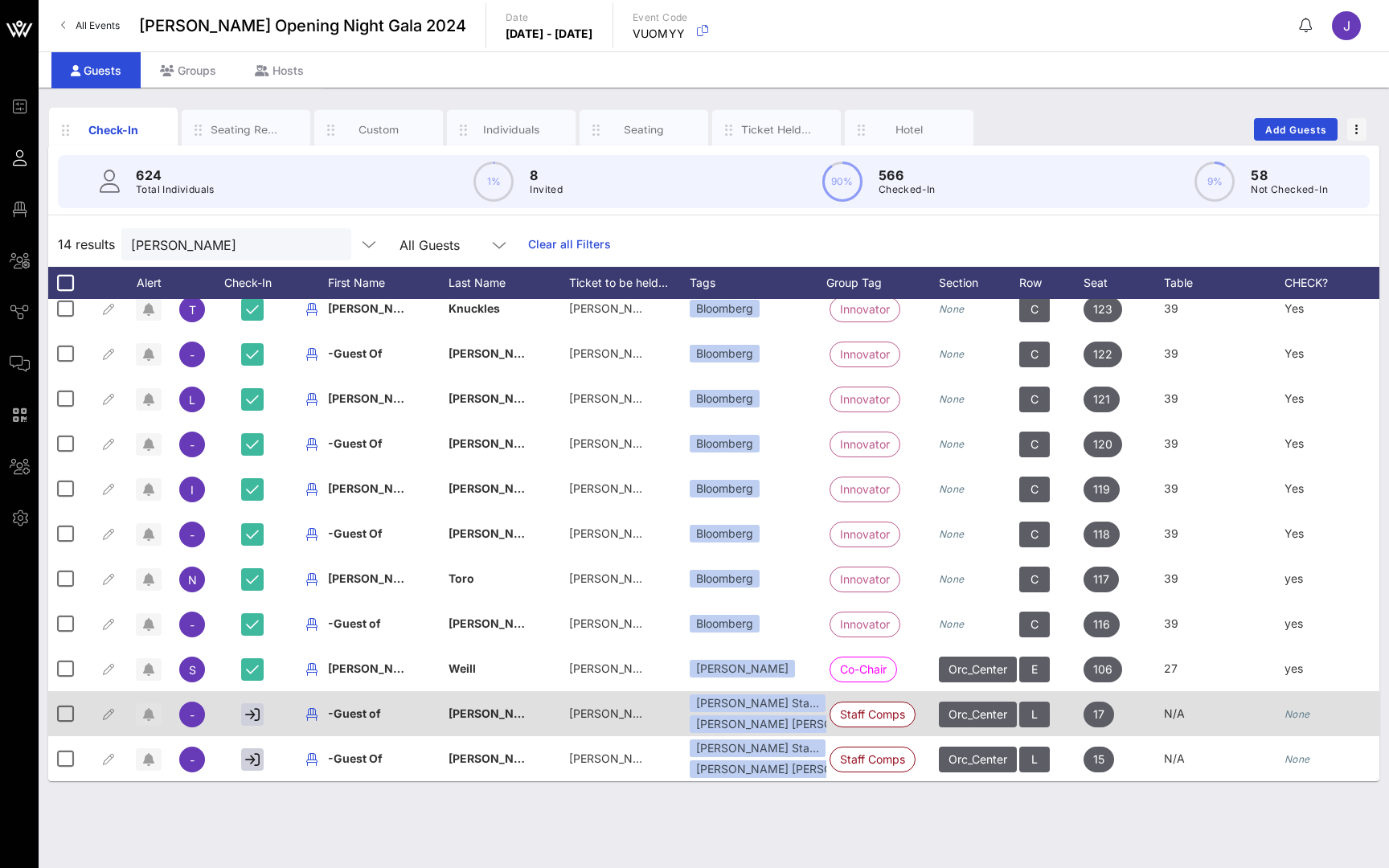
click at [145, 719] on icon "button" at bounding box center [149, 714] width 11 height 13
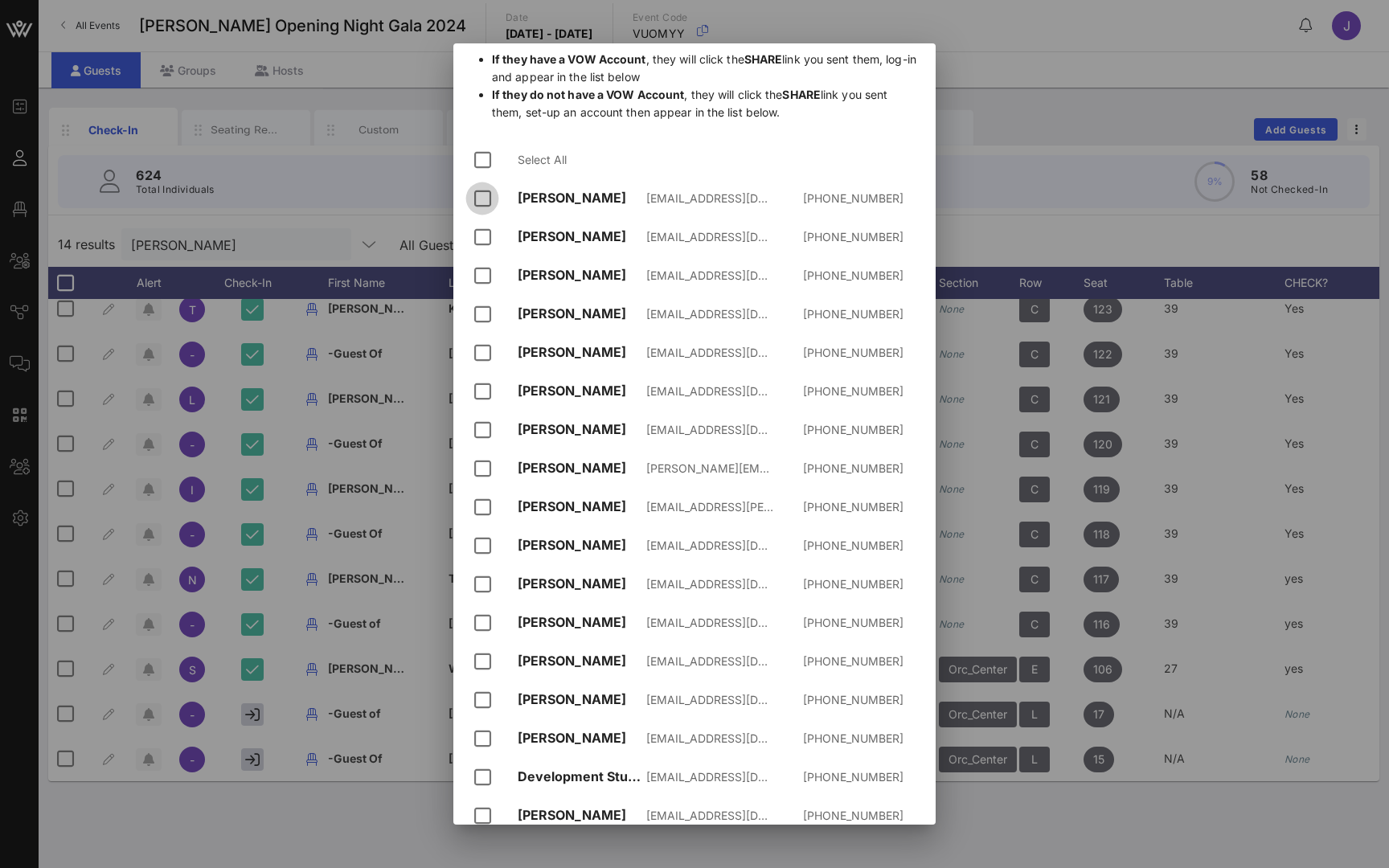
click at [487, 195] on div at bounding box center [482, 198] width 27 height 27
click at [487, 155] on div at bounding box center [482, 160] width 27 height 27
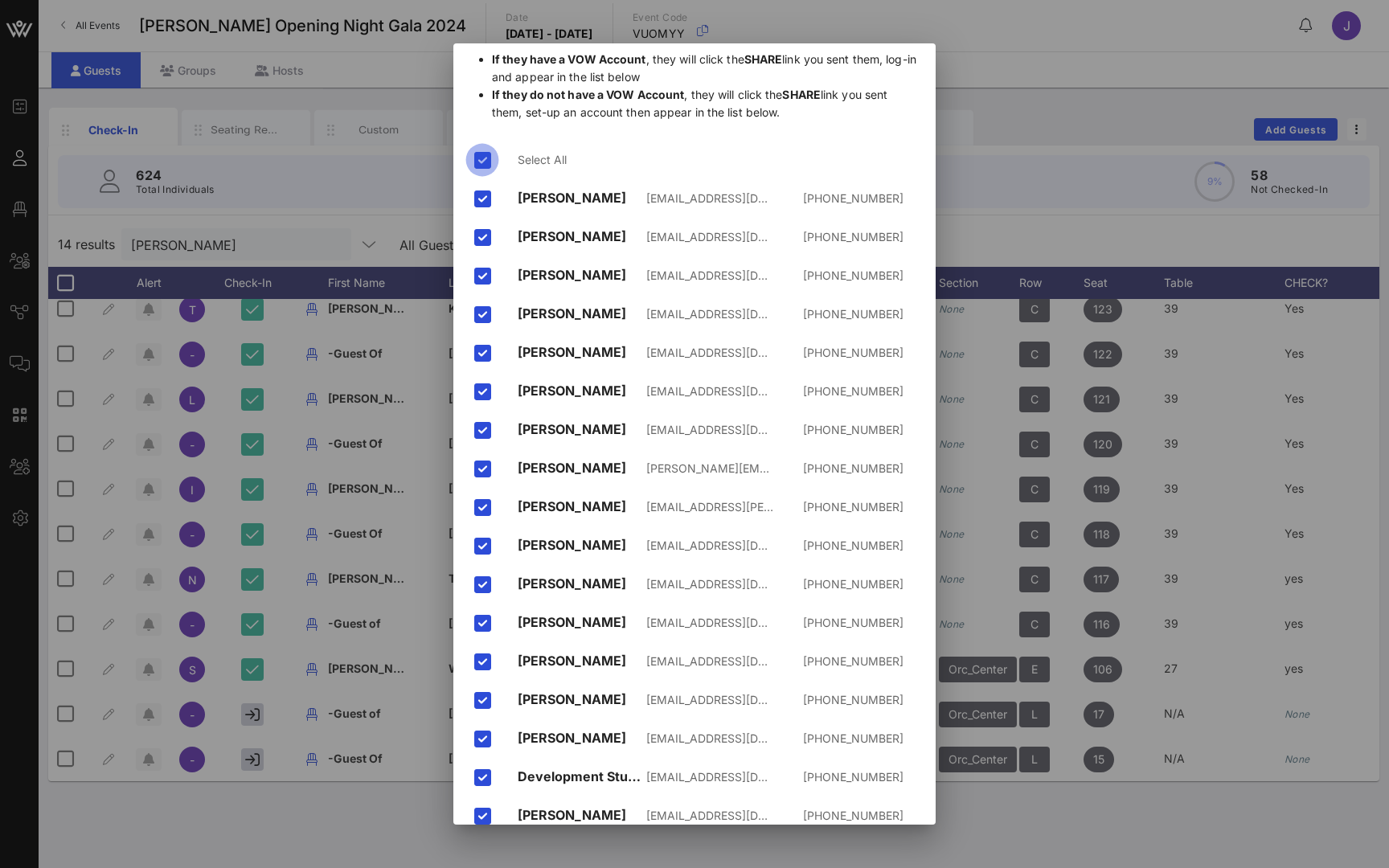
click at [487, 155] on div at bounding box center [482, 160] width 27 height 27
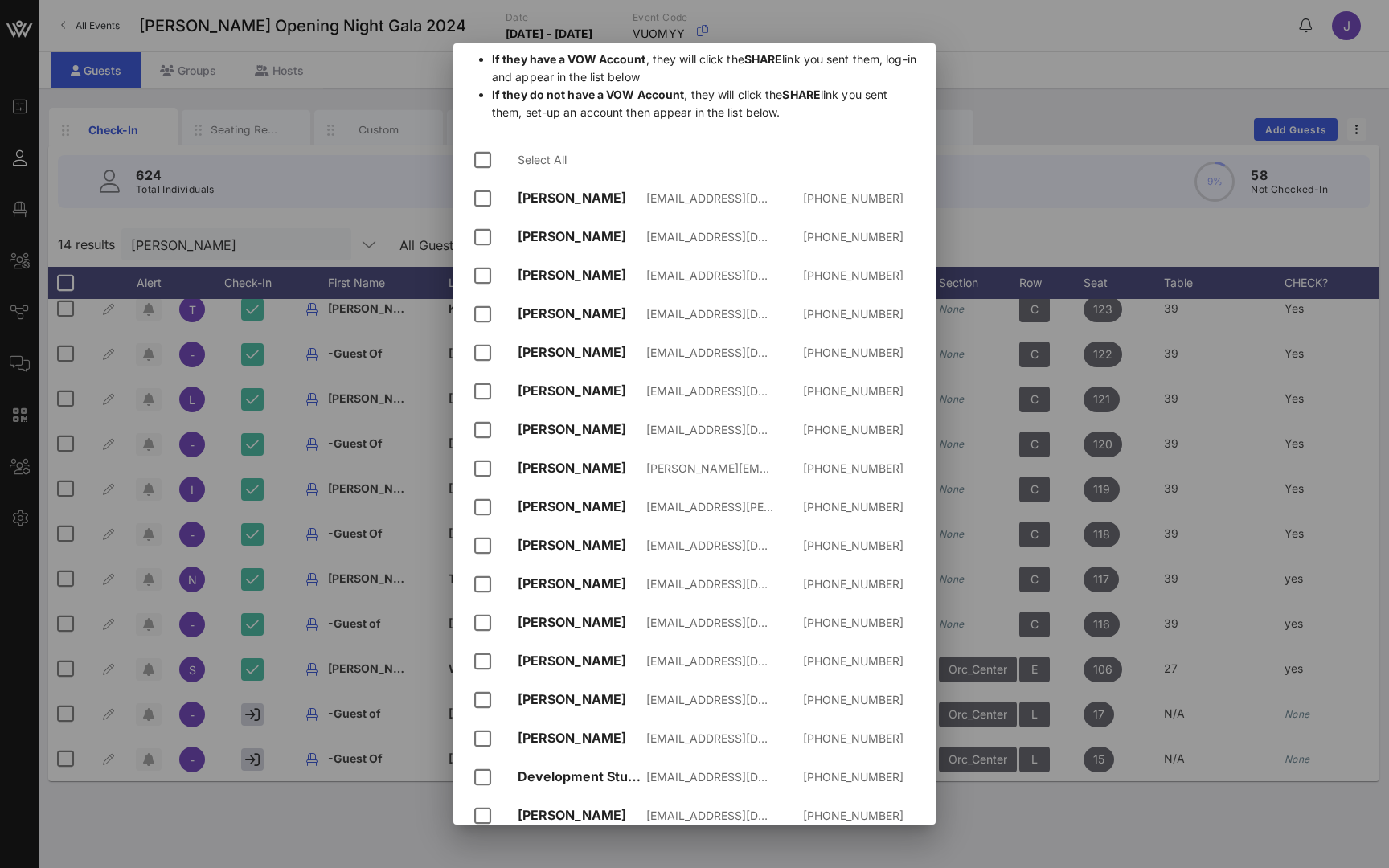
click at [1095, 45] on div at bounding box center [694, 434] width 1389 height 868
